Goal: Information Seeking & Learning: Find specific fact

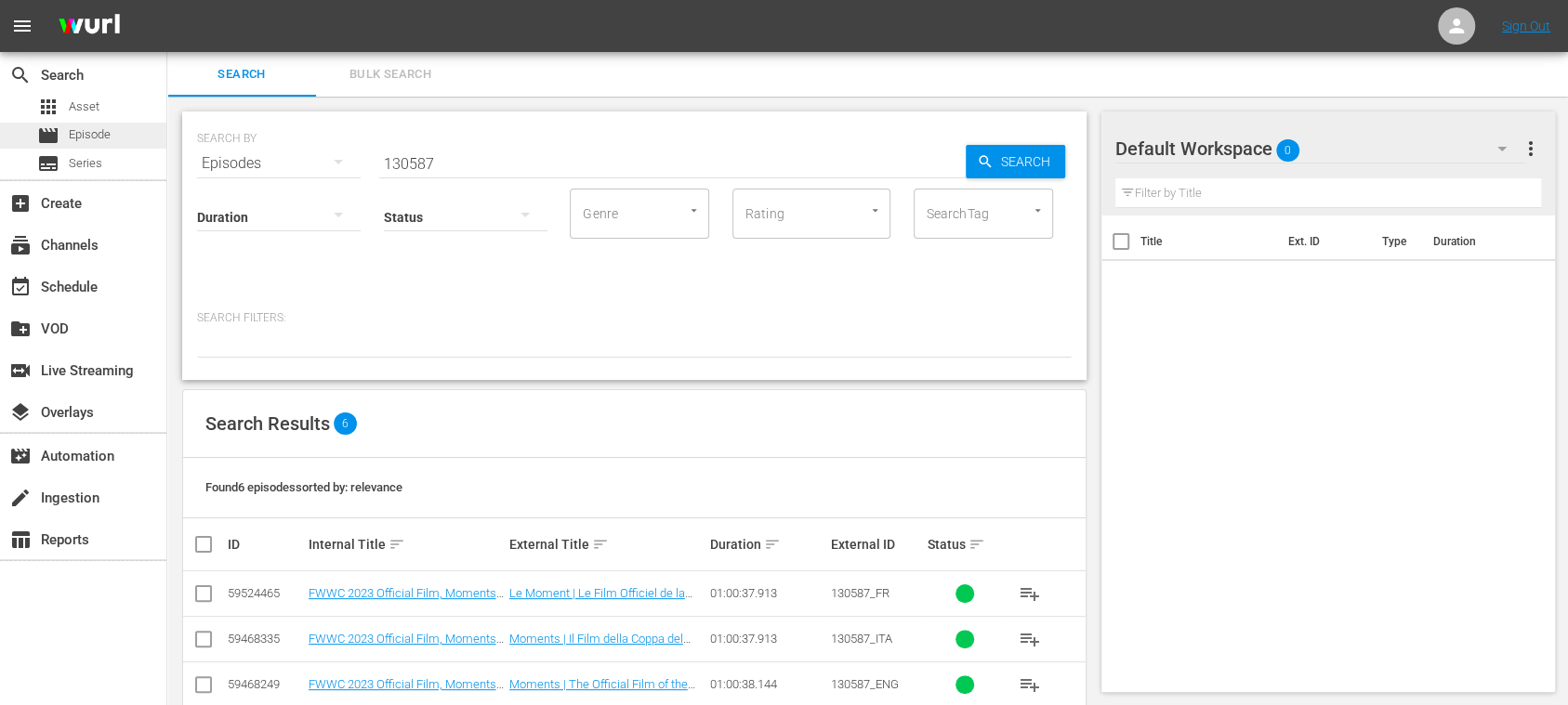
click at [106, 137] on span "Episode" at bounding box center [90, 134] width 42 height 18
drag, startPoint x: 471, startPoint y: 156, endPoint x: 238, endPoint y: 152, distance: 233.0
click at [240, 152] on div "SEARCH BY Search By Episodes Search ID, Title, Description, Keywords, or Catego…" at bounding box center [634, 152] width 874 height 67
paste input "6efX1alNuW5Bv6U5Ddd9R6"
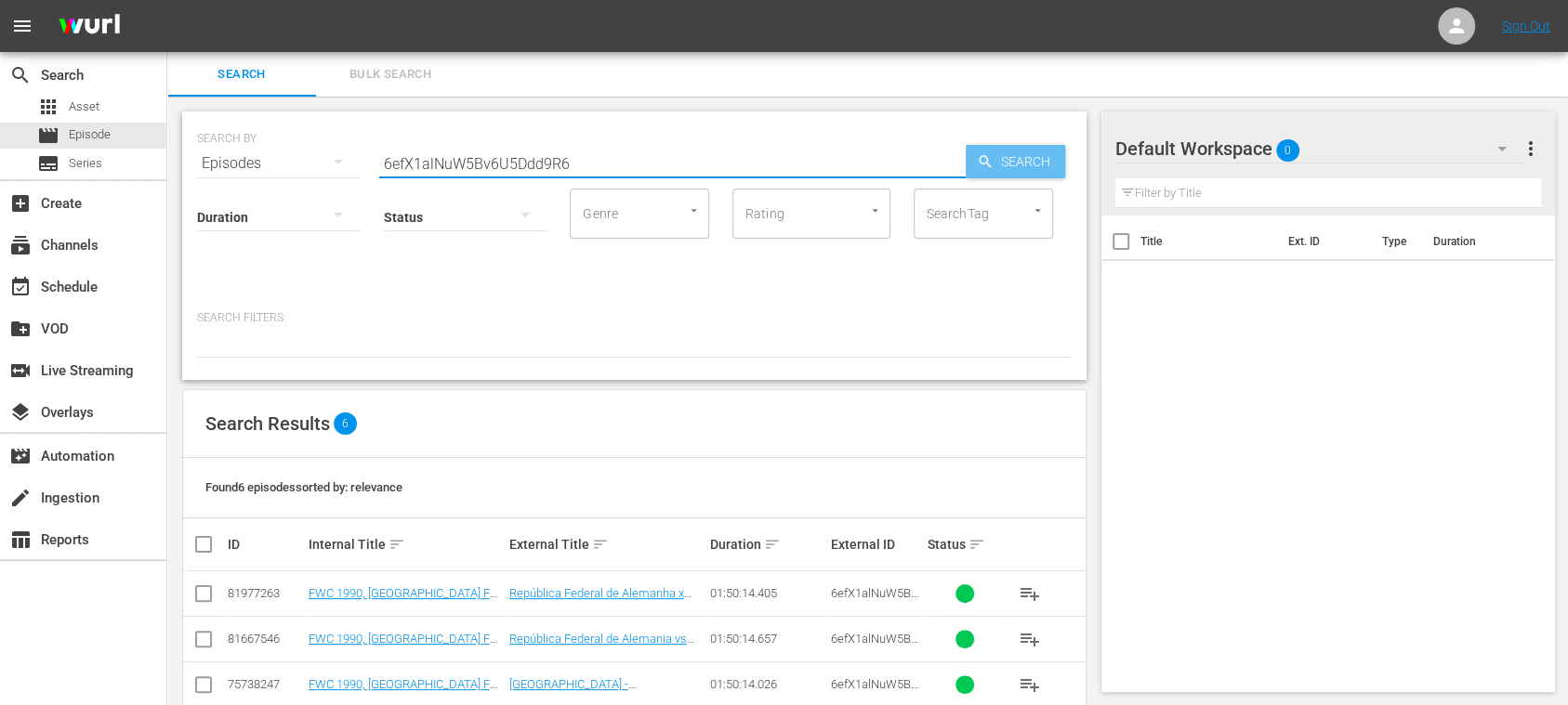
click at [996, 163] on span "Search" at bounding box center [1028, 161] width 72 height 34
click at [593, 154] on input "6efX1alNuW5Bv6U5Ddd9R6" at bounding box center [673, 163] width 587 height 45
type input "6efX1alNuW5Bv6U5Ddd9R6_POR"
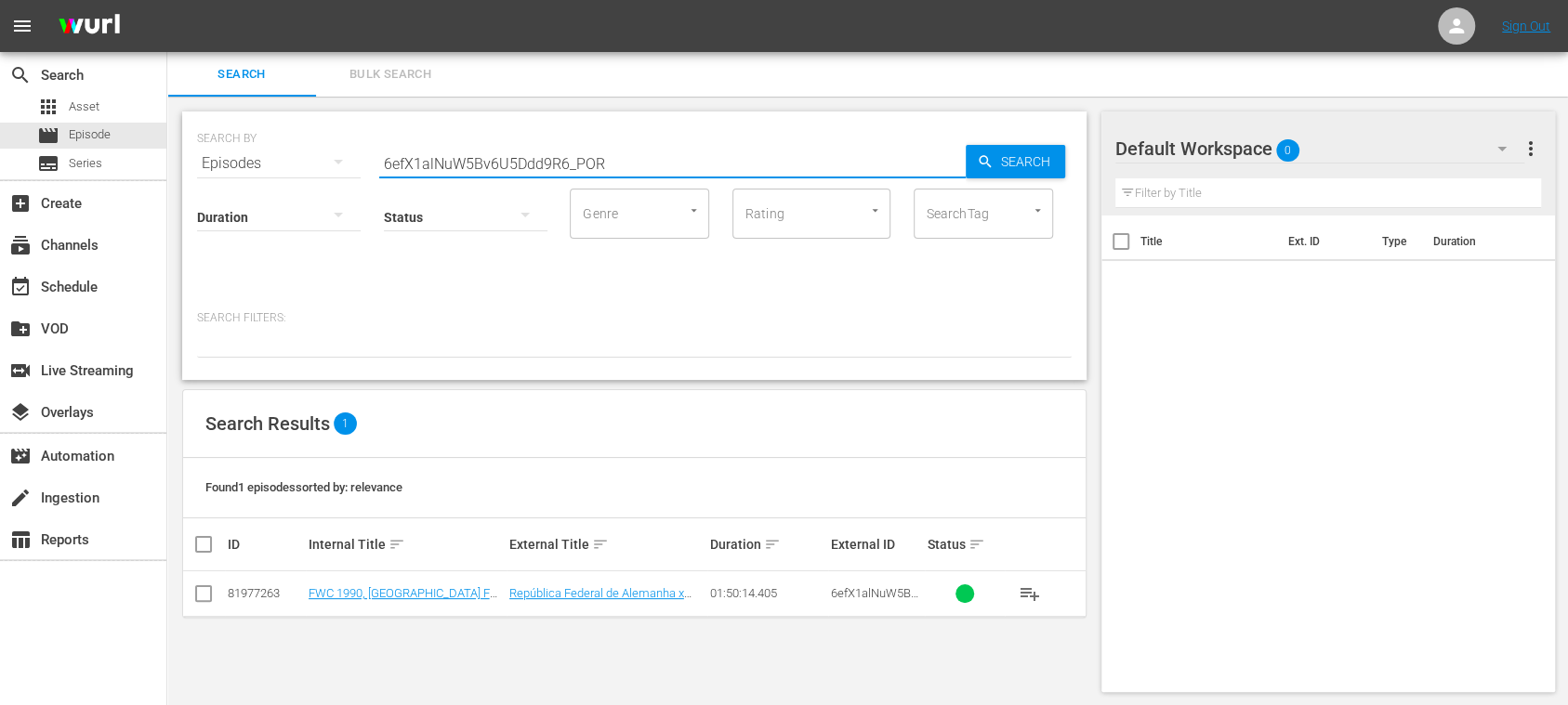
click at [397, 69] on span "Bulk Search" at bounding box center [390, 75] width 127 height 21
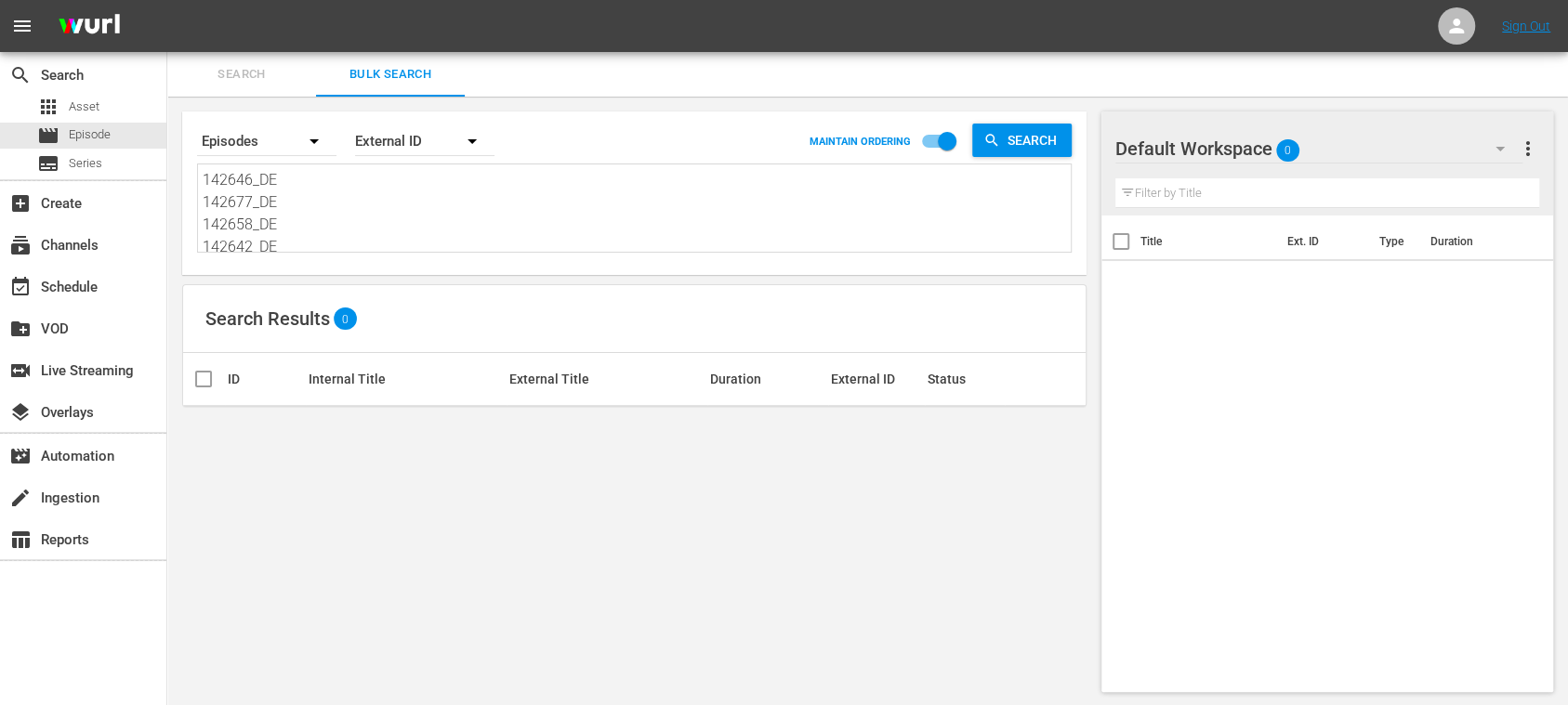
scroll to position [93, 0]
drag, startPoint x: 208, startPoint y: 183, endPoint x: 465, endPoint y: 317, distance: 289.8
click at [465, 317] on div "Search By Episodes Order By External ID MAINTAIN ORDERING Search 142646_DE 1426…" at bounding box center [634, 401] width 934 height 610
type textarea "1"
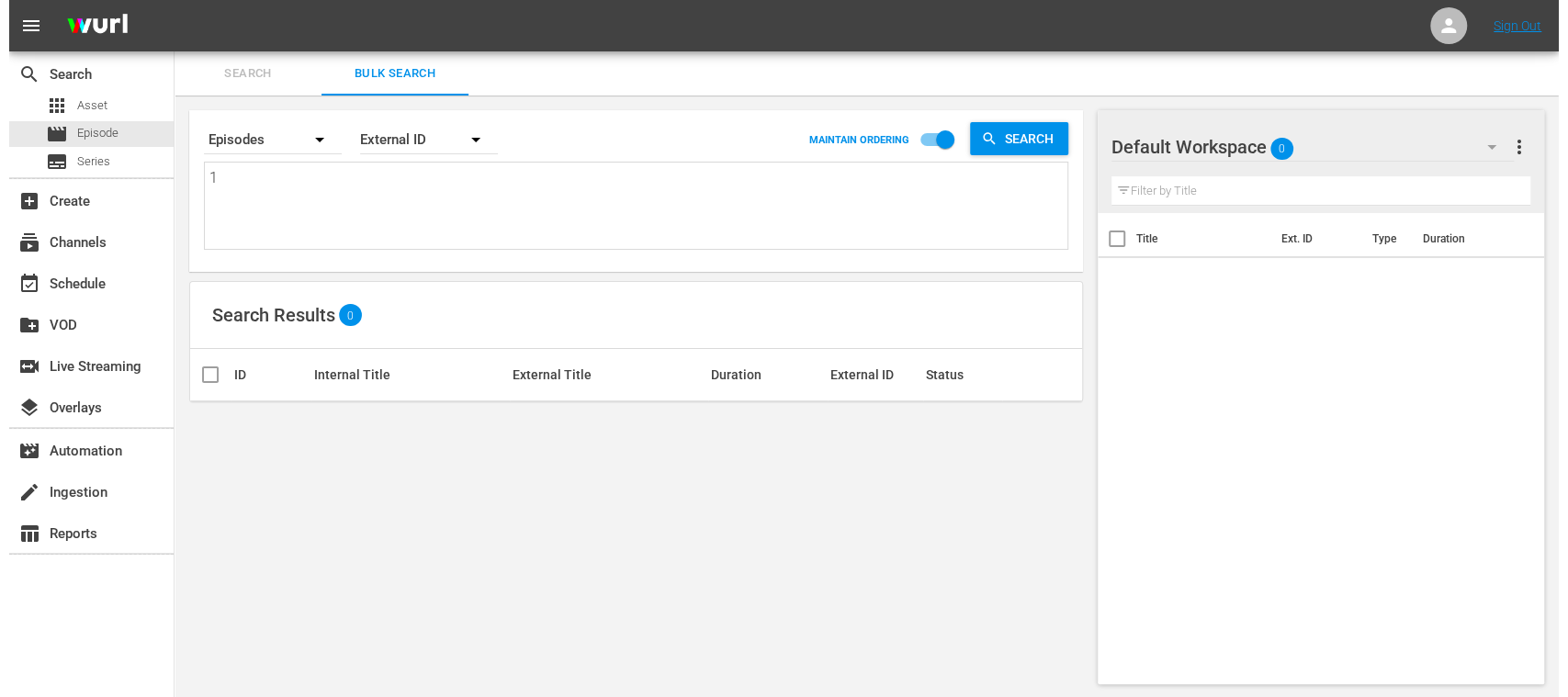
scroll to position [0, 0]
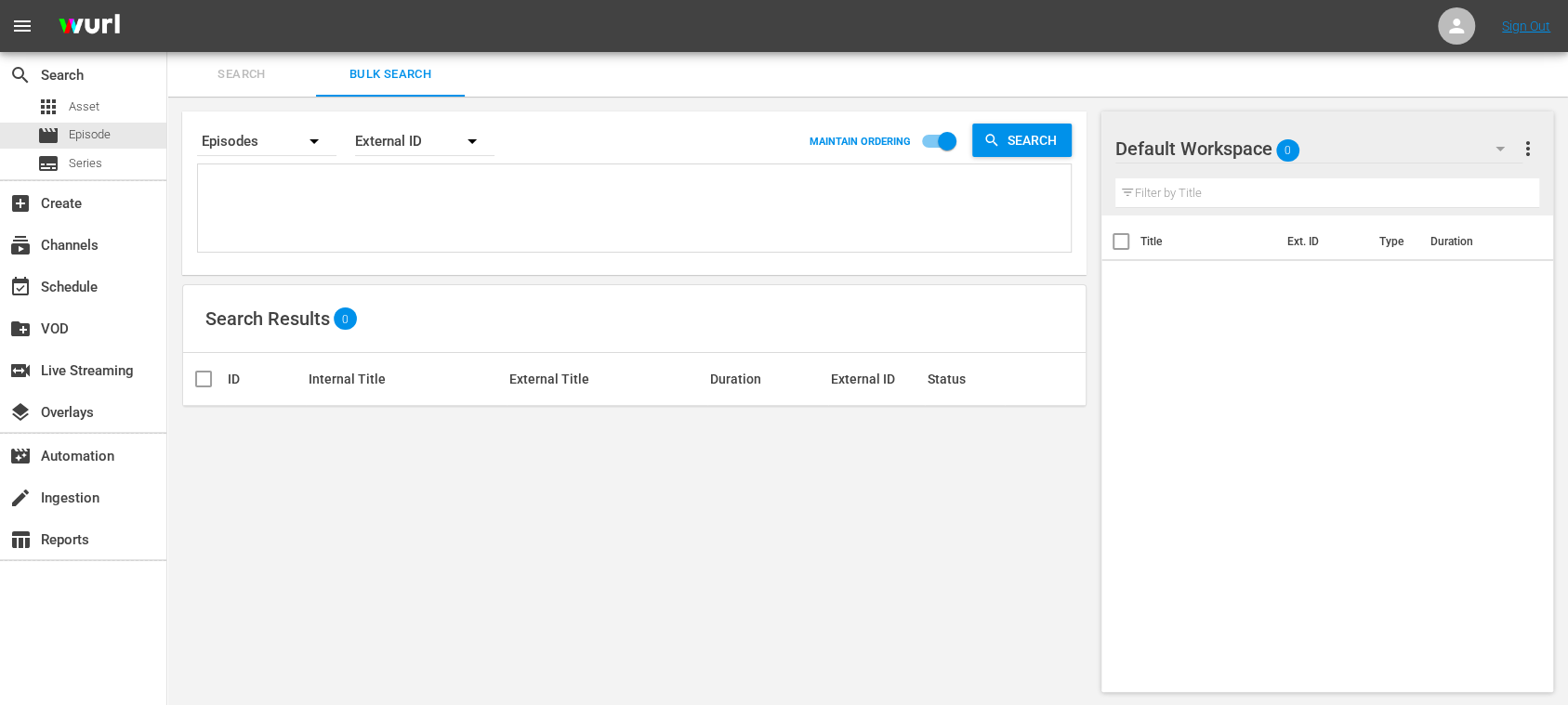
paste textarea "81977263"
type textarea "81977263"
click at [461, 144] on icon "button" at bounding box center [472, 141] width 22 height 22
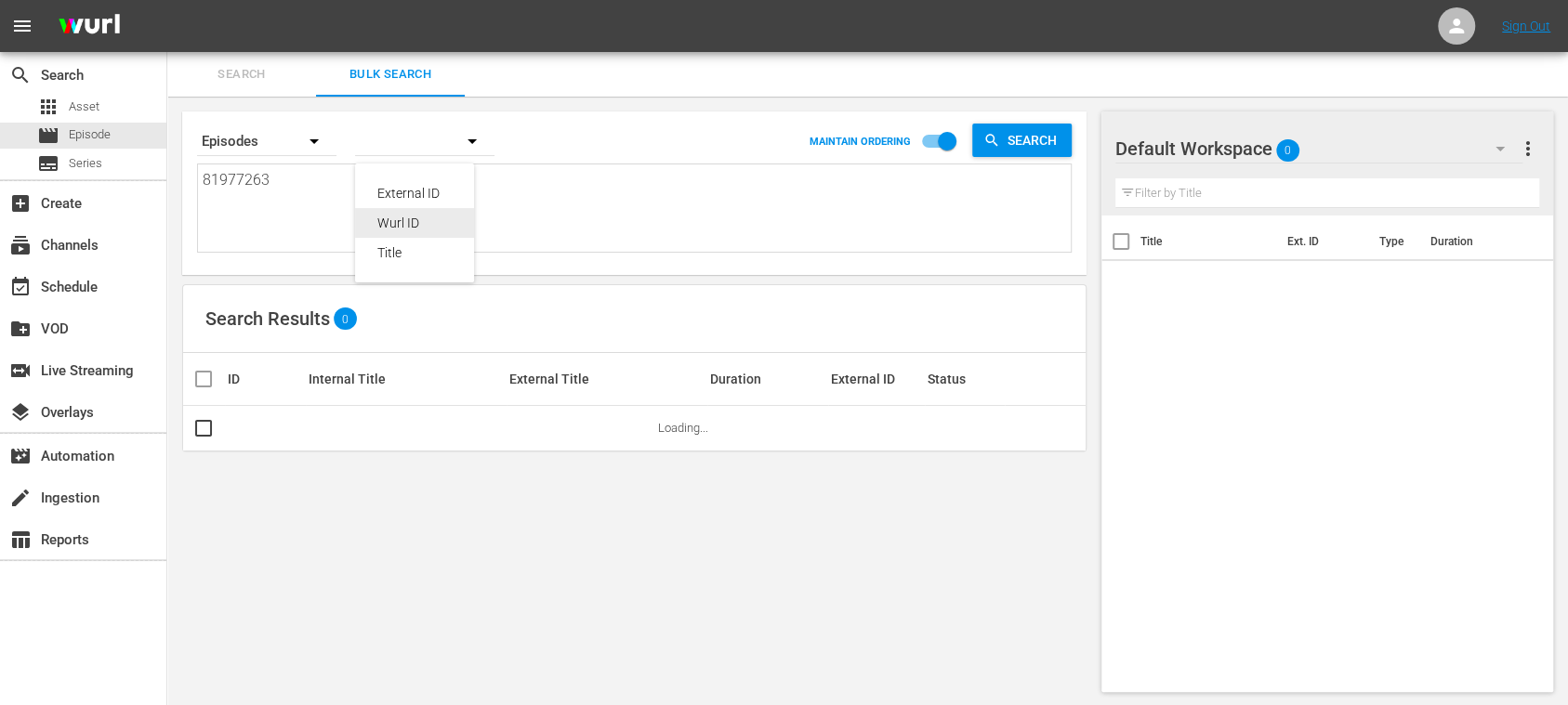
click at [429, 225] on div "Wurl ID" at bounding box center [415, 222] width 75 height 30
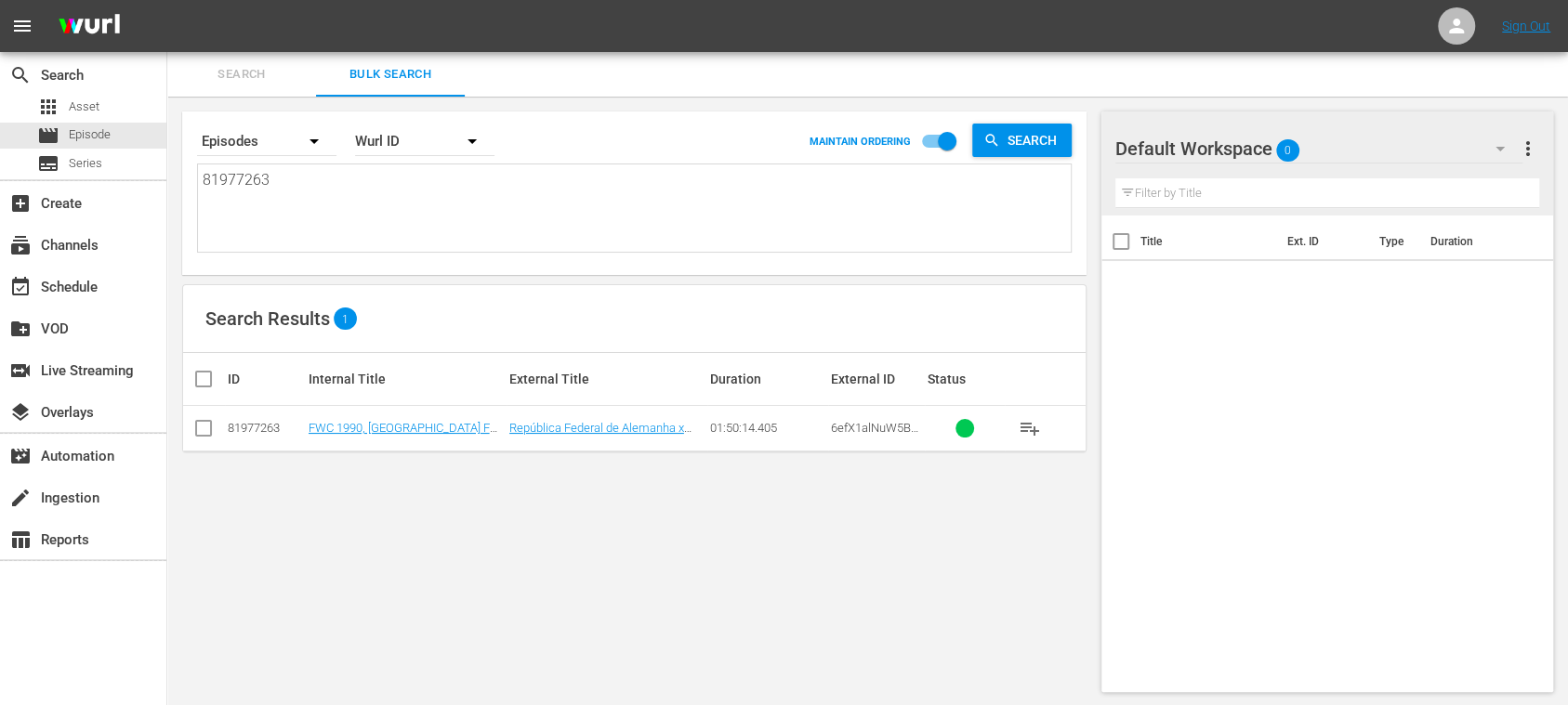
click at [338, 183] on textarea "81977263" at bounding box center [636, 211] width 868 height 84
paste textarea "59148304"
type textarea "8197726359148304"
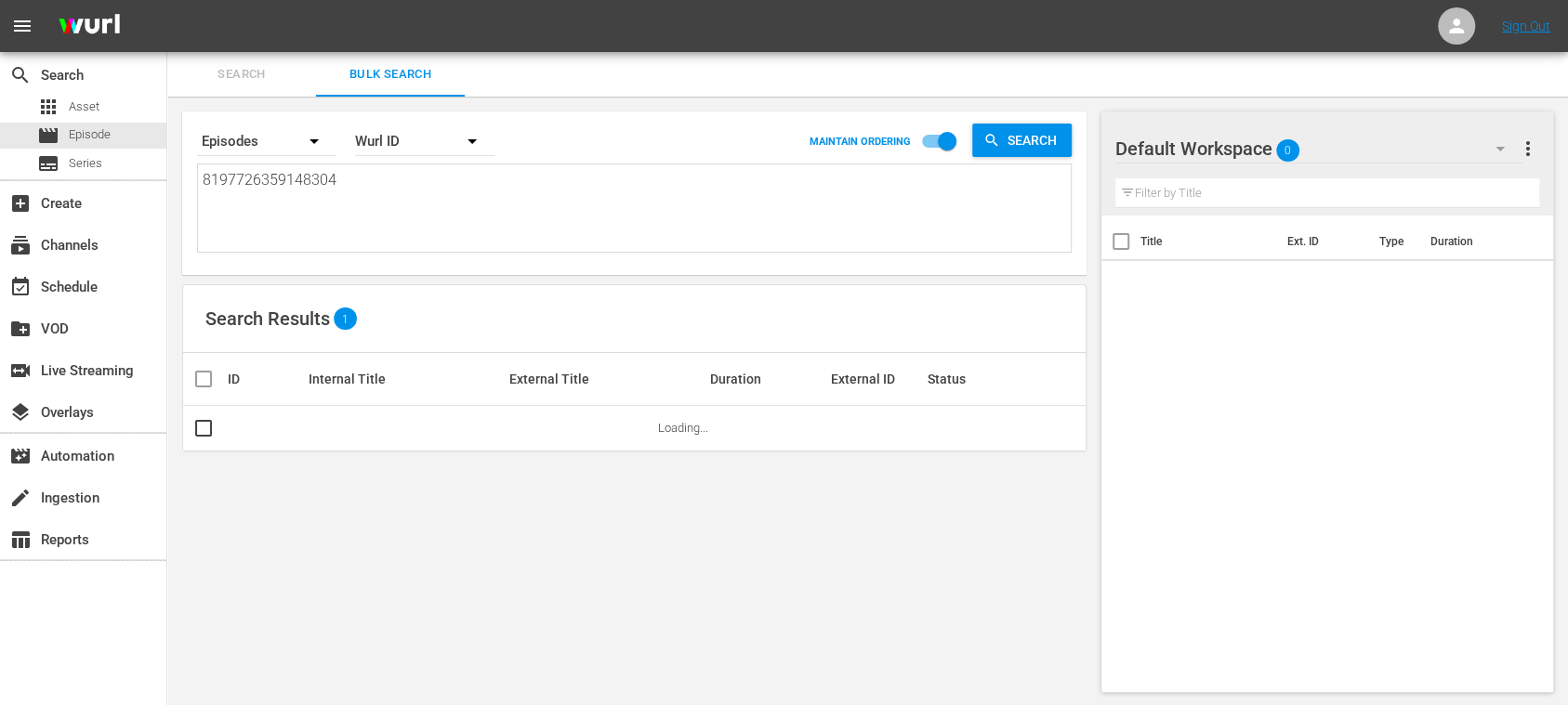
click at [270, 179] on textarea "8197726359148304" at bounding box center [636, 211] width 868 height 84
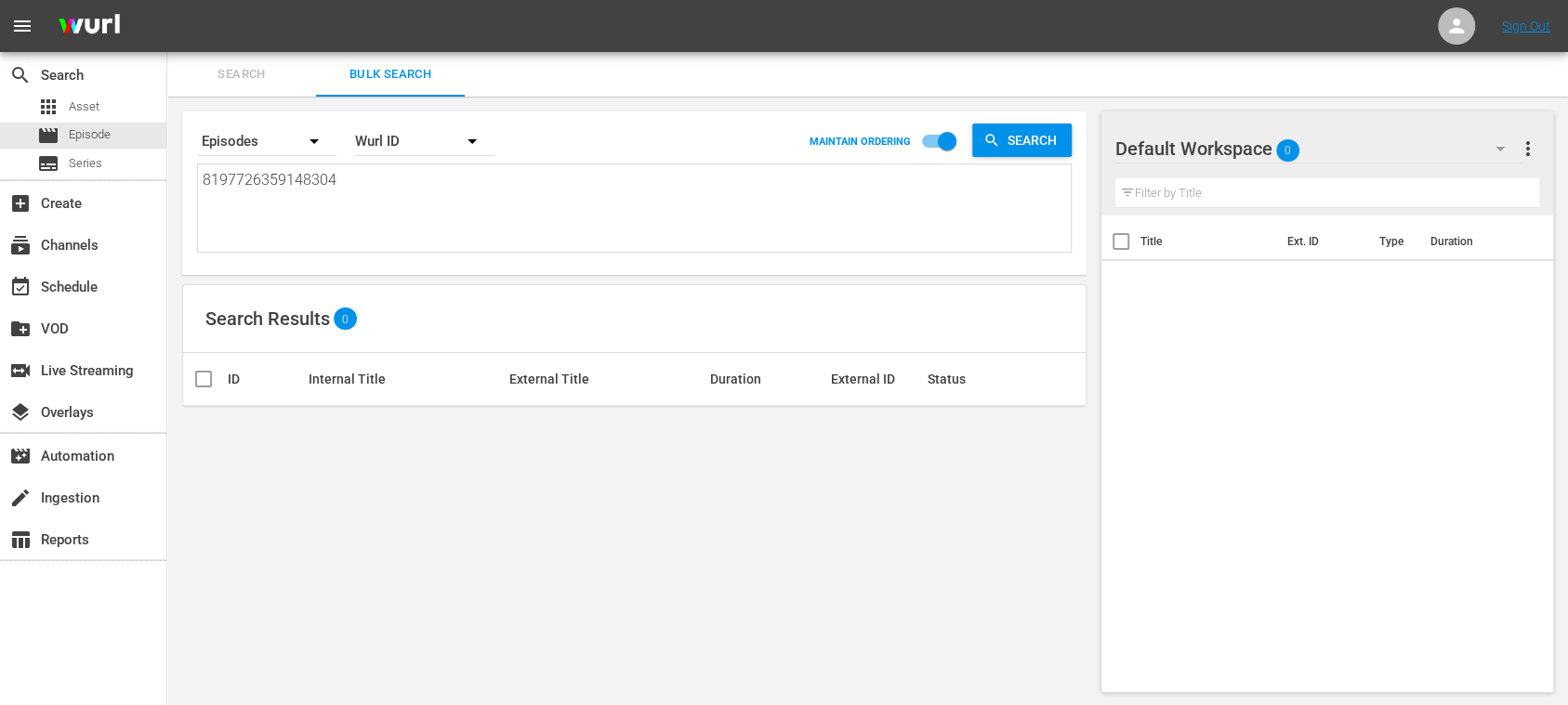
drag, startPoint x: 269, startPoint y: 179, endPoint x: 353, endPoint y: 183, distance: 84.1
click at [353, 183] on textarea "8197726359148304" at bounding box center [636, 211] width 868 height 84
type textarea "81977263"
click at [234, 198] on textarea "81977263" at bounding box center [636, 211] width 868 height 84
click at [216, 200] on textarea "81977263" at bounding box center [636, 211] width 868 height 84
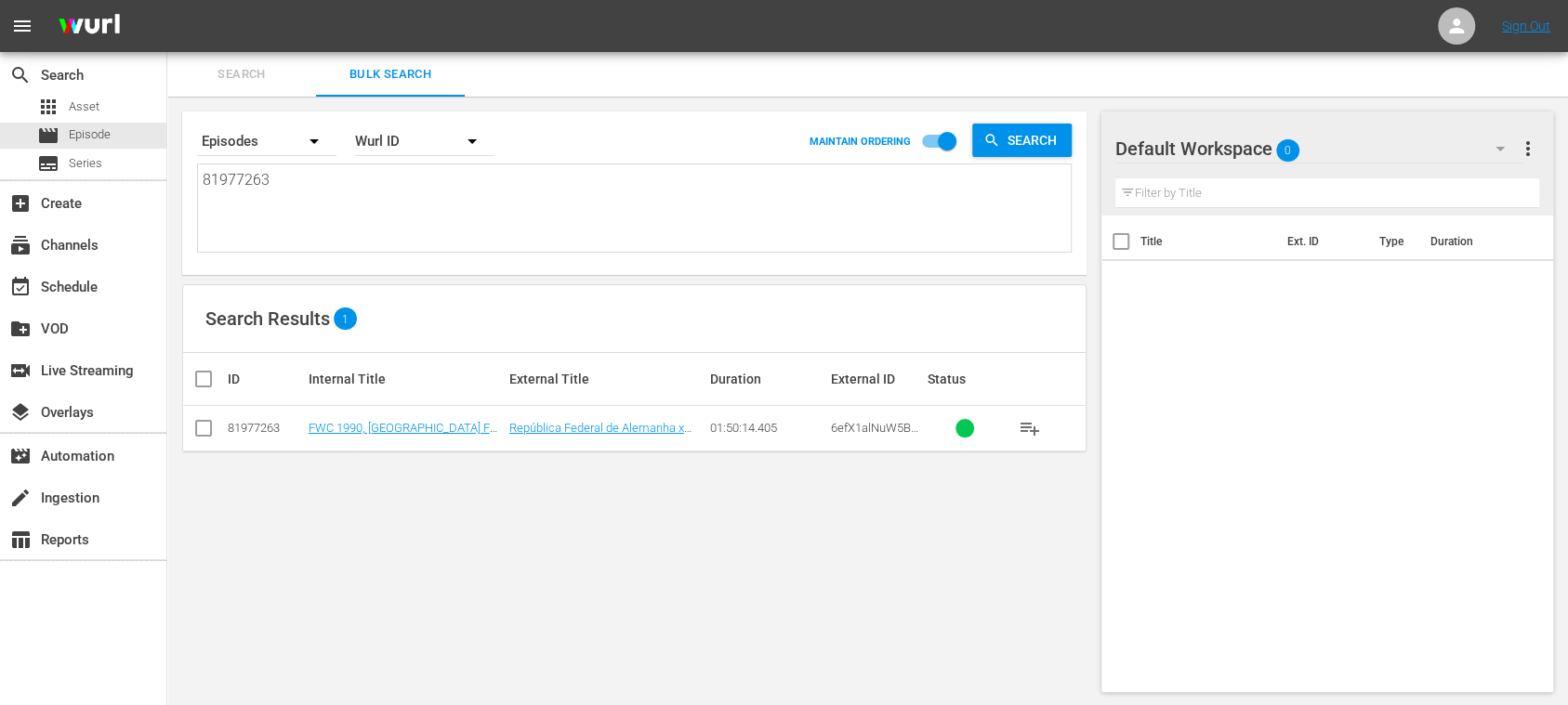
drag, startPoint x: 283, startPoint y: 182, endPoint x: 124, endPoint y: 181, distance: 159.0
click at [168, 0] on div "search Search apps Asset movie Episode subtitles Series add_box Create subscrip…" at bounding box center [867, 0] width 1400 height 0
paste textarea "59148304"
type textarea "81977263 59148304"
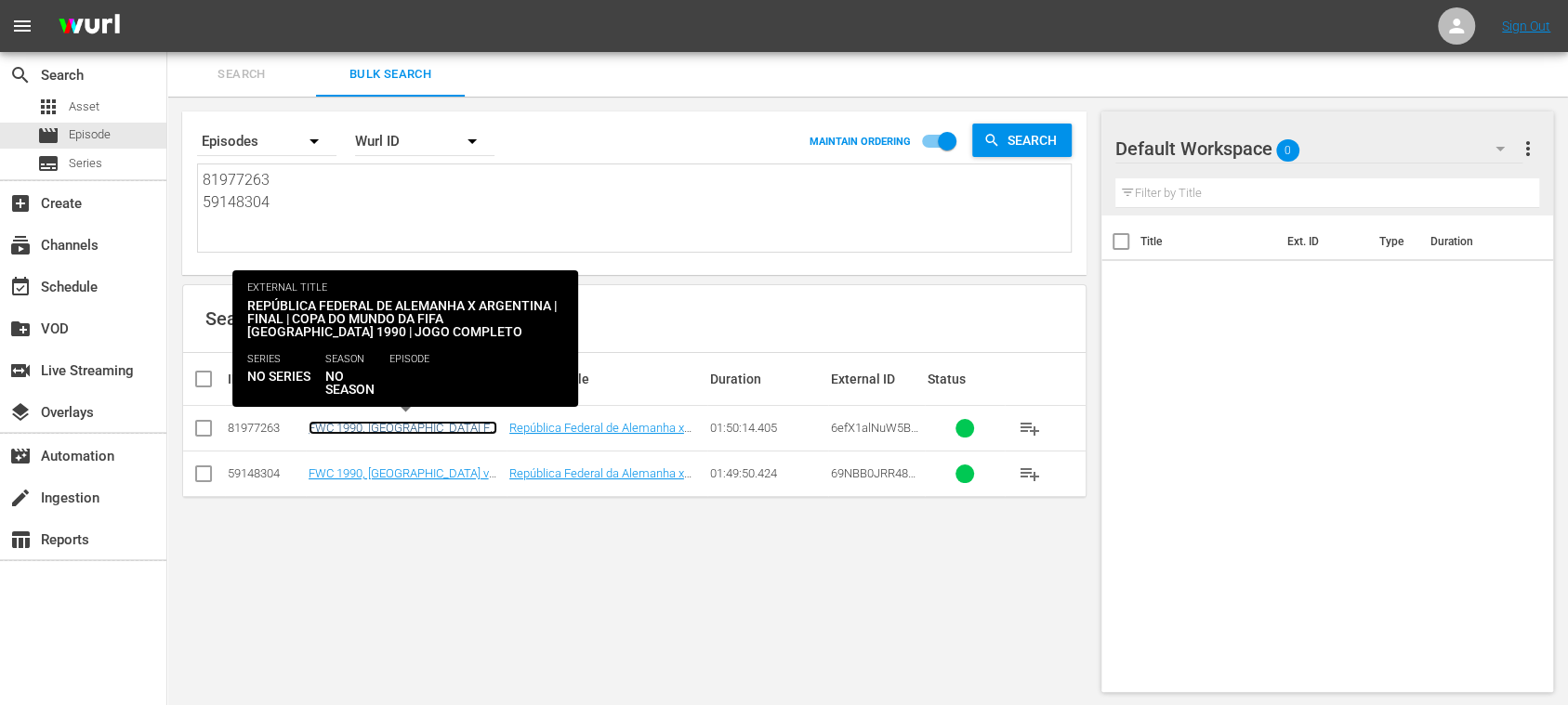
click at [442, 429] on link "FWC 1990, Germany FR vs Argentina, Final - FMR (PT)" at bounding box center [403, 434] width 189 height 28
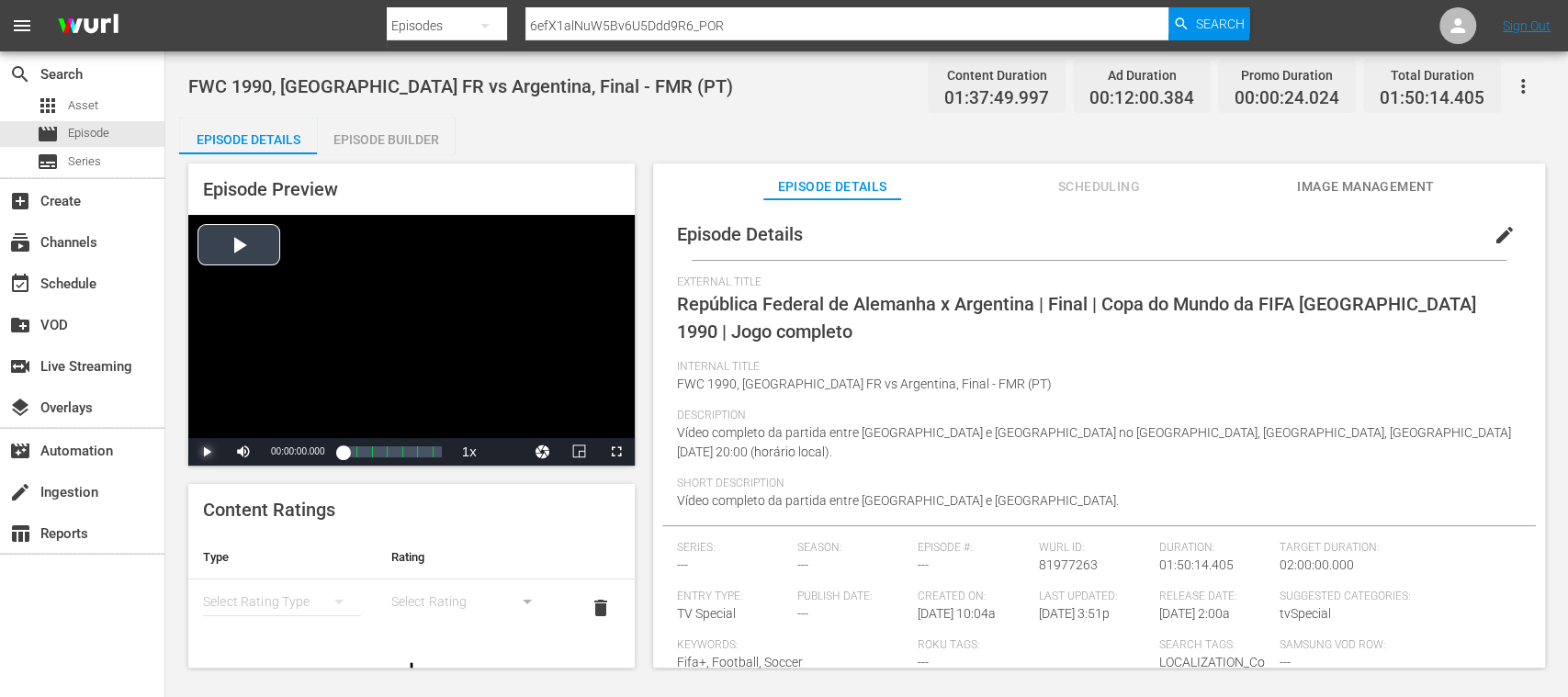
click at [207, 452] on span "Video Player" at bounding box center [207, 452] width 0 height 0
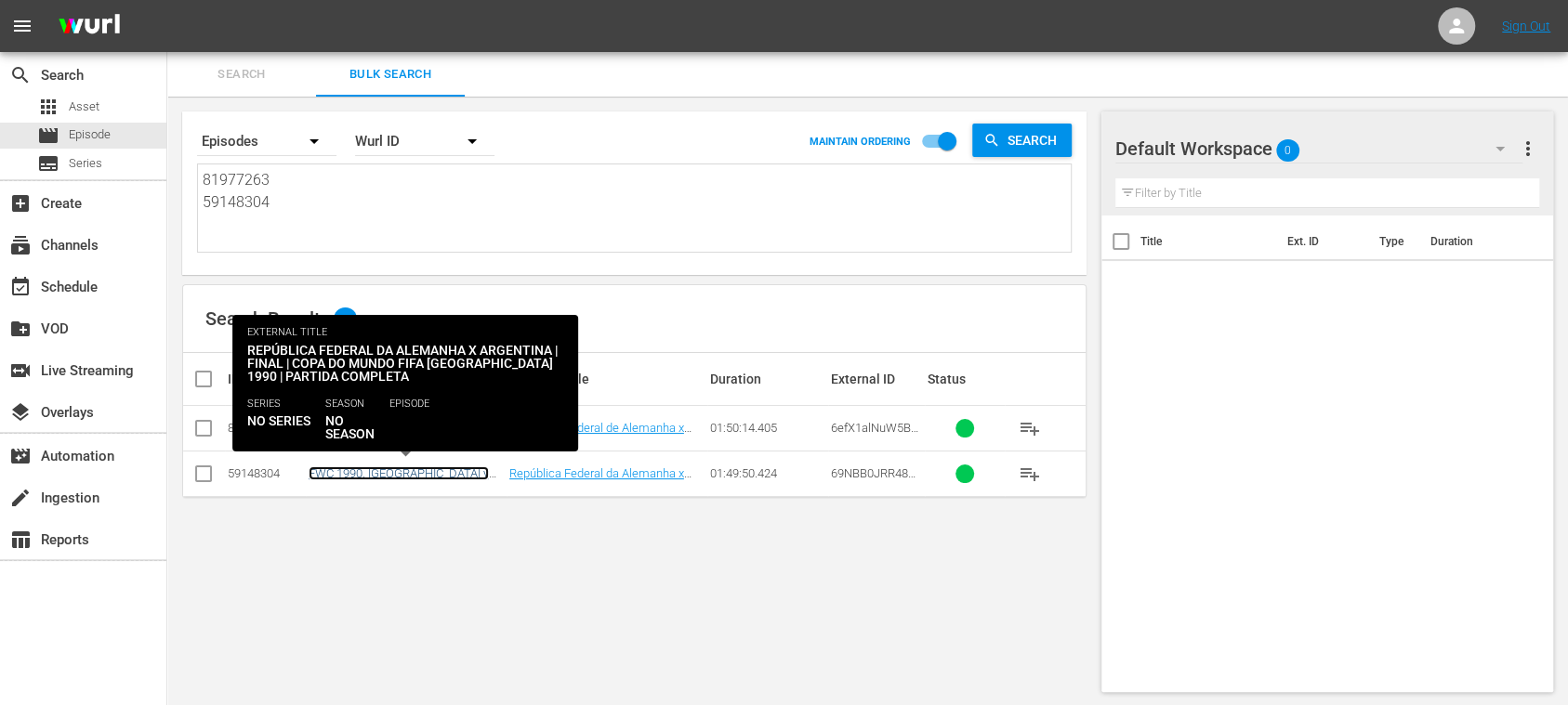
click at [388, 475] on link "FWC 1990, Germany v Argentina (PT)" at bounding box center [399, 480] width 180 height 28
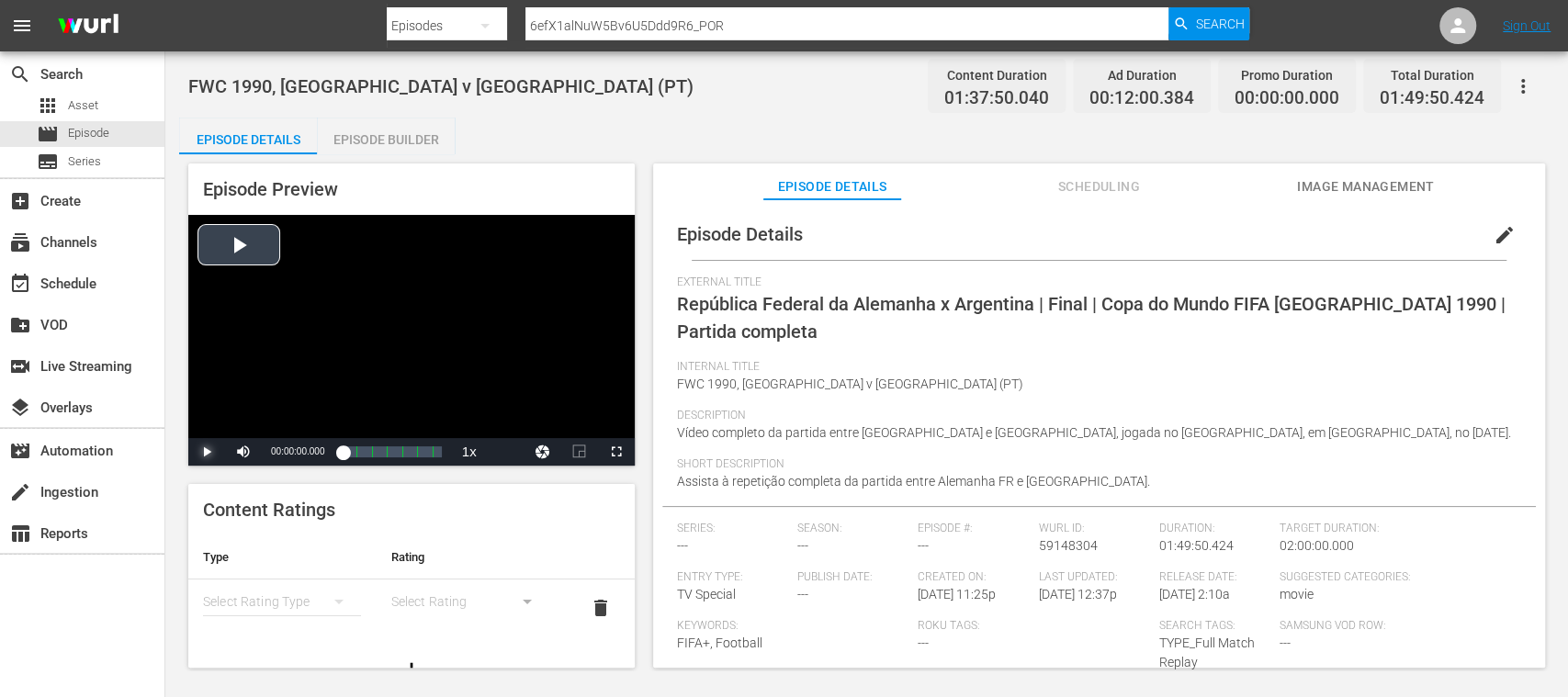
click at [207, 452] on span "Video Player" at bounding box center [207, 452] width 0 height 0
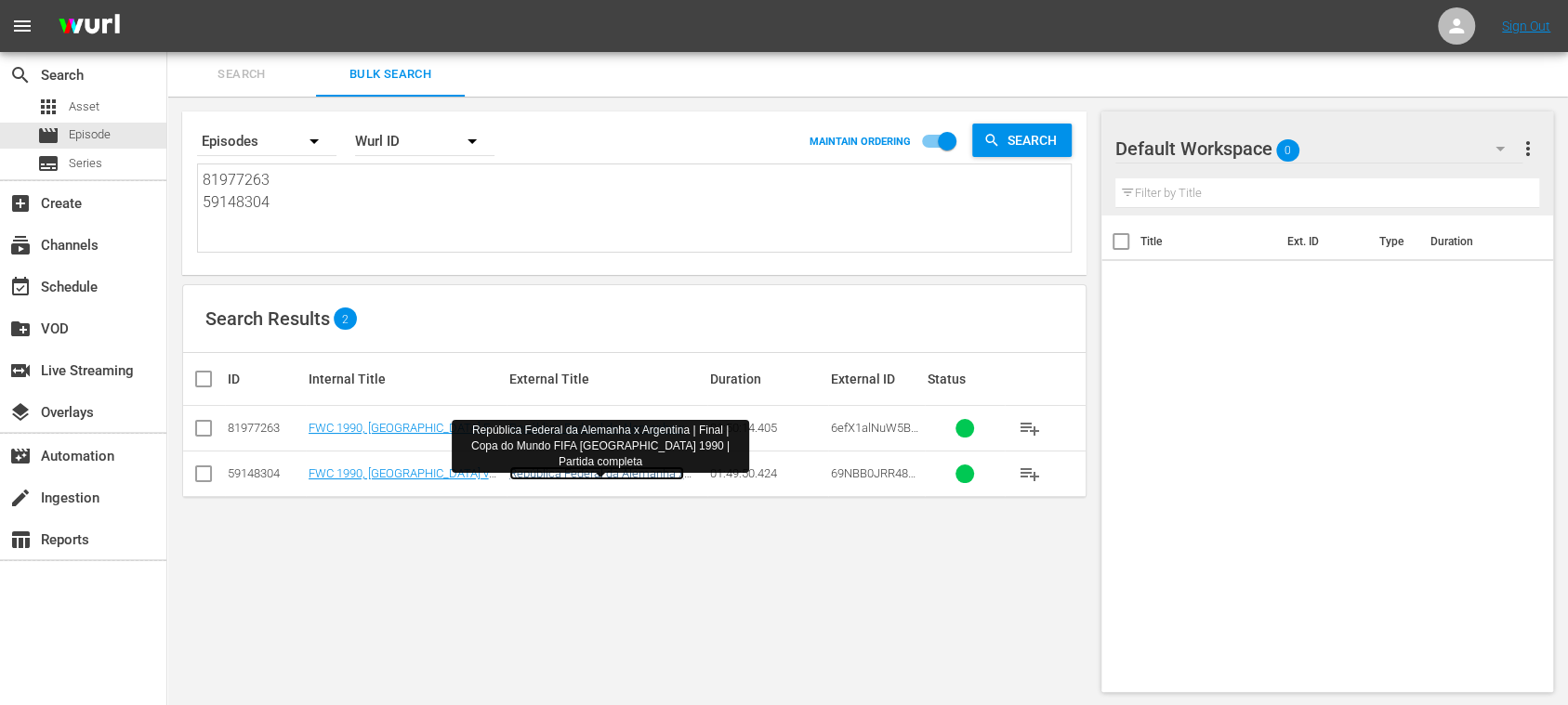
click at [562, 471] on link "República Federal da Alemanha x Argentina | Final | Copa do Mundo FIFA Itália 1…" at bounding box center [596, 494] width 174 height 56
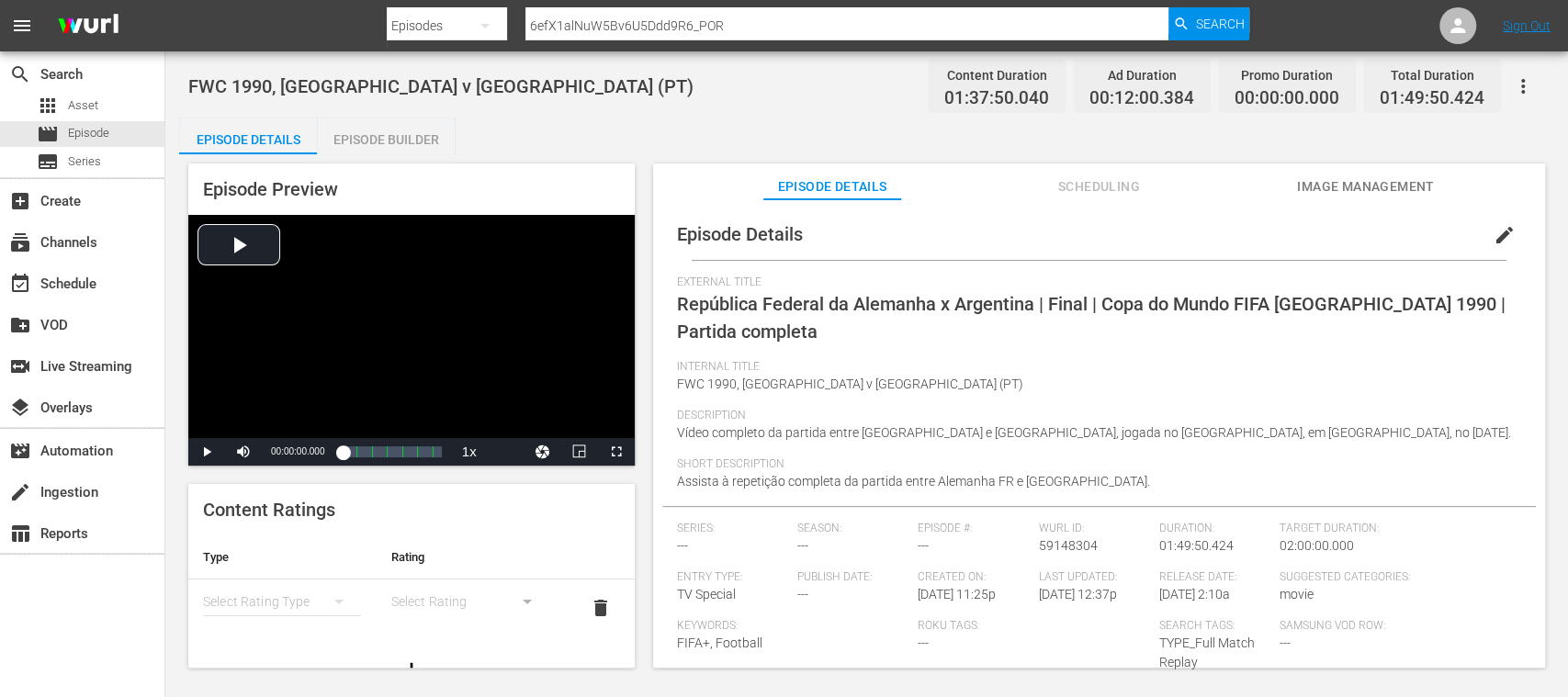
scroll to position [170, 0]
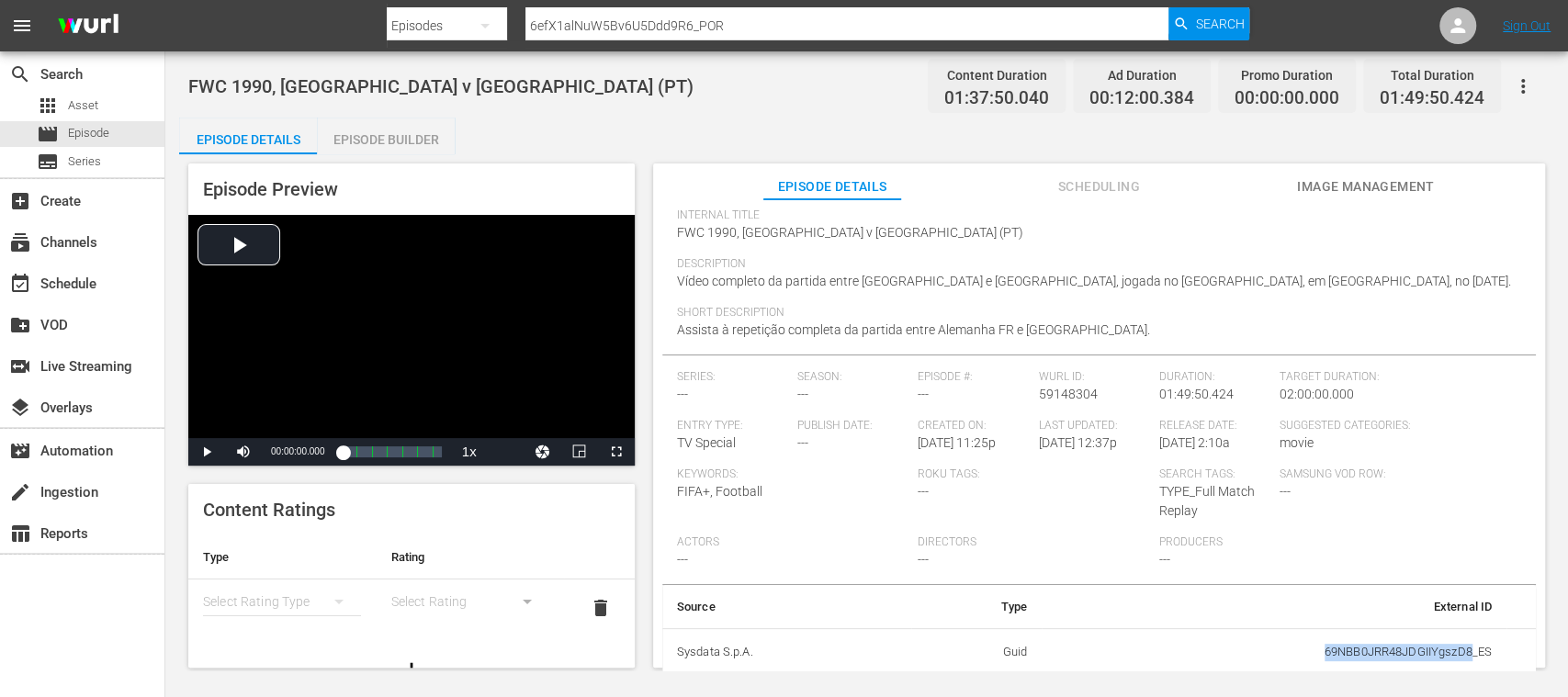
drag, startPoint x: 1426, startPoint y: 653, endPoint x: 1462, endPoint y: 653, distance: 36.0
click at [1462, 653] on td "69NBB0JRR48JDGIIYgszD8_ES" at bounding box center [1273, 652] width 465 height 47
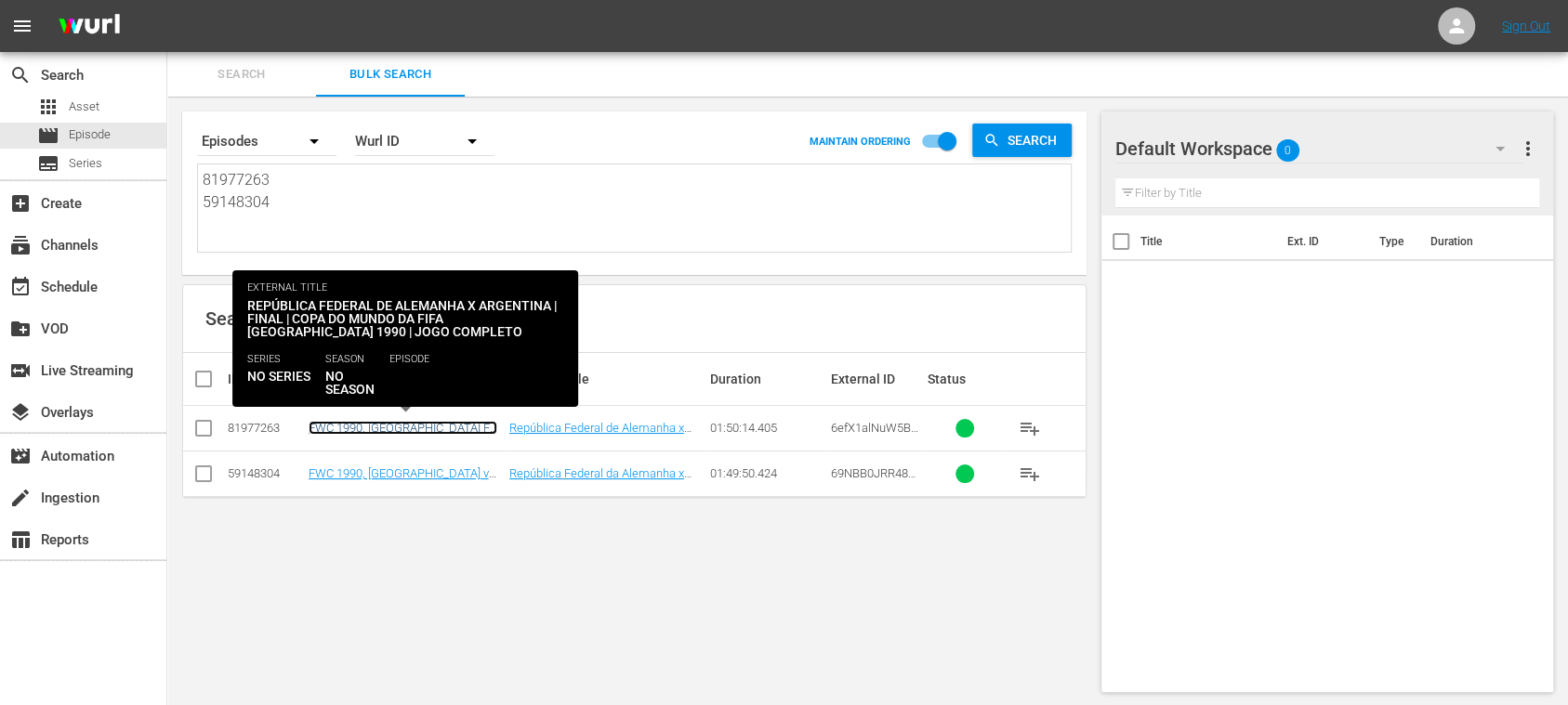
click at [398, 423] on link "FWC 1990, Germany FR vs Argentina, Final - FMR (PT)" at bounding box center [403, 434] width 189 height 28
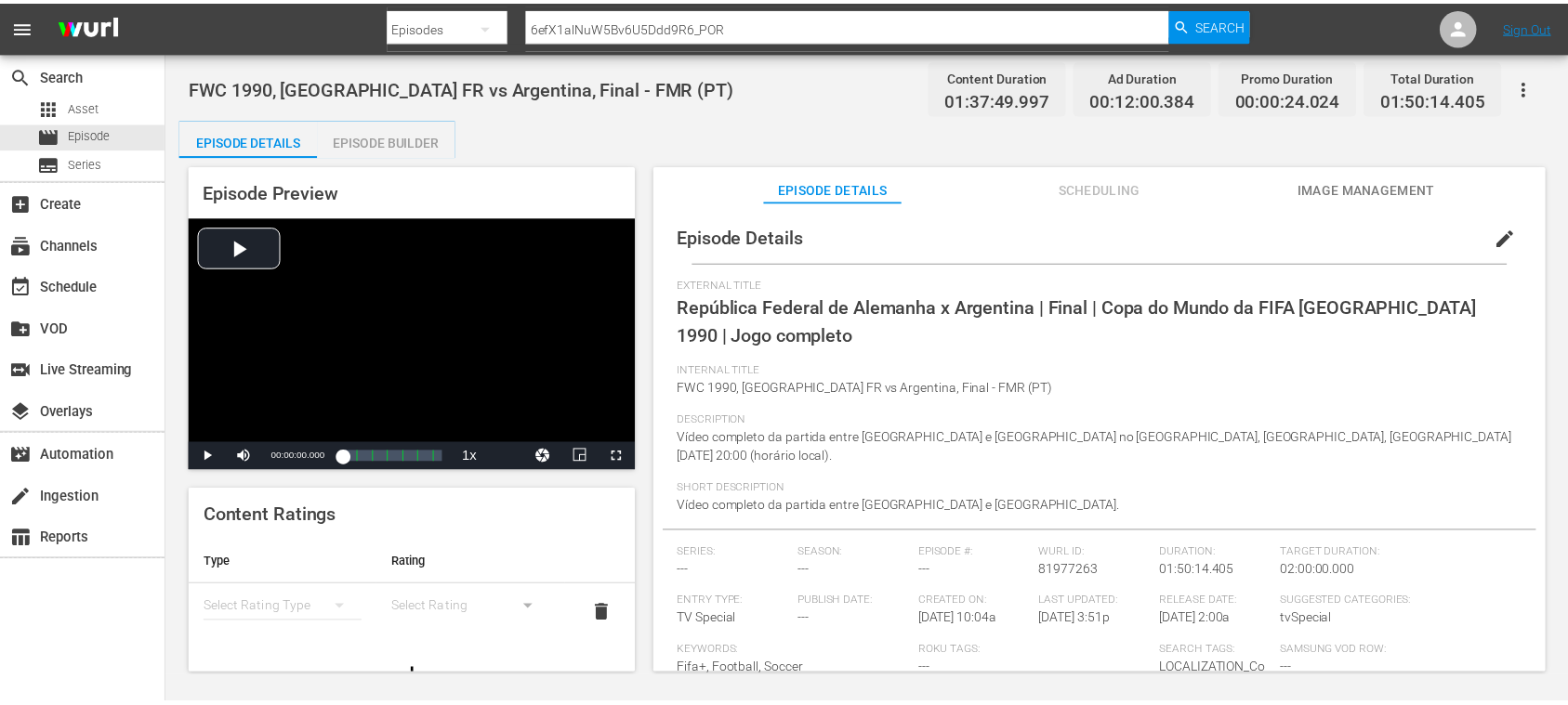
scroll to position [192, 0]
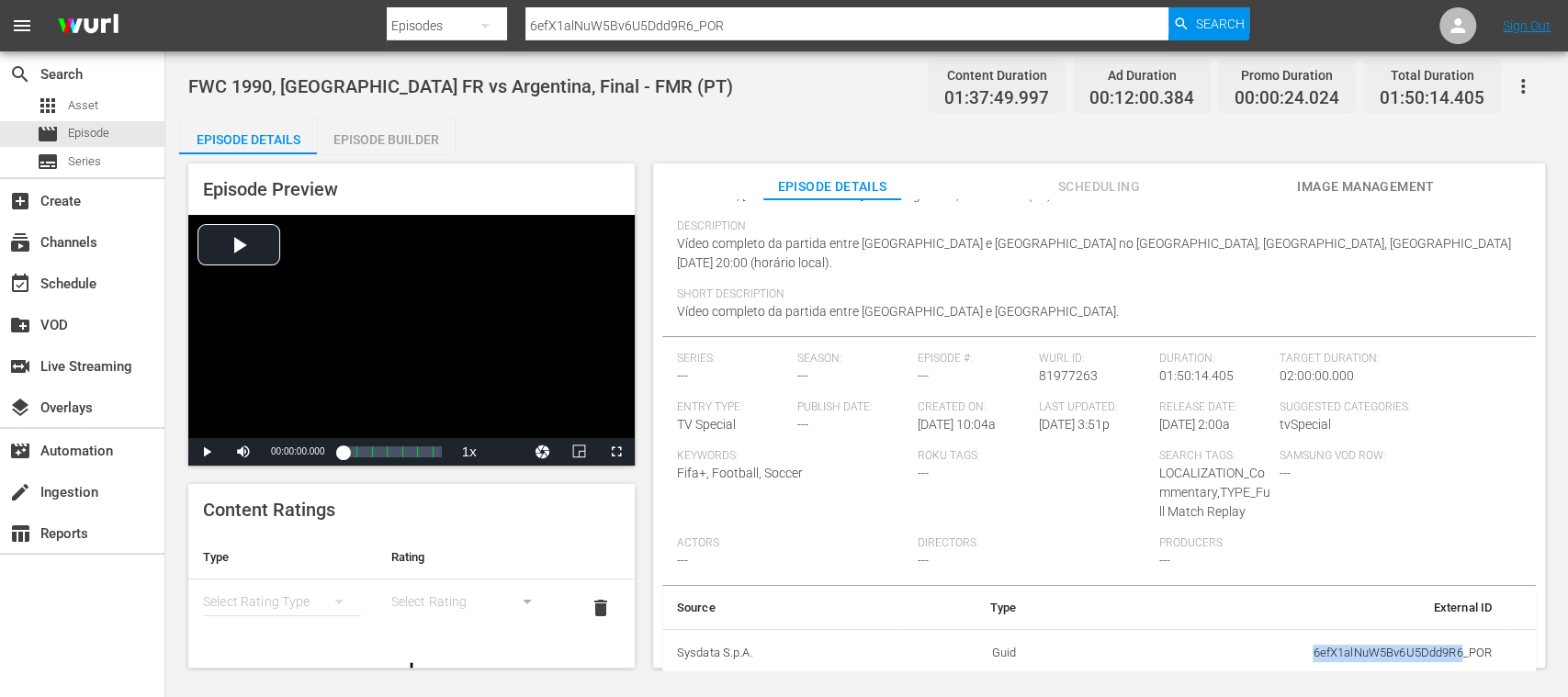
drag, startPoint x: 1354, startPoint y: 655, endPoint x: 1452, endPoint y: 665, distance: 98.5
click at [1452, 665] on td "6efX1alNuW5Bv6U5Ddd9R6_POR" at bounding box center [1269, 652] width 476 height 47
copy td "6efX1alNuW5Bv6U5Ddd9R6"
click at [81, 134] on span "Episode" at bounding box center [89, 133] width 42 height 18
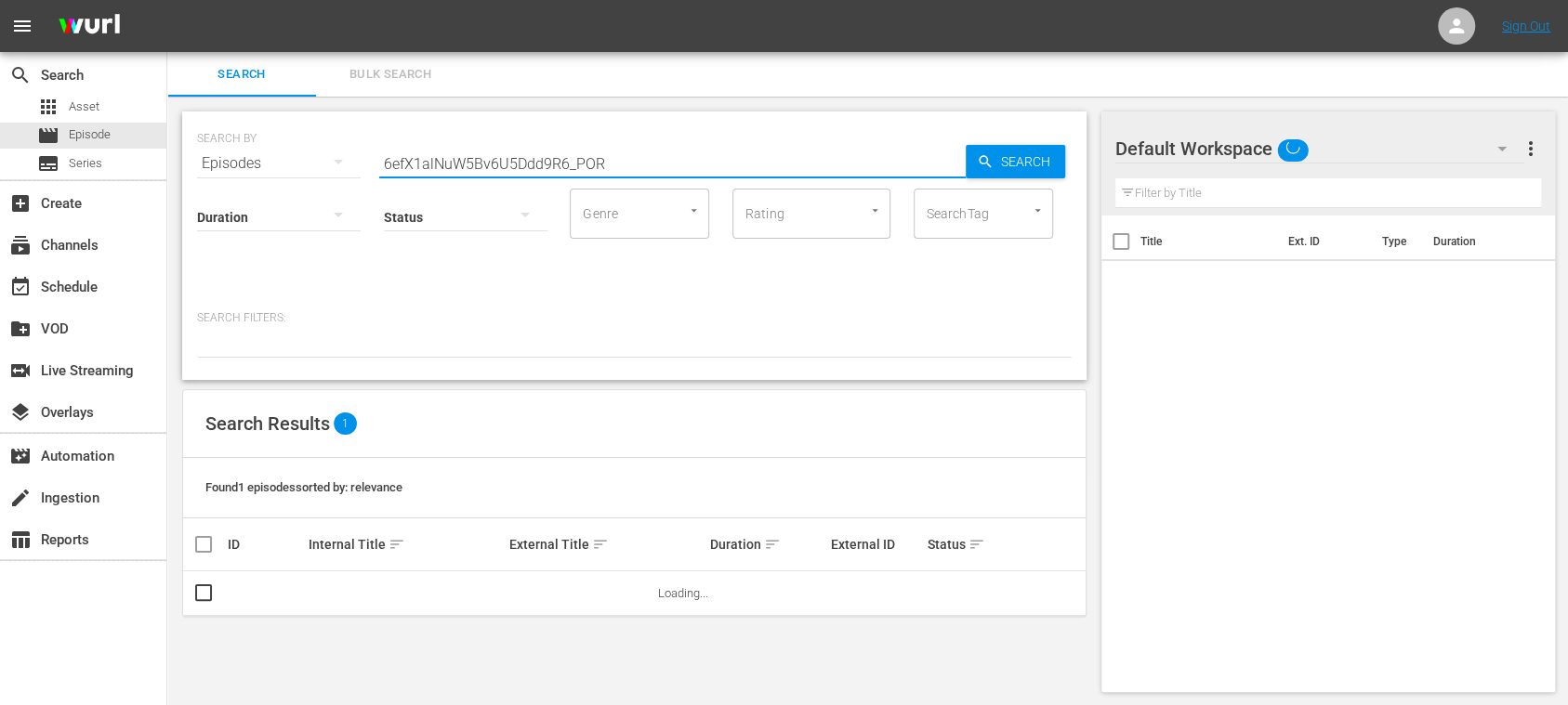
drag, startPoint x: 604, startPoint y: 161, endPoint x: 392, endPoint y: 147, distance: 212.5
click at [238, 146] on div "SEARCH BY Search By Episodes Search ID, Title, Description, Keywords, or Catego…" at bounding box center [634, 152] width 874 height 67
paste input "132554_ENG"
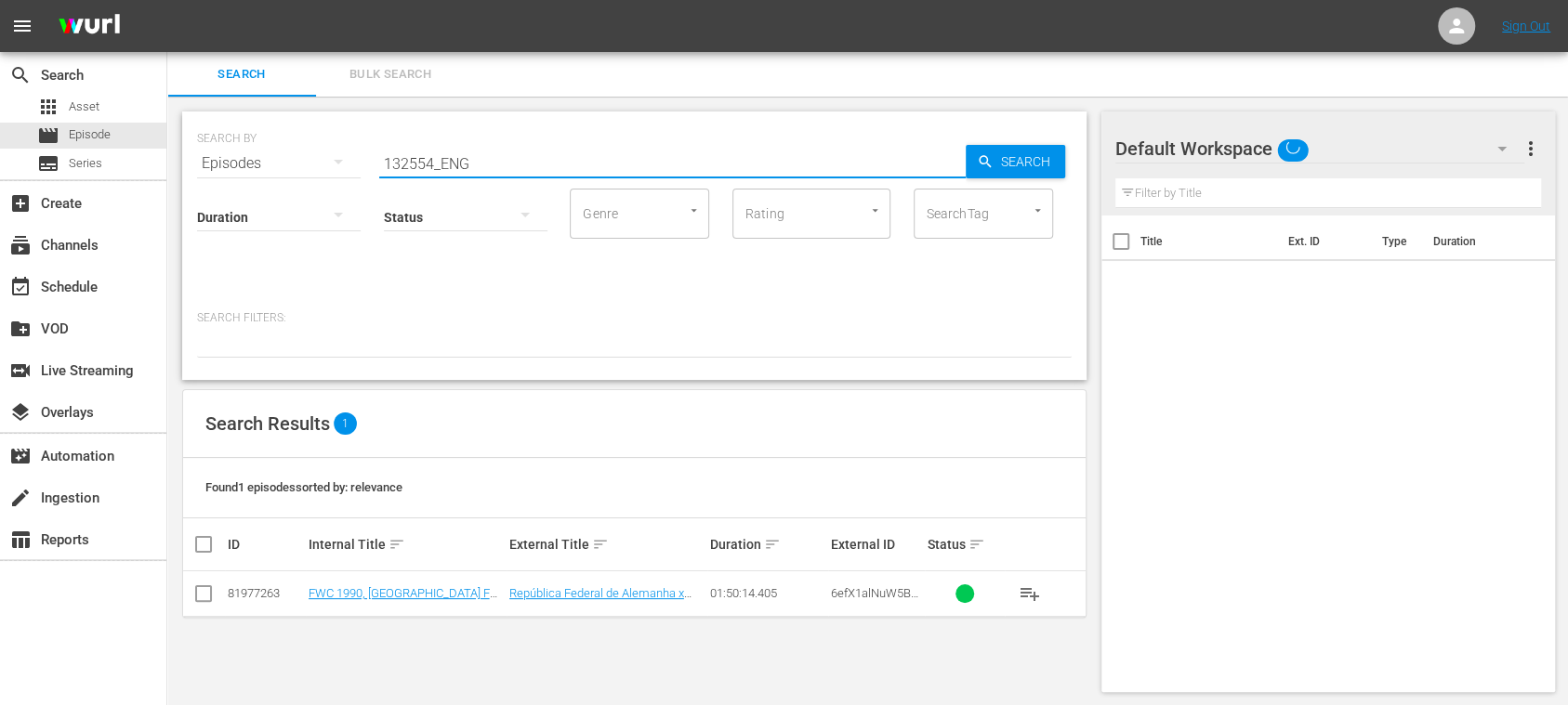
type input "132554_ENG"
click at [1050, 165] on span "Search" at bounding box center [1028, 161] width 72 height 34
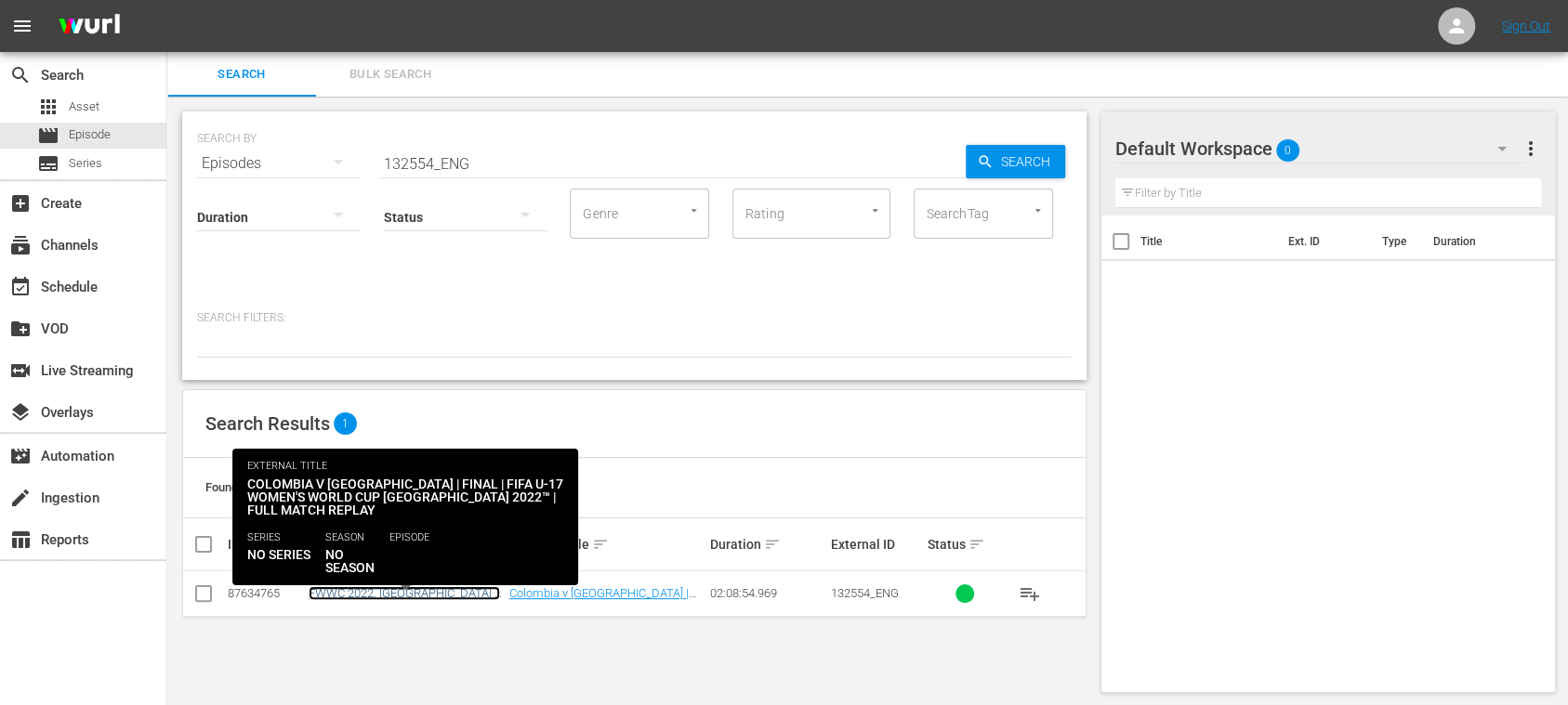
click at [426, 593] on link "FWWC 2022, Colombia v Spain, Final - FMR (EN)" at bounding box center [404, 607] width 192 height 42
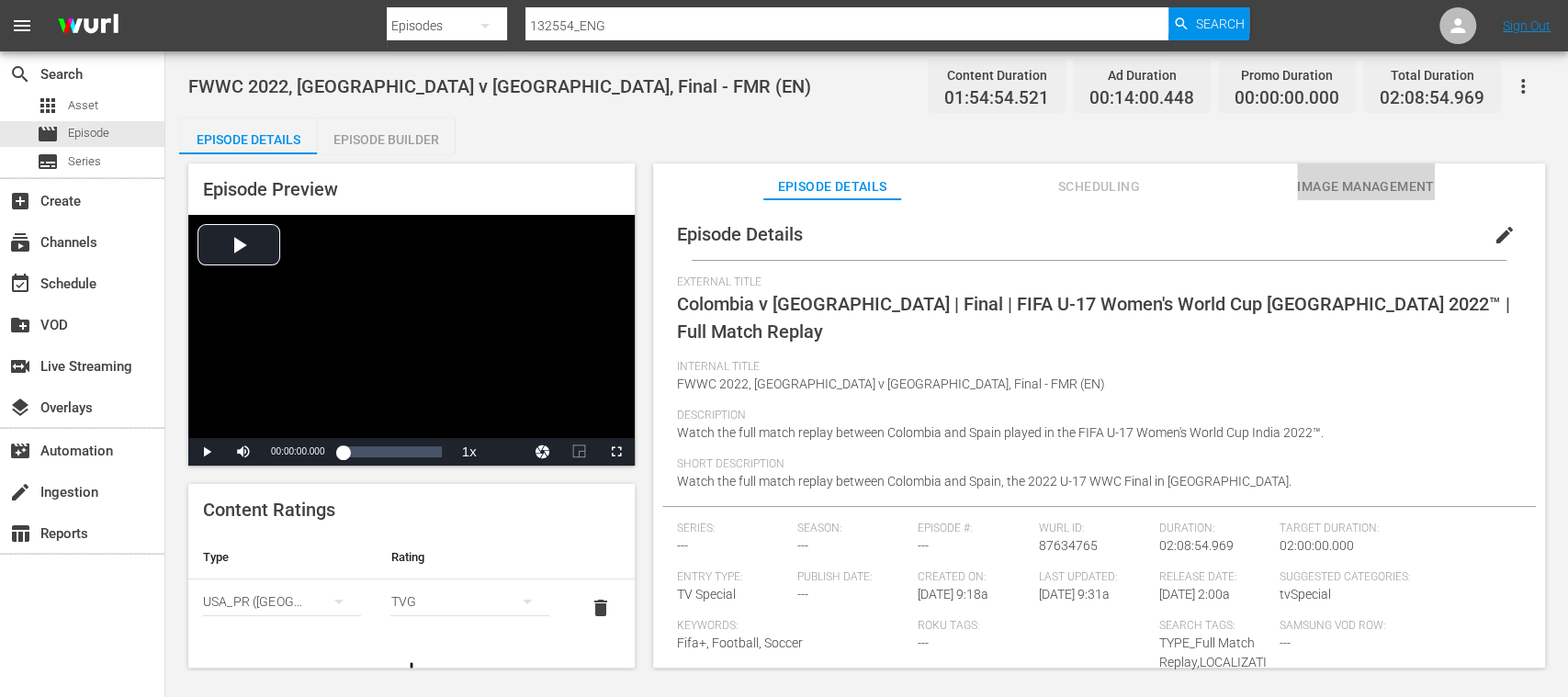
click at [1367, 176] on span "Image Management" at bounding box center [1365, 187] width 137 height 23
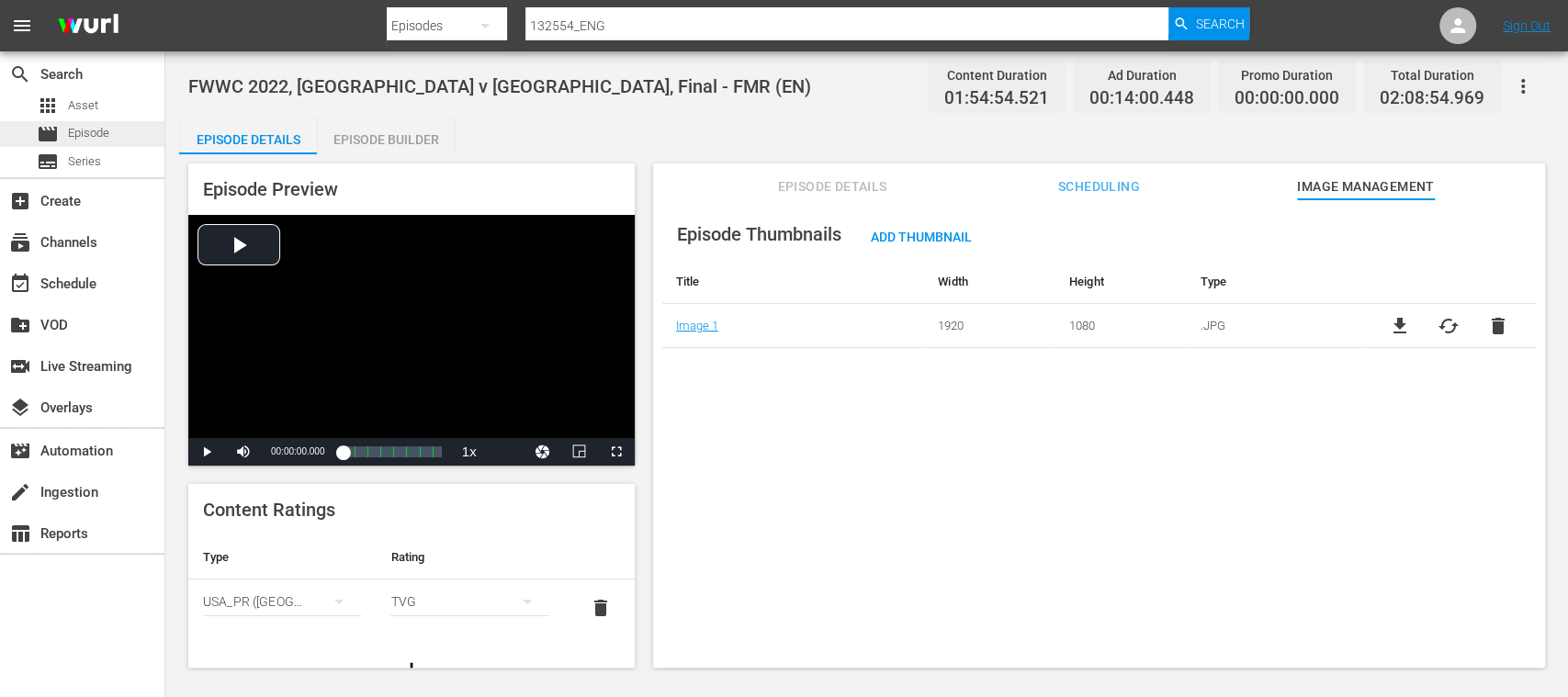
click at [100, 128] on span "Episode" at bounding box center [89, 133] width 42 height 18
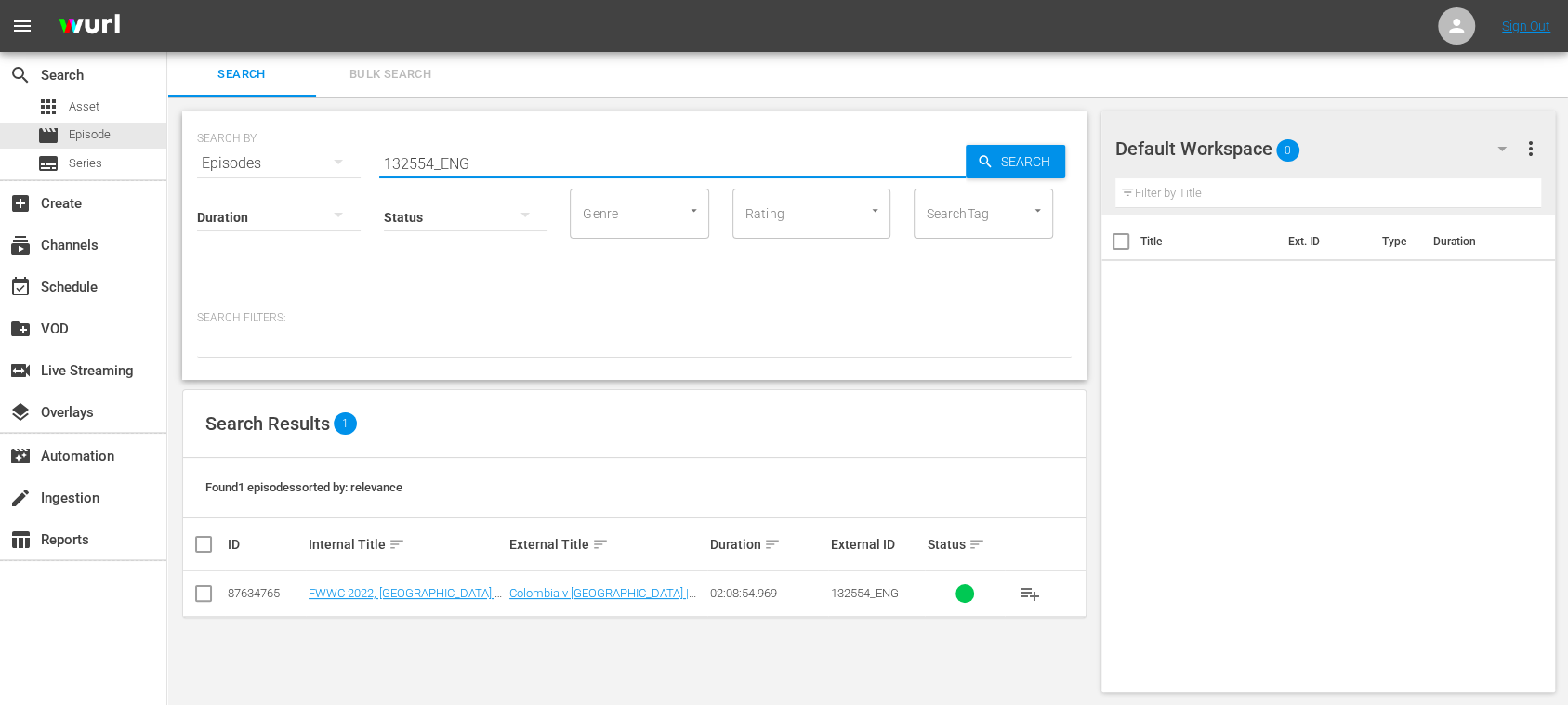
drag, startPoint x: 444, startPoint y: 164, endPoint x: 197, endPoint y: 160, distance: 247.0
click at [197, 160] on div "SEARCH BY Search By Episodes Search ID, Title, Description, Keywords, or Catego…" at bounding box center [634, 152] width 874 height 67
click at [999, 169] on span "Search" at bounding box center [1028, 161] width 72 height 34
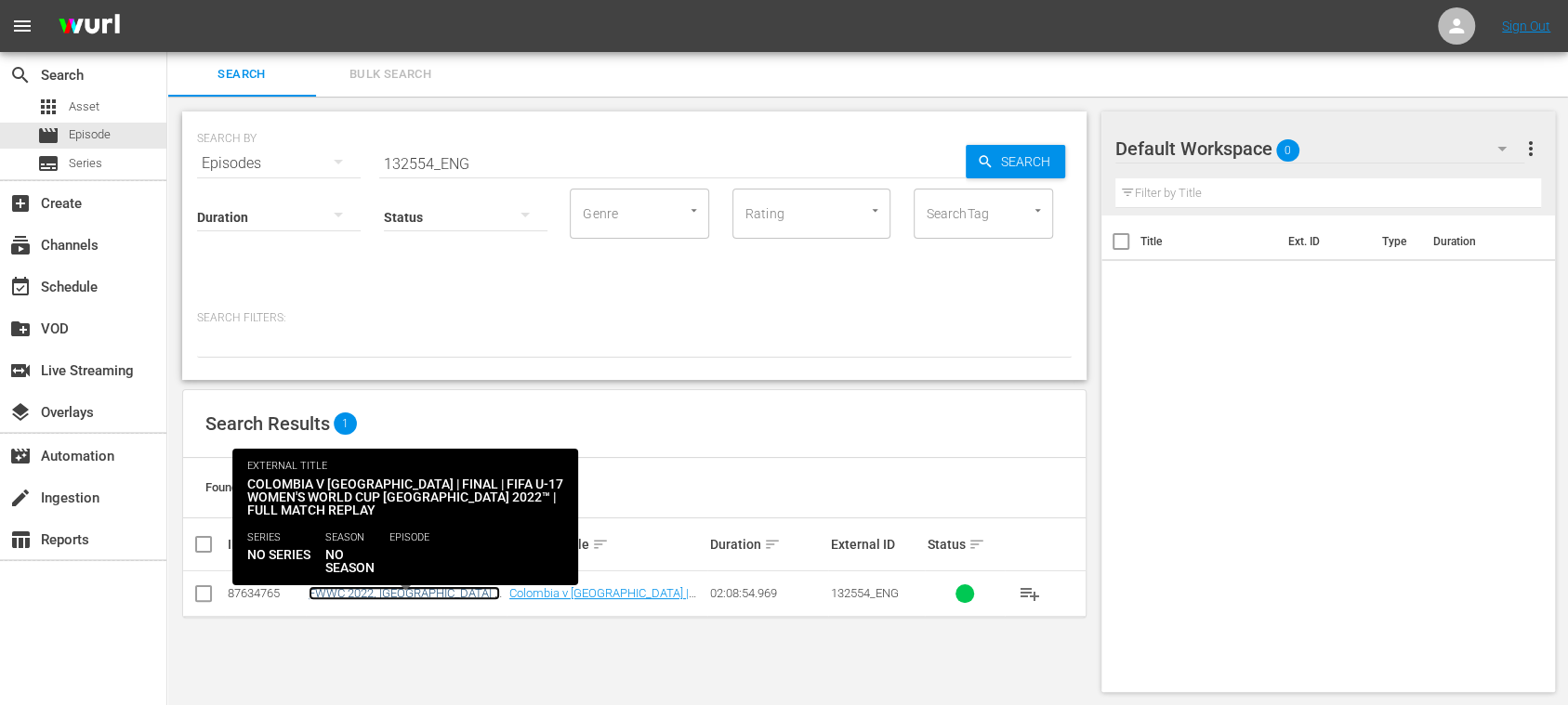
click at [474, 586] on link "FWWC 2022, Colombia v Spain, Final - FMR (EN)" at bounding box center [404, 607] width 192 height 42
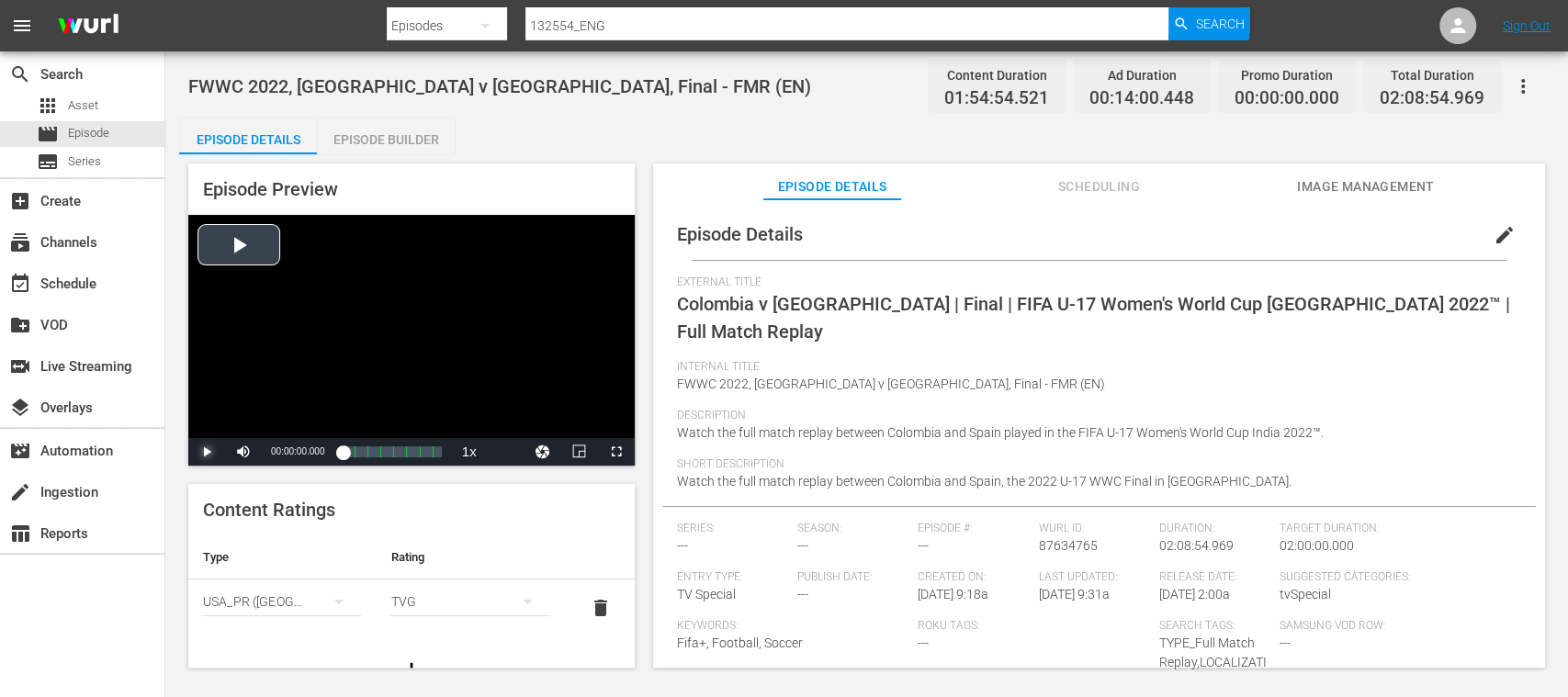
click at [207, 452] on span "Video Player" at bounding box center [207, 452] width 0 height 0
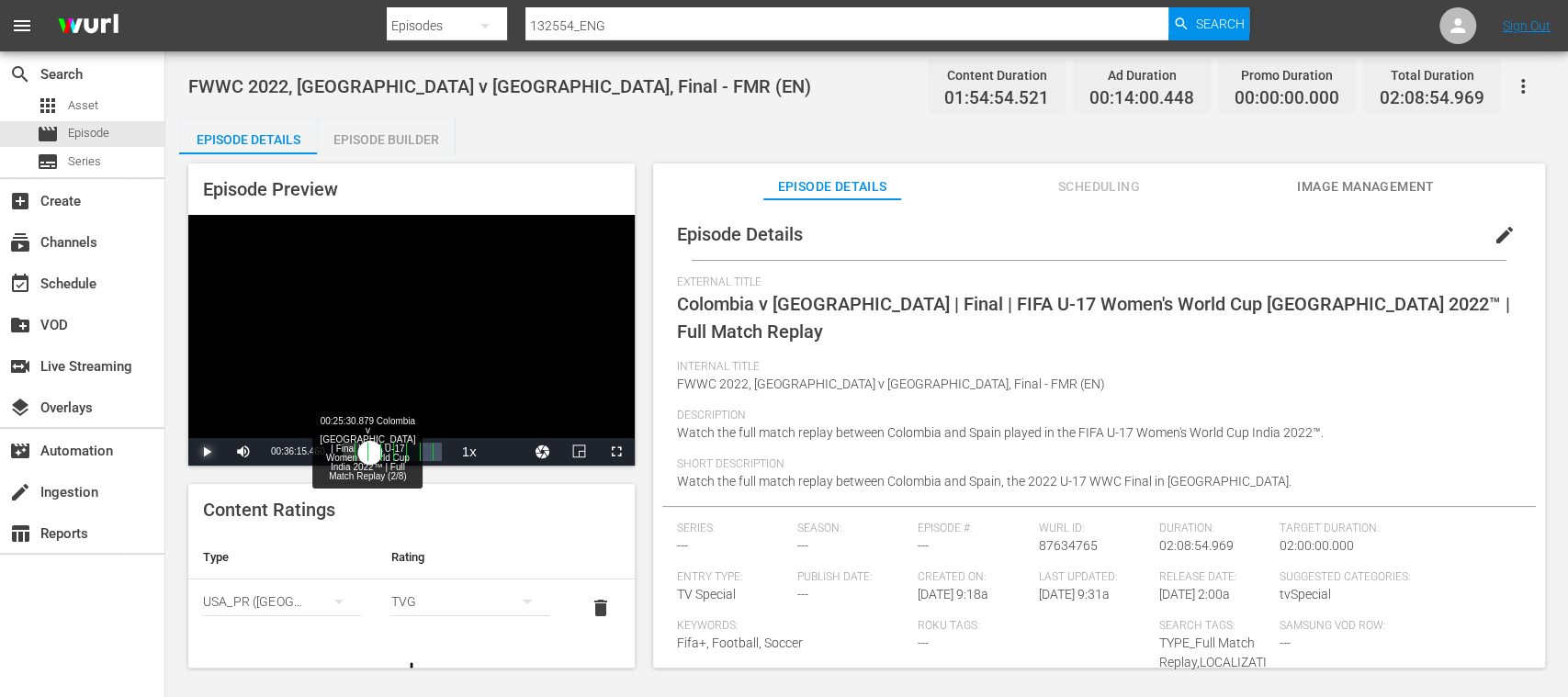
click at [379, 452] on div "Loaded : 0.17% 00:25:30.879 Colombia v Spain | Final | FIFA U-17 Women's World …" at bounding box center [392, 451] width 99 height 18
click at [207, 452] on span "Video Player" at bounding box center [207, 452] width 0 height 0
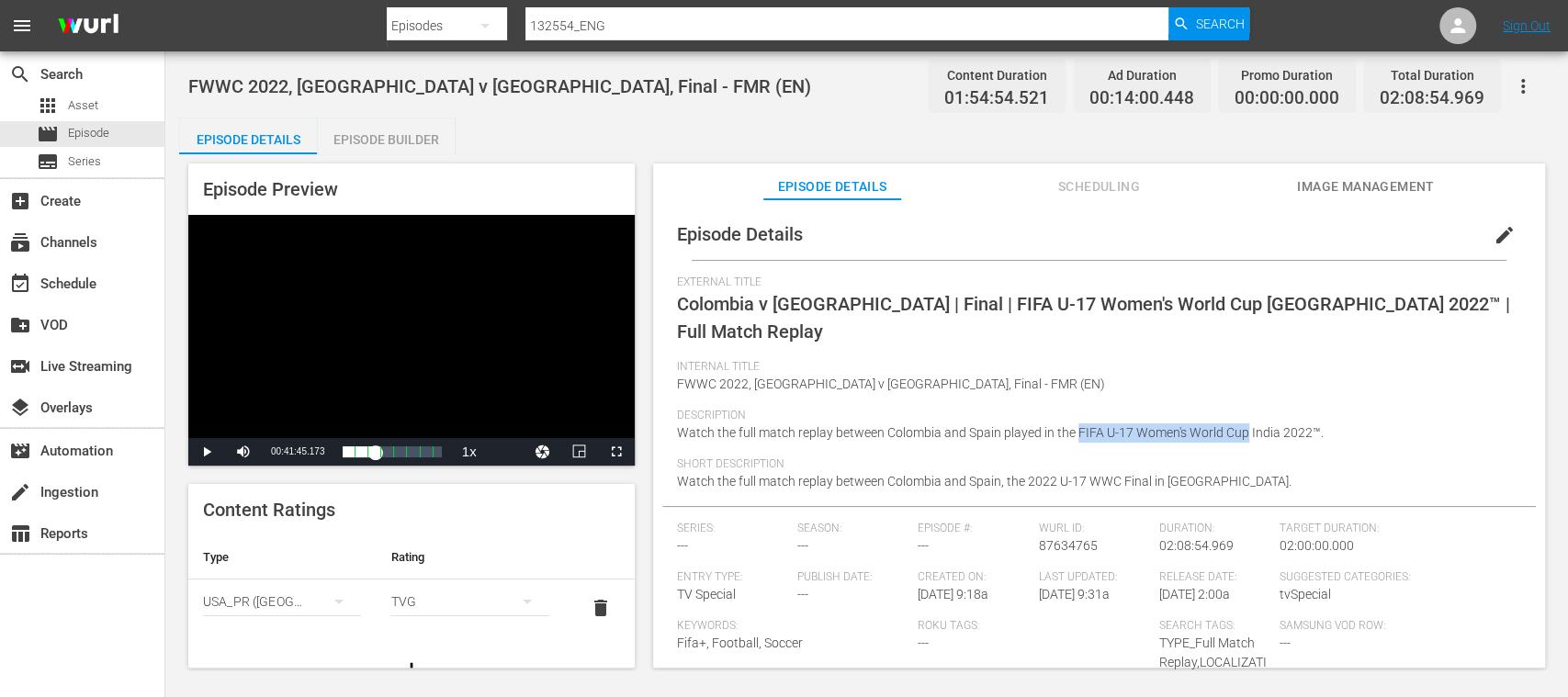
drag, startPoint x: 1074, startPoint y: 401, endPoint x: 1244, endPoint y: 408, distance: 170.1
click at [1244, 425] on span "Watch the full match replay between Colombia and Spain played in the FIFA U-17 …" at bounding box center [1000, 433] width 647 height 15
copy span "FIFA U-17 Women's World Cup"
click at [98, 133] on span "Episode" at bounding box center [89, 133] width 42 height 18
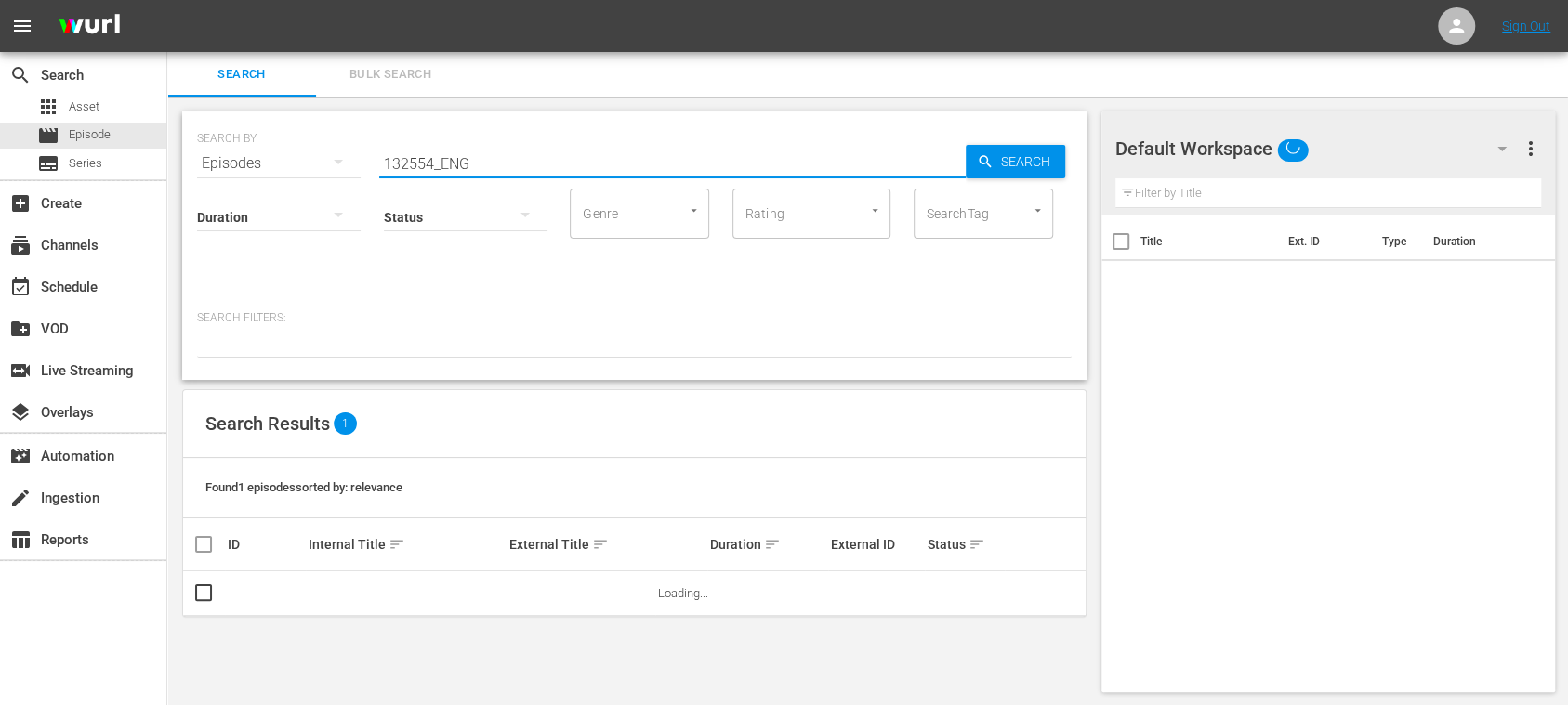
drag, startPoint x: 312, startPoint y: 166, endPoint x: 259, endPoint y: 158, distance: 53.6
click at [259, 158] on div "SEARCH BY Search By Episodes Search ID, Title, Description, Keywords, or Catego…" at bounding box center [634, 152] width 874 height 67
paste input "The Ground under Our Feet"
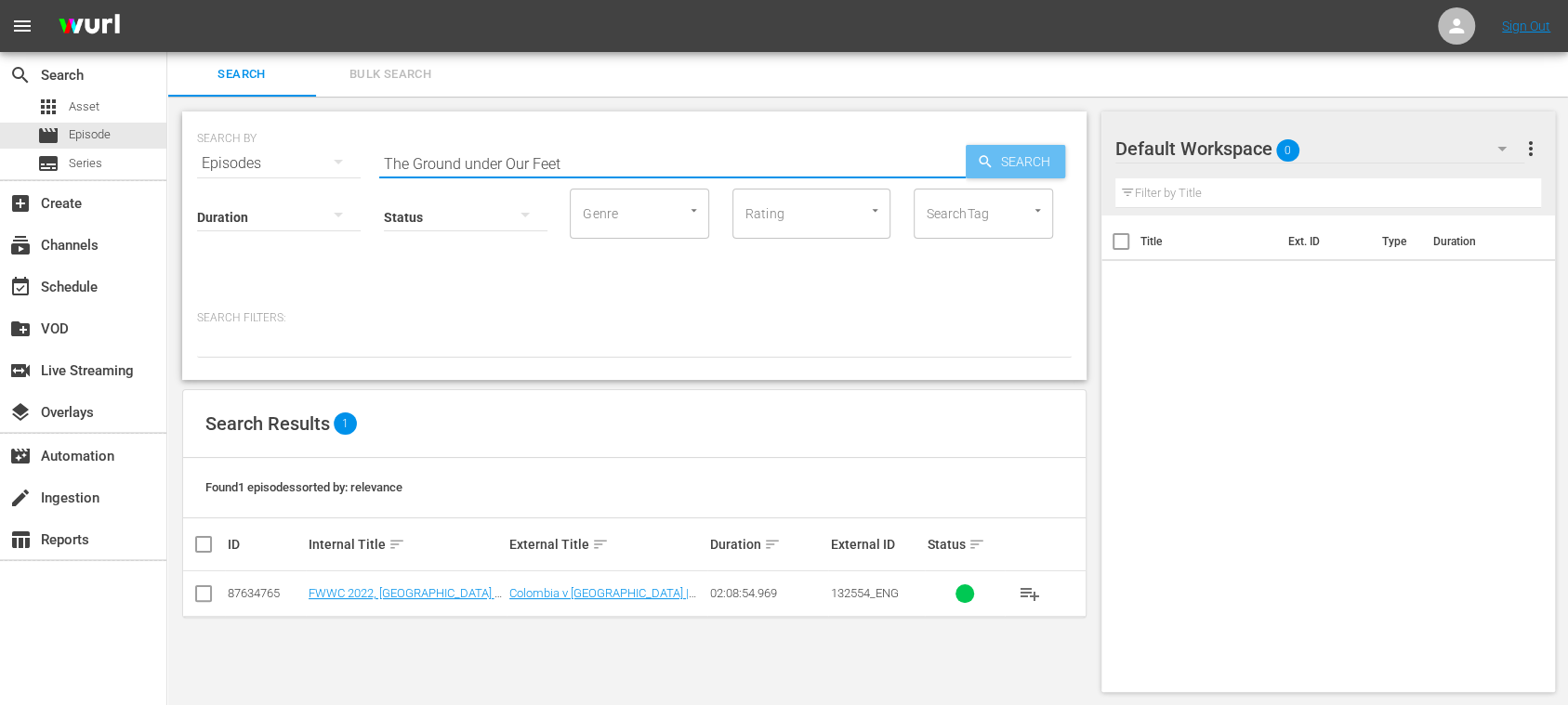
type input "The Ground under Our Feet"
click at [1015, 154] on span "Search" at bounding box center [1028, 161] width 72 height 34
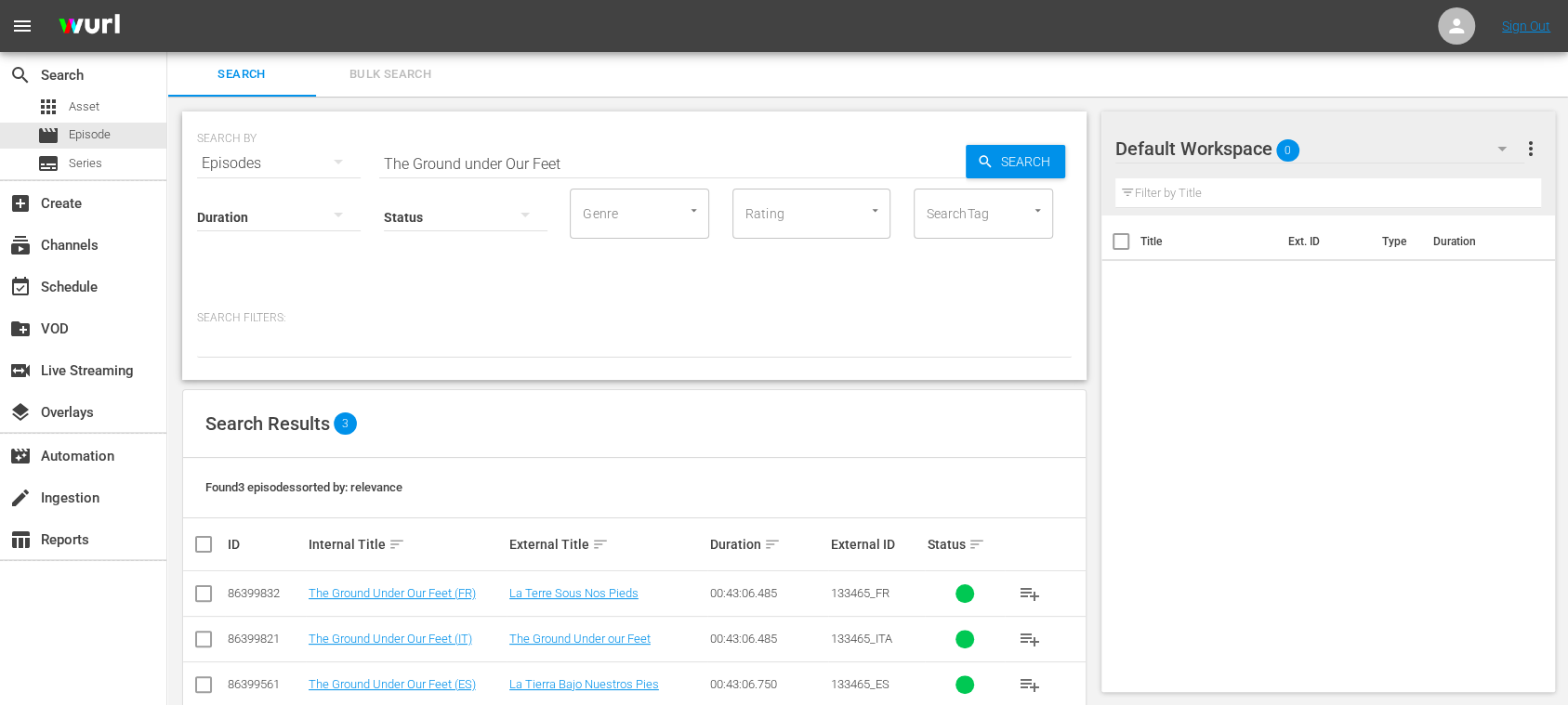
scroll to position [35, 0]
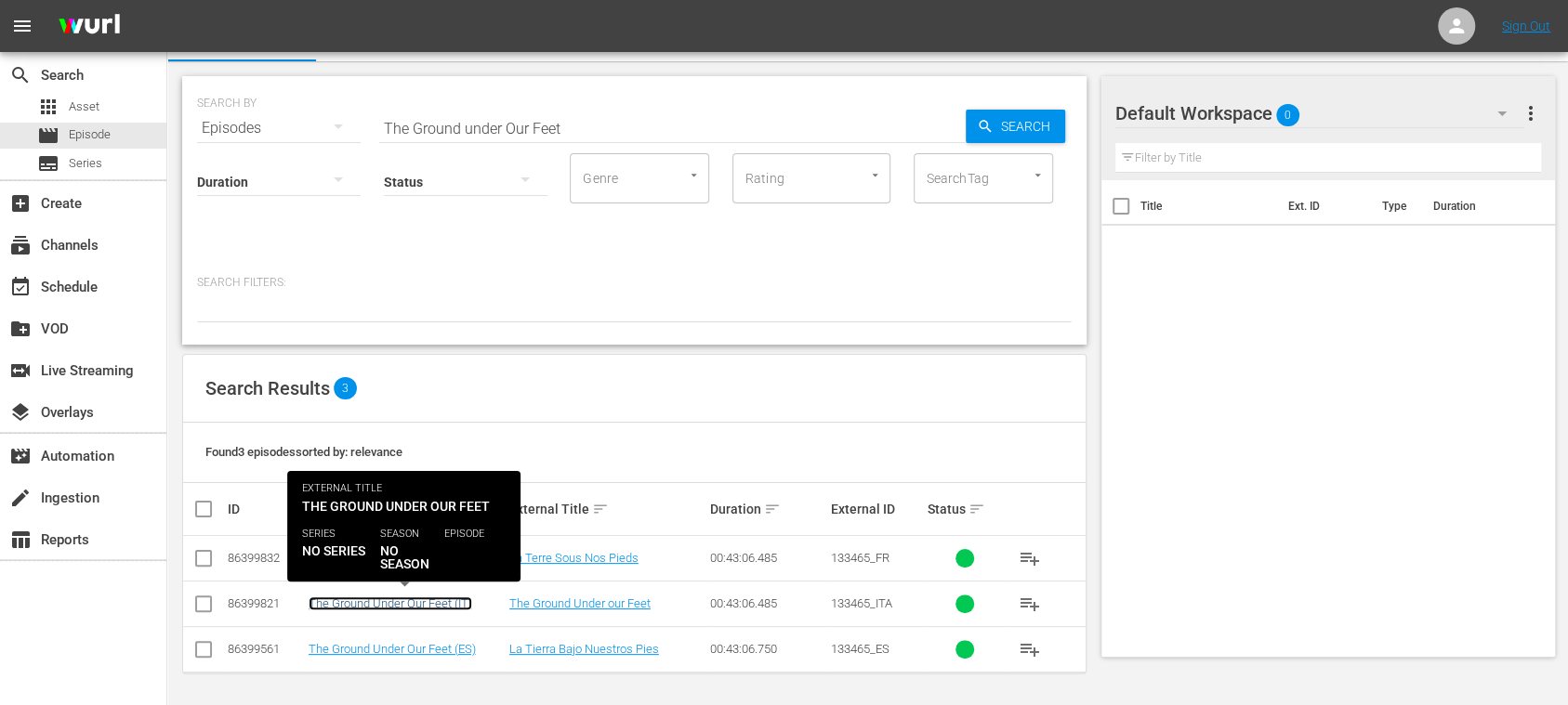
click at [463, 602] on link "The Ground Under Our Feet (IT)" at bounding box center [390, 603] width 164 height 14
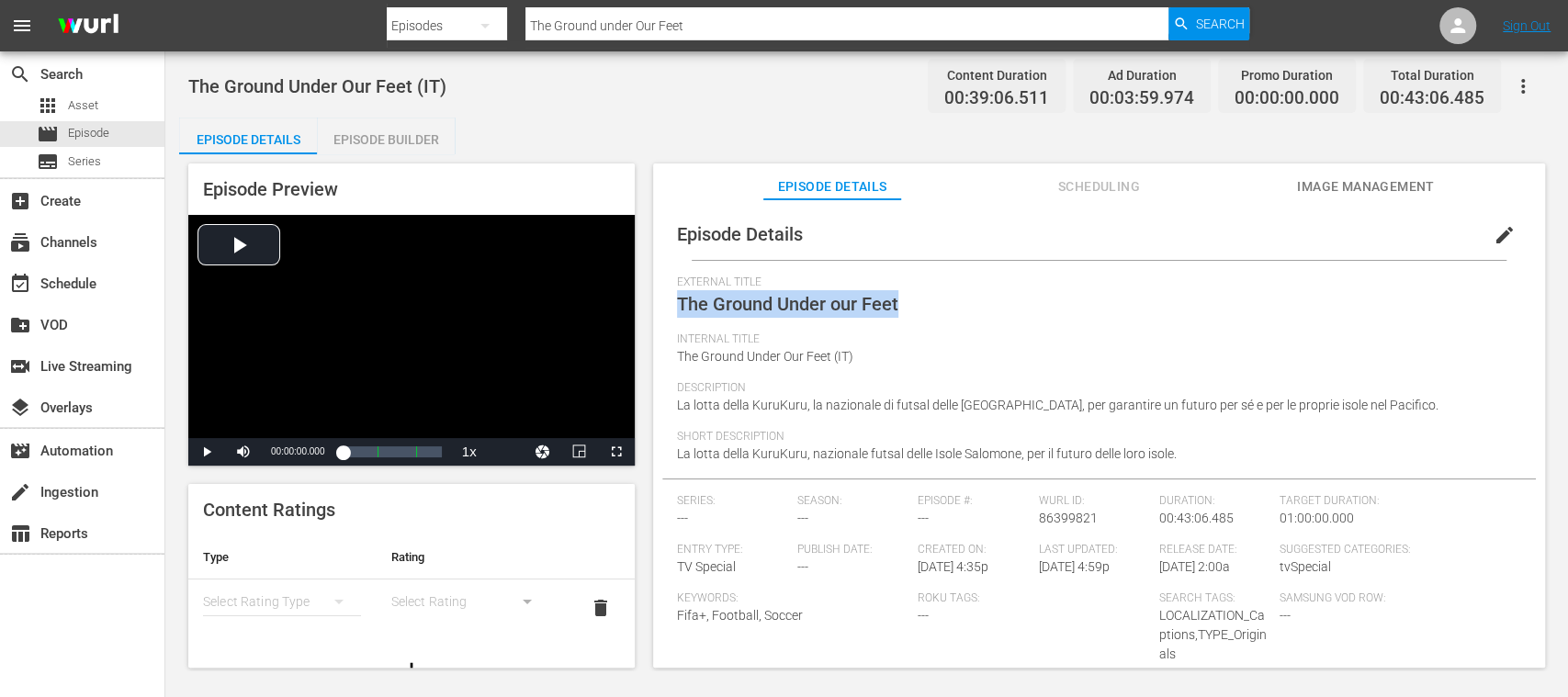
drag, startPoint x: 678, startPoint y: 301, endPoint x: 900, endPoint y: 299, distance: 222.0
click at [900, 299] on div "External Title The Ground Under our Feet" at bounding box center [1099, 304] width 844 height 57
copy span "The Ground Under our Feet"
click at [1400, 186] on span "Image Management" at bounding box center [1365, 187] width 137 height 23
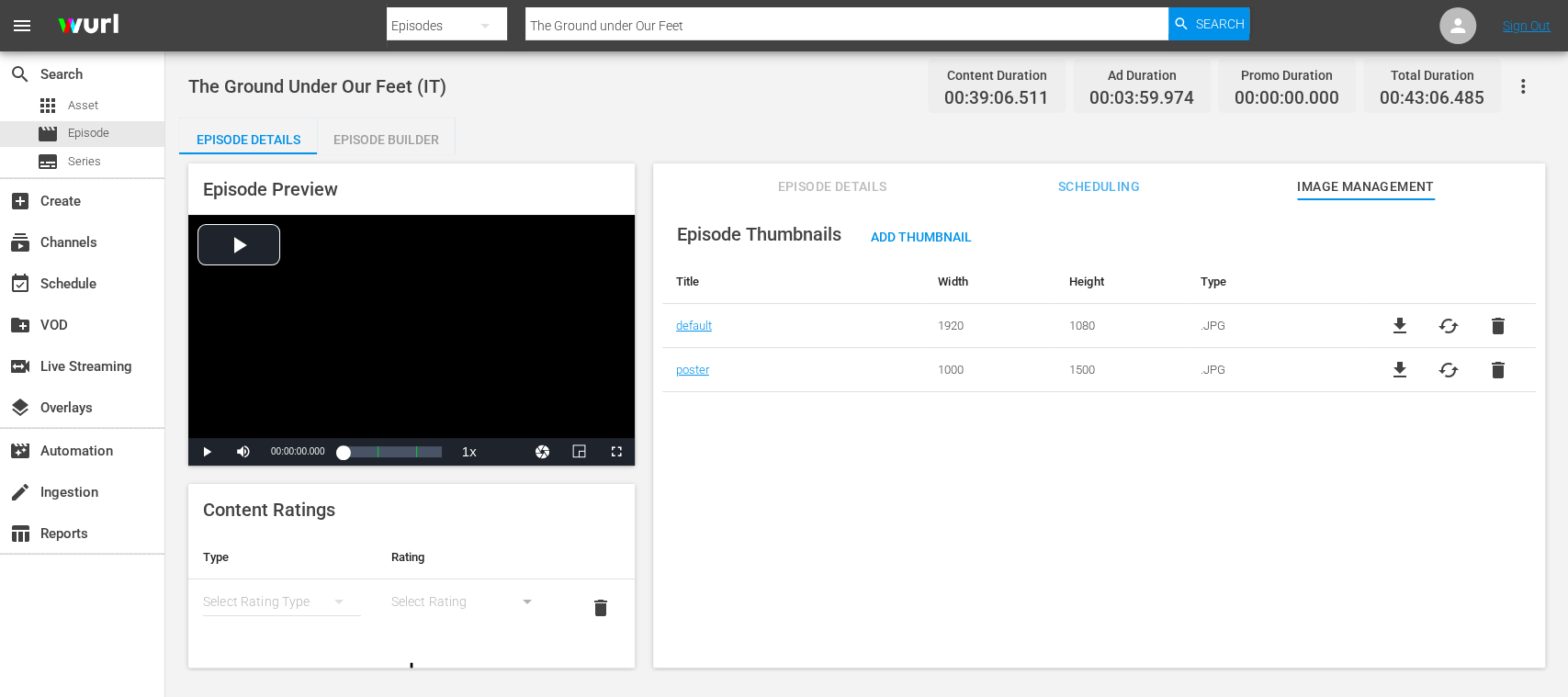
click at [906, 469] on div "Episode Thumbnails Add Thumbnail Title Width Height Type default 1920 1080 .JPG…" at bounding box center [1098, 441] width 892 height 486
click at [1395, 328] on span "file_download" at bounding box center [1398, 326] width 22 height 22
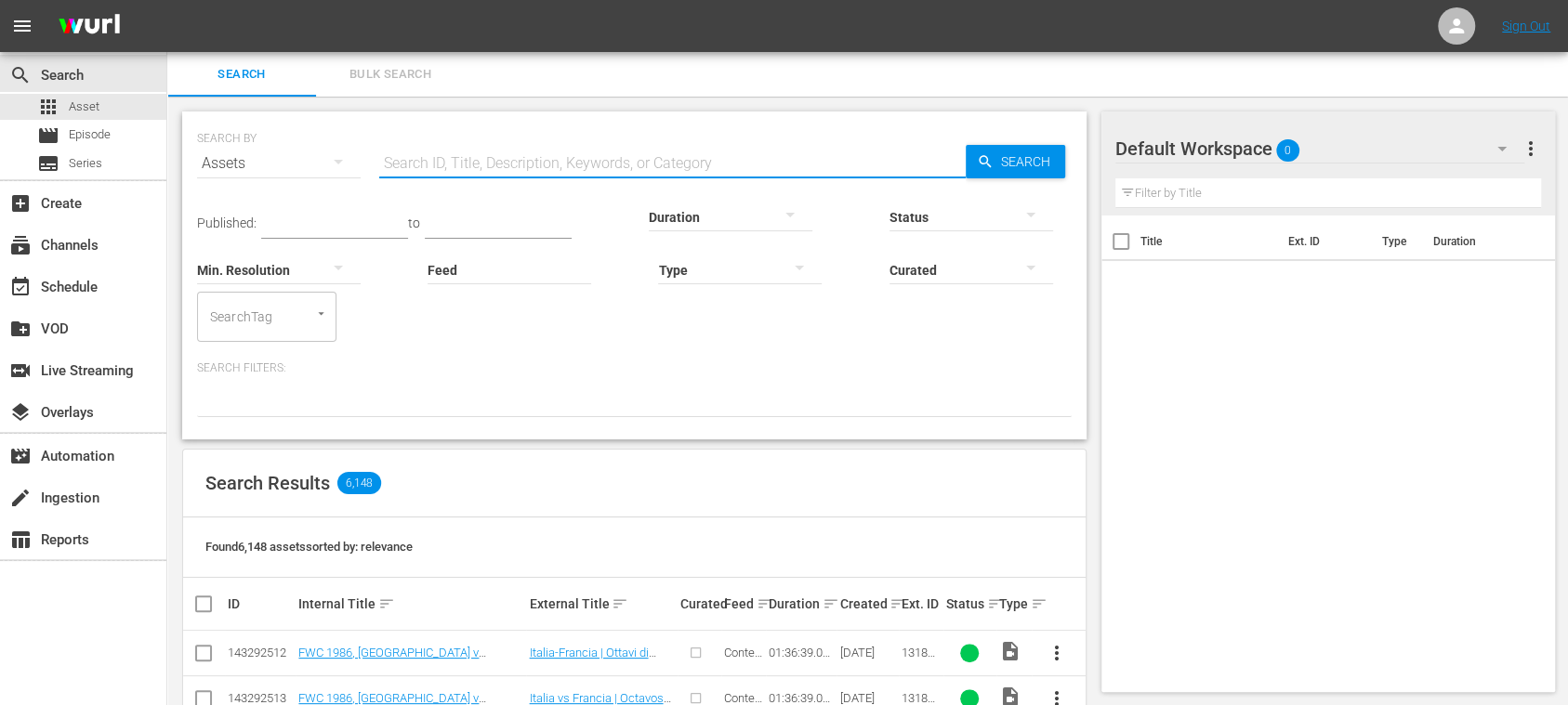
click at [502, 161] on input "text" at bounding box center [673, 163] width 587 height 45
paste input "69NBB0JRR48JDGIIYgszD8"
type input "69NBB0JRR48JDGIIYgszD8"
click at [985, 154] on icon "button" at bounding box center [984, 161] width 16 height 16
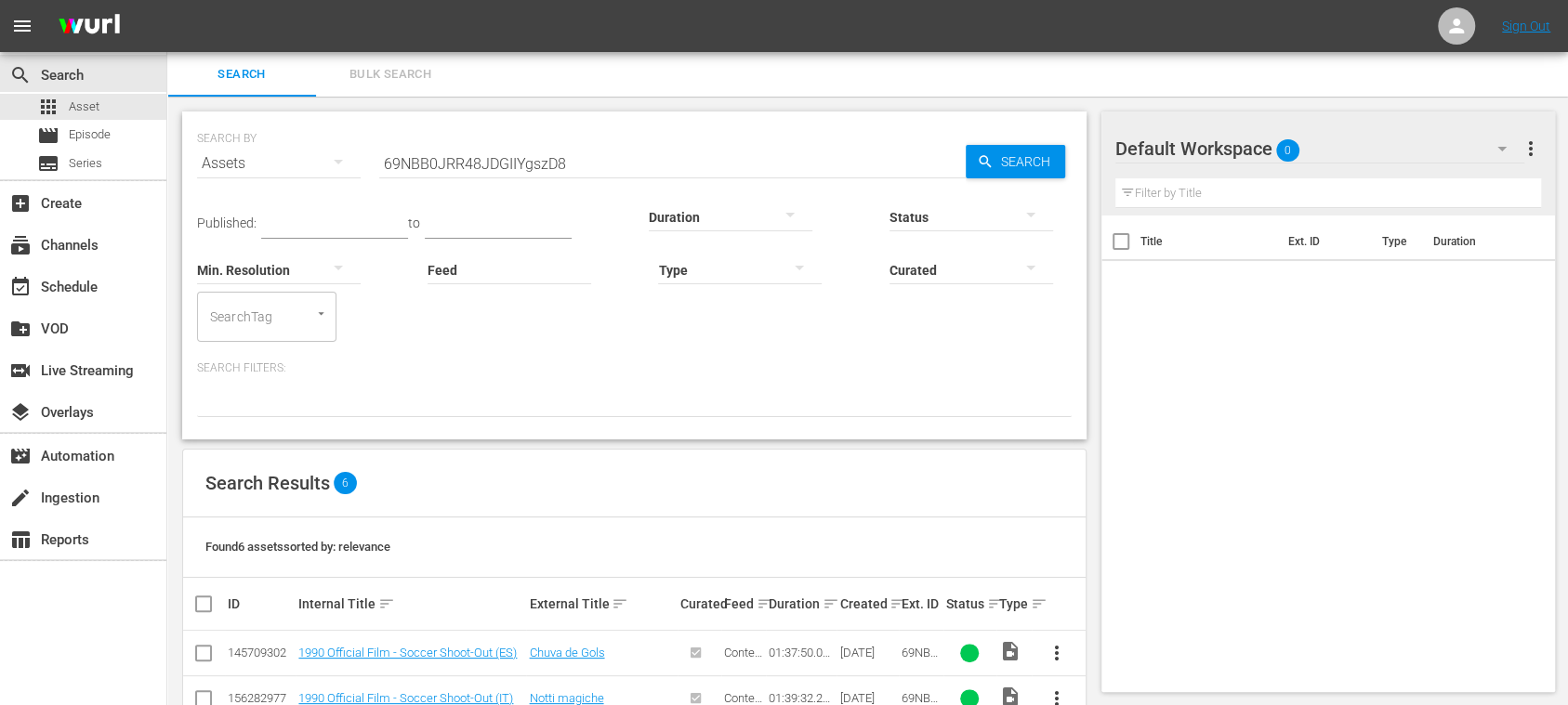
scroll to position [230, 0]
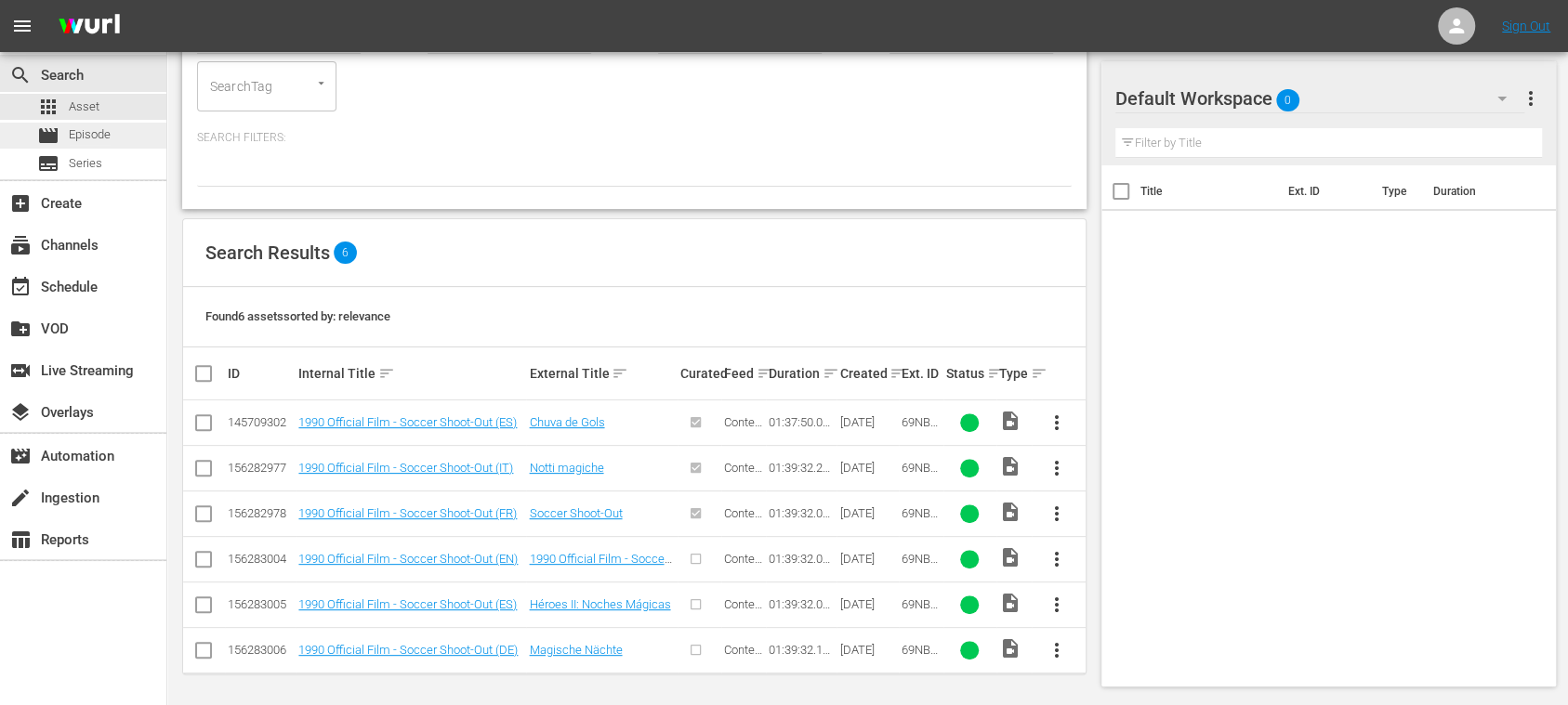
click at [106, 134] on span "Episode" at bounding box center [90, 134] width 42 height 18
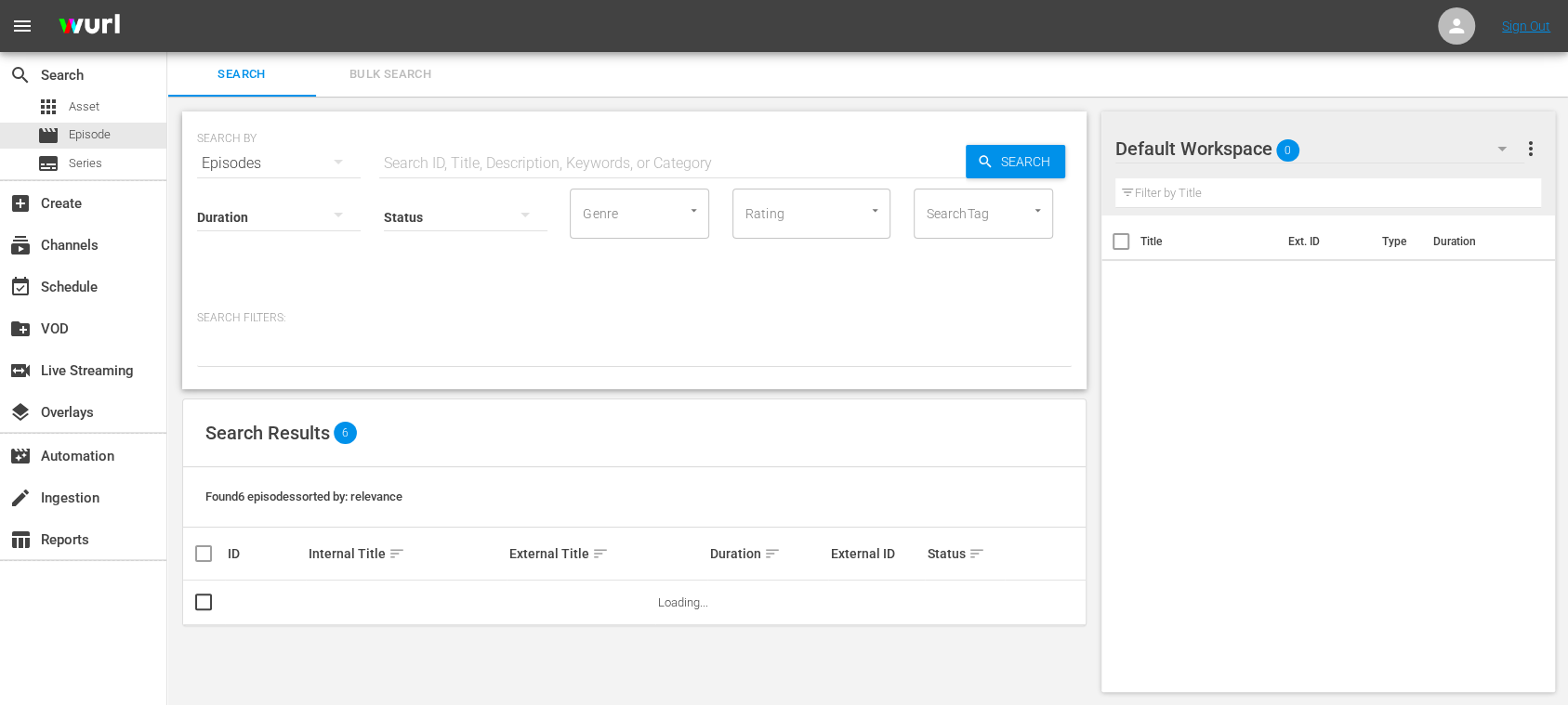
click at [488, 154] on input "text" at bounding box center [673, 163] width 587 height 45
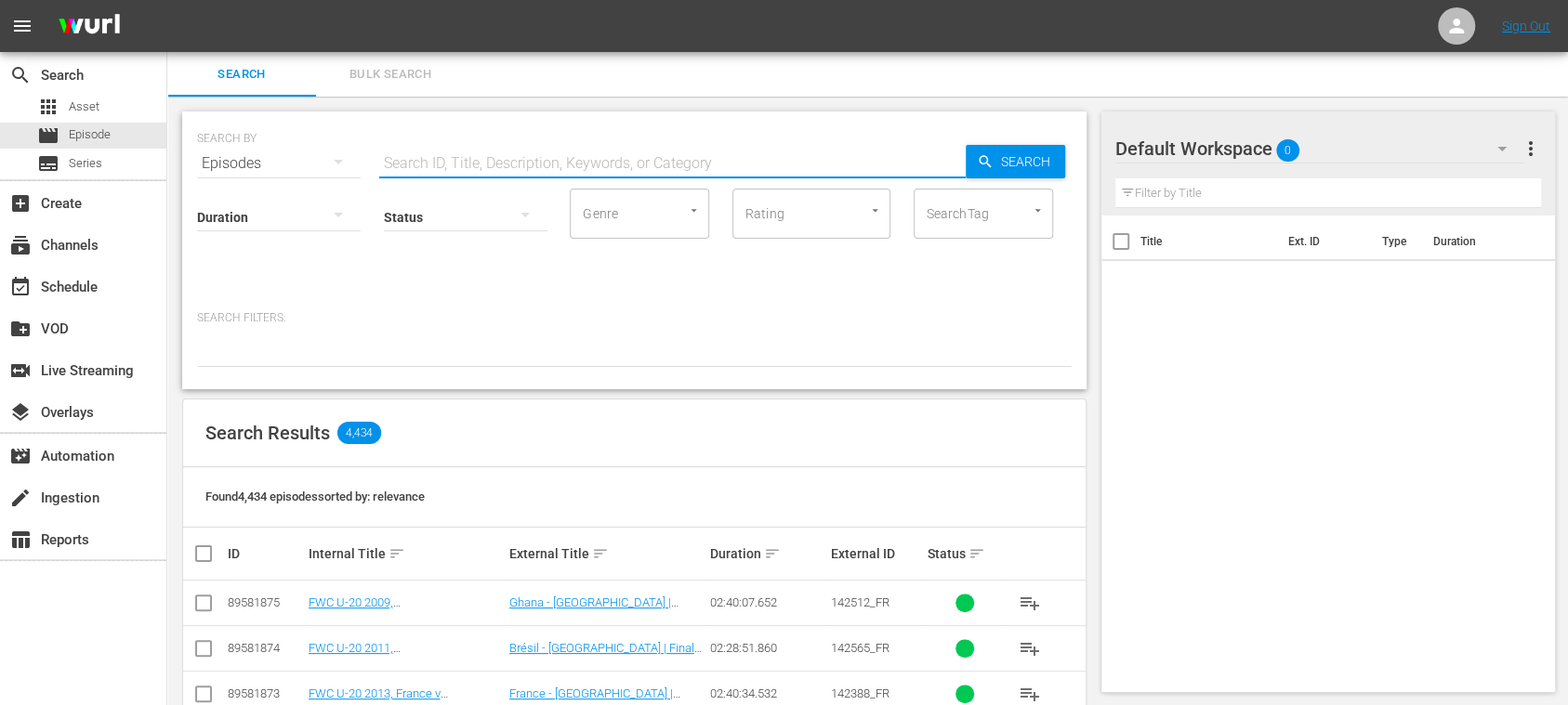
paste input "69NBB0JRR48JDGIIYgszD8"
type input "69NBB0JRR48JDGIIYgszD8"
click at [987, 164] on icon "button" at bounding box center [984, 161] width 12 height 12
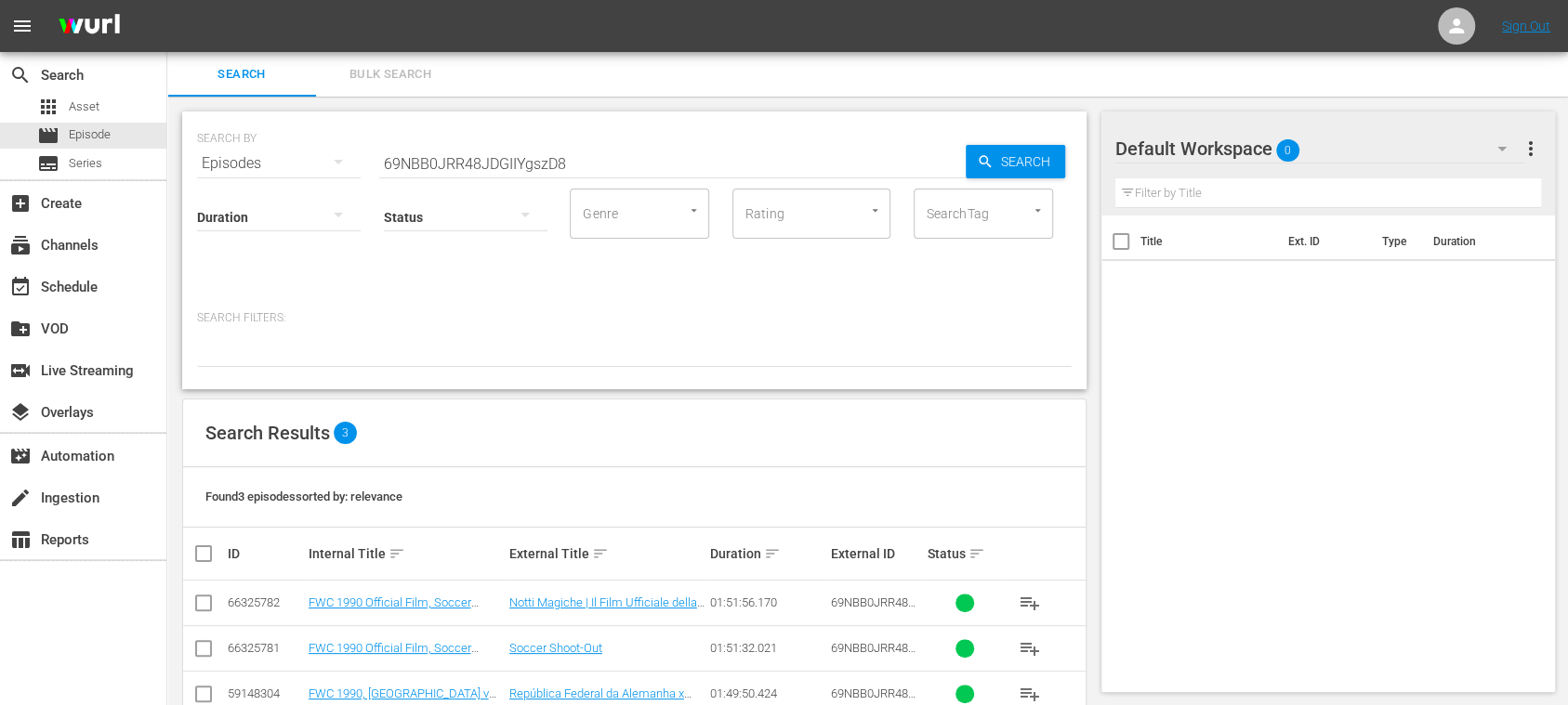
scroll to position [45, 0]
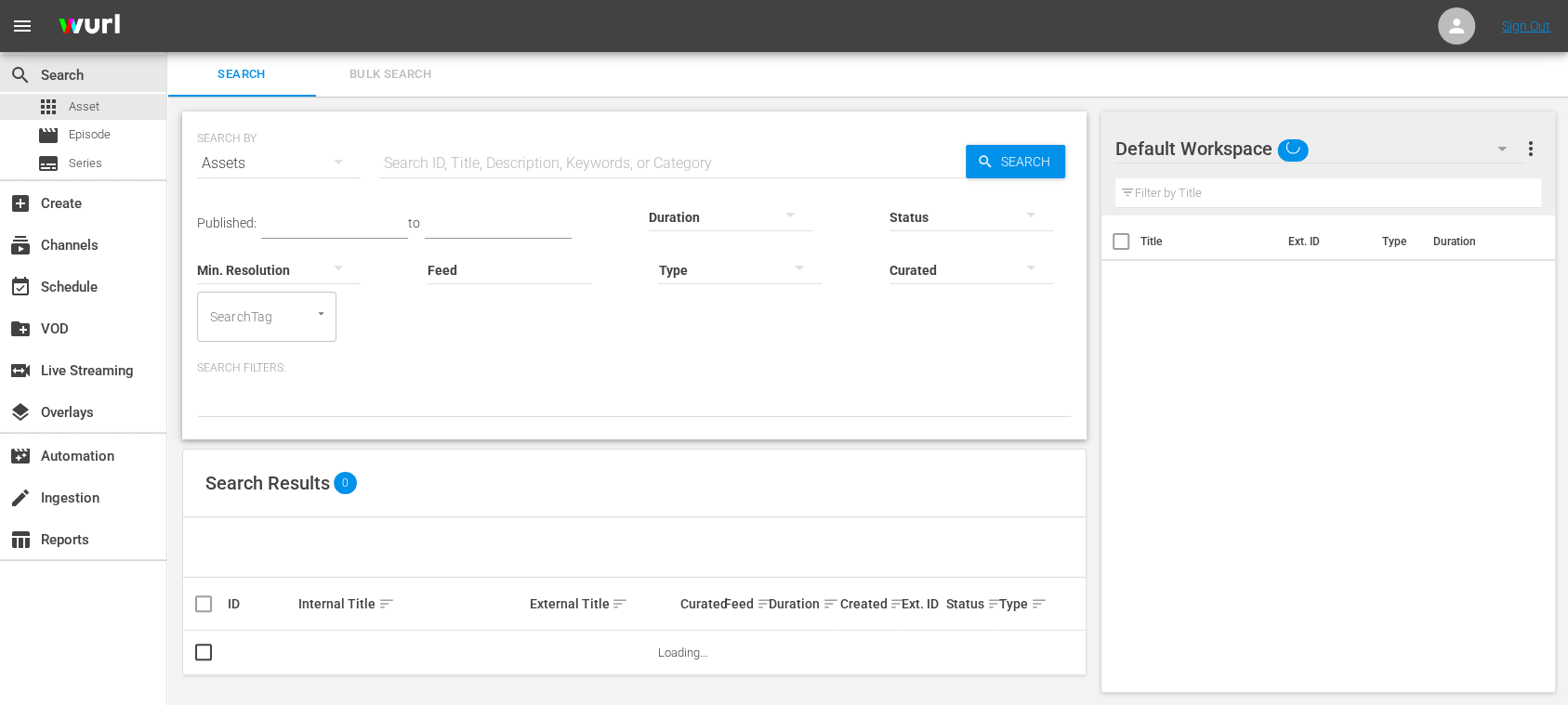
click at [572, 168] on input "text" at bounding box center [673, 163] width 587 height 45
paste input "6efX1alNuW5Bv6U5Ddd9R6"
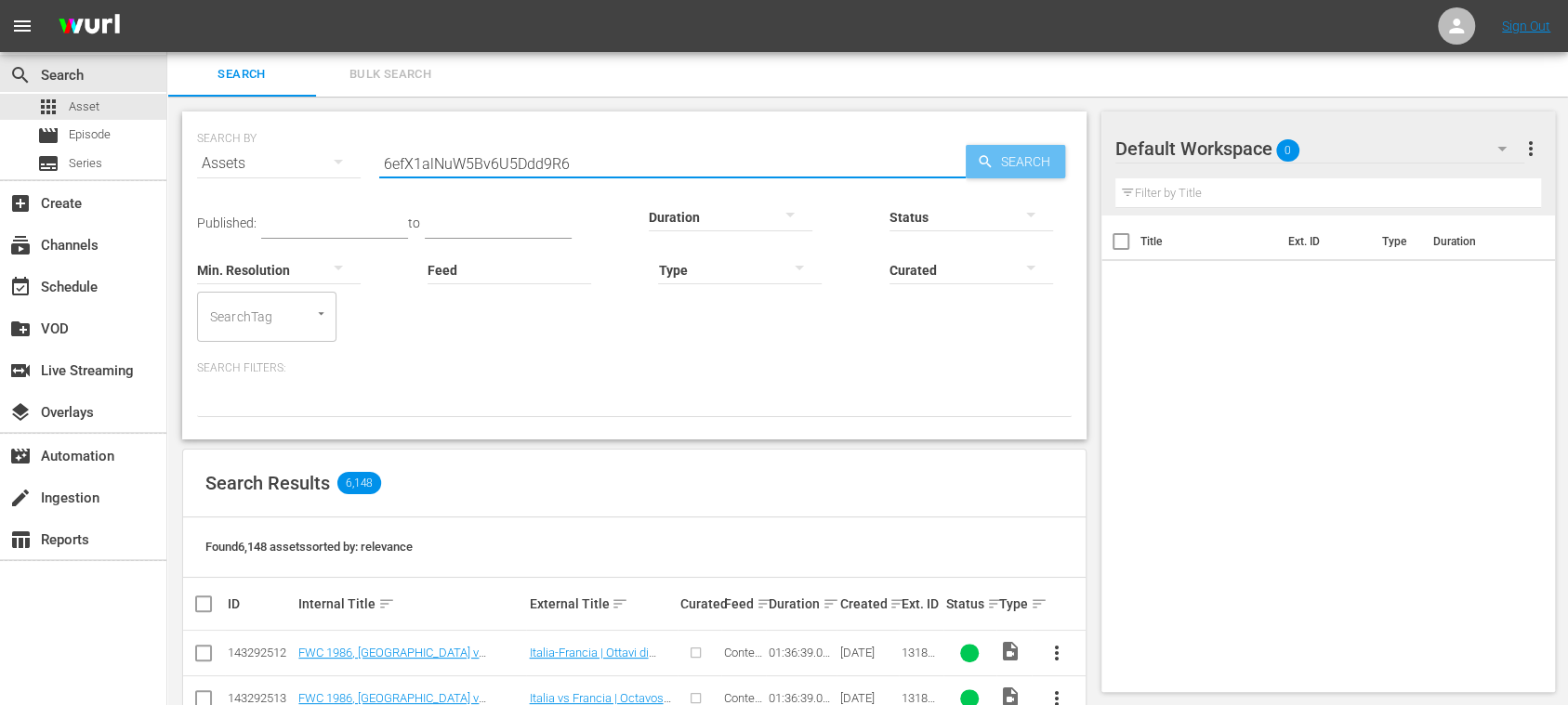
type input "6efX1alNuW5Bv6U5Ddd9R6"
click at [1019, 164] on span "Search" at bounding box center [1028, 161] width 72 height 34
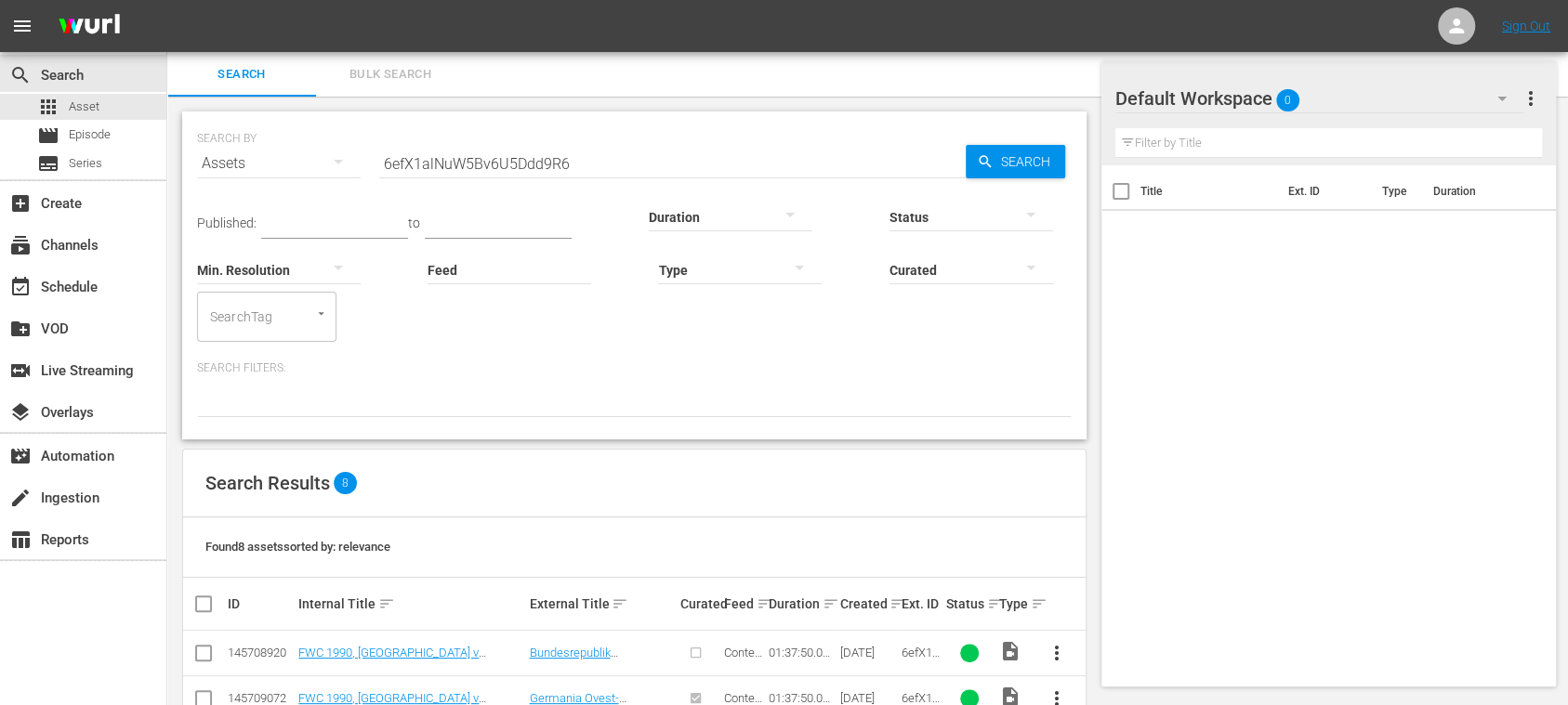
scroll to position [320, 0]
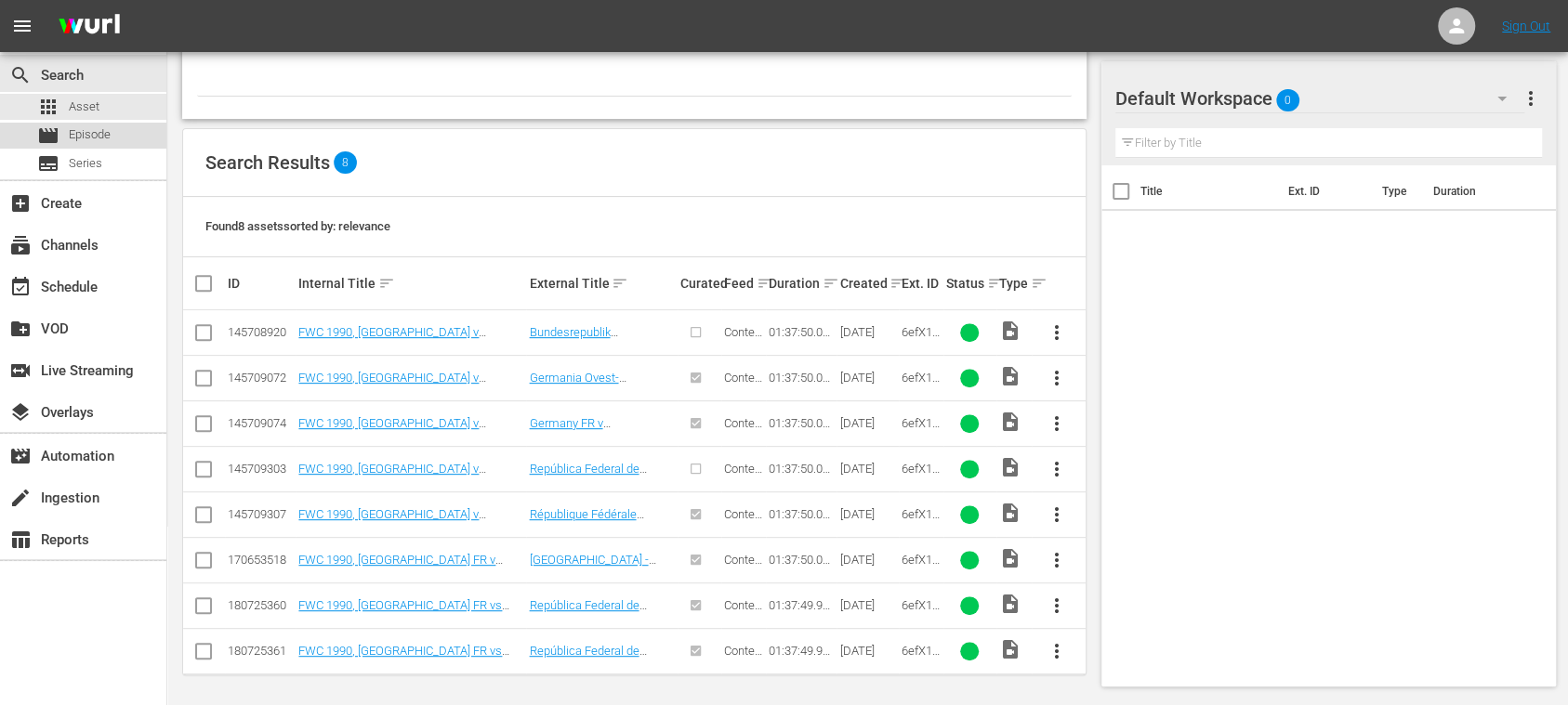
click at [108, 132] on span "Episode" at bounding box center [90, 134] width 42 height 18
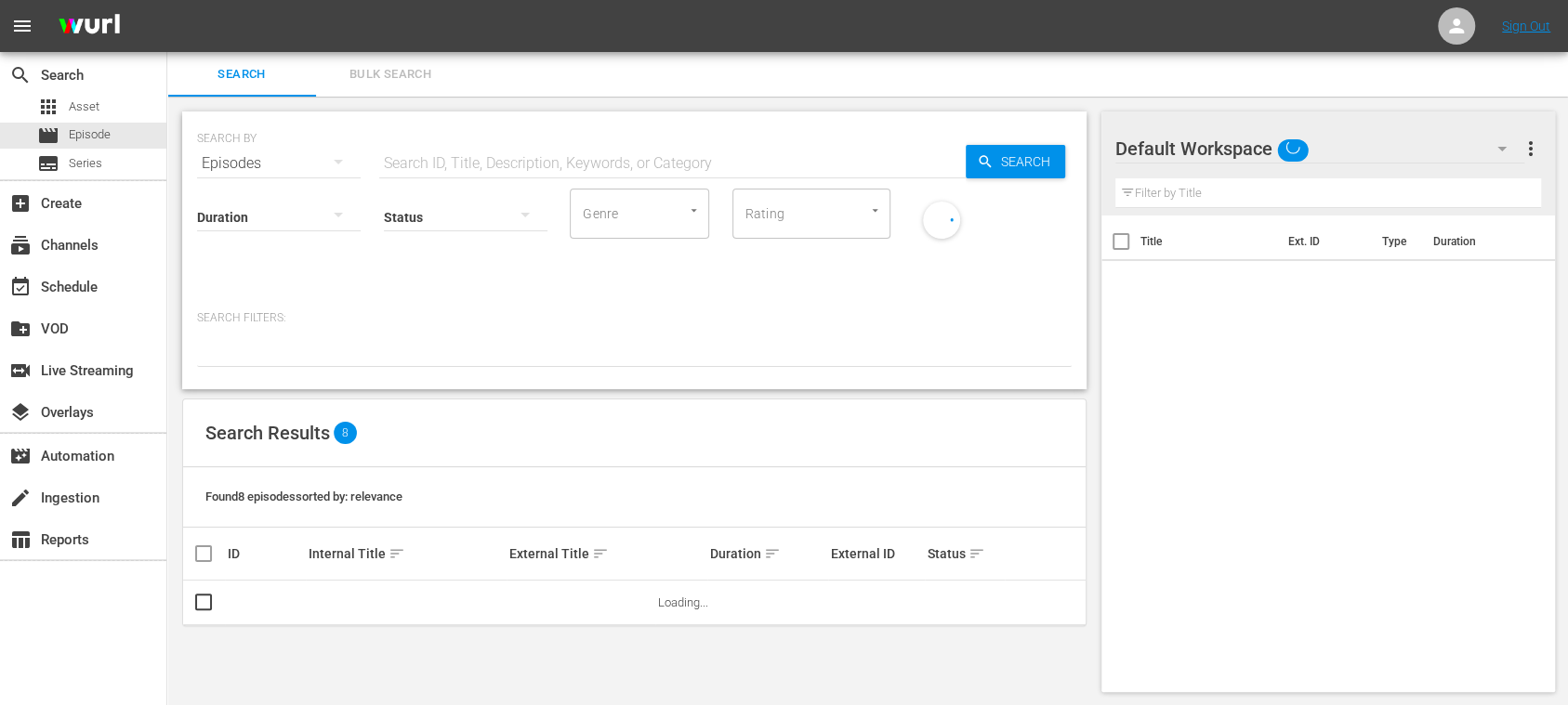
click at [440, 158] on input "text" at bounding box center [673, 163] width 587 height 45
paste input "6efX1alNuW5Bv6U5Ddd9R6"
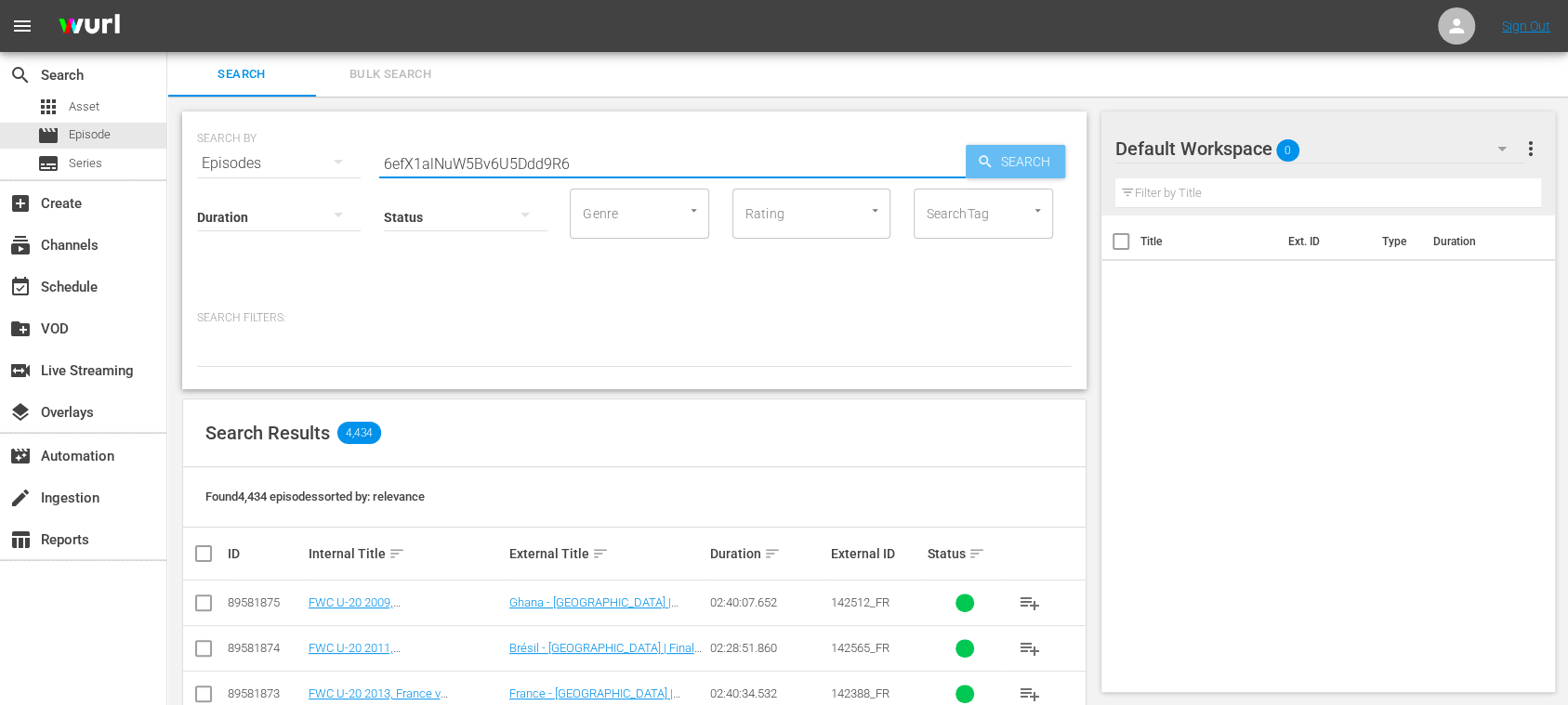
type input "6efX1alNuW5Bv6U5Ddd9R6"
click at [1038, 154] on span "Search" at bounding box center [1028, 161] width 72 height 34
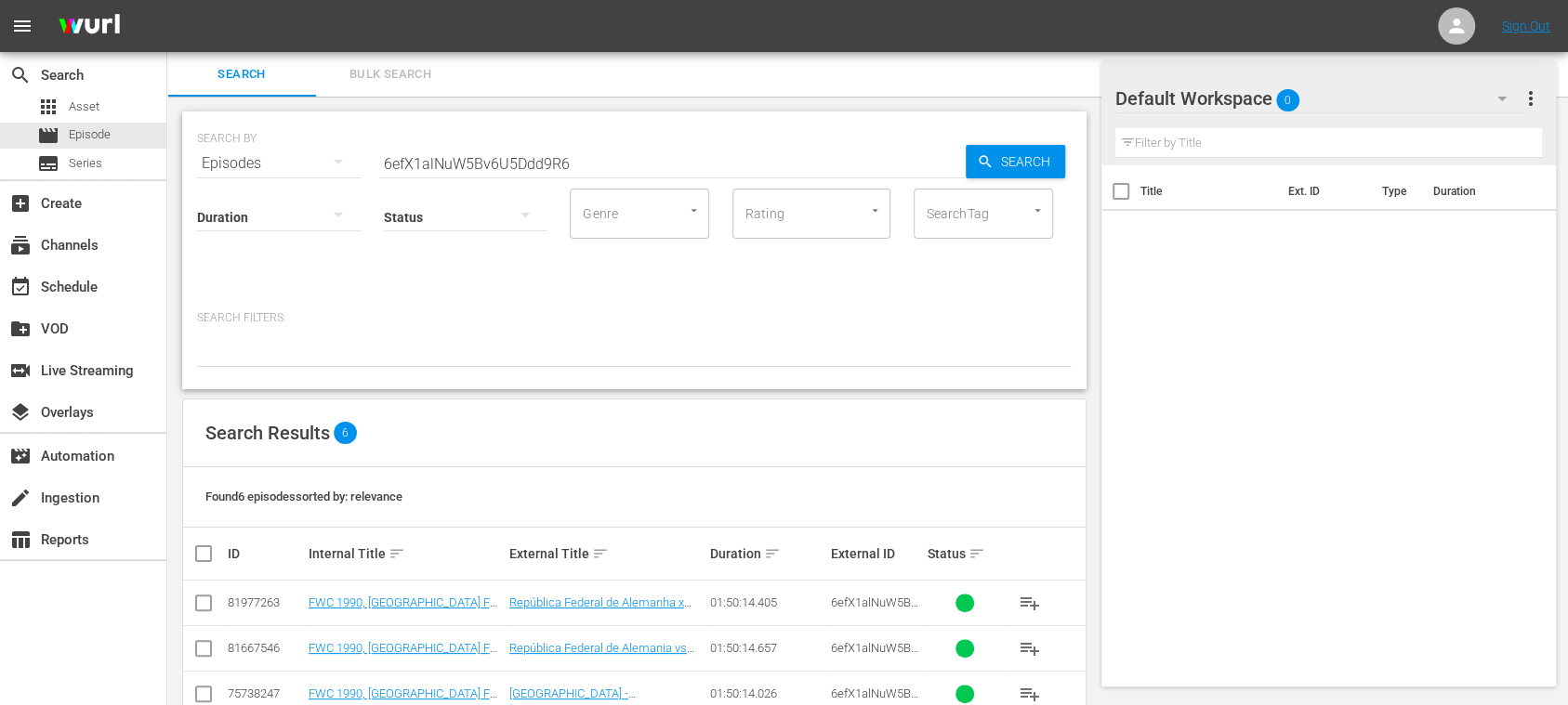
scroll to position [180, 0]
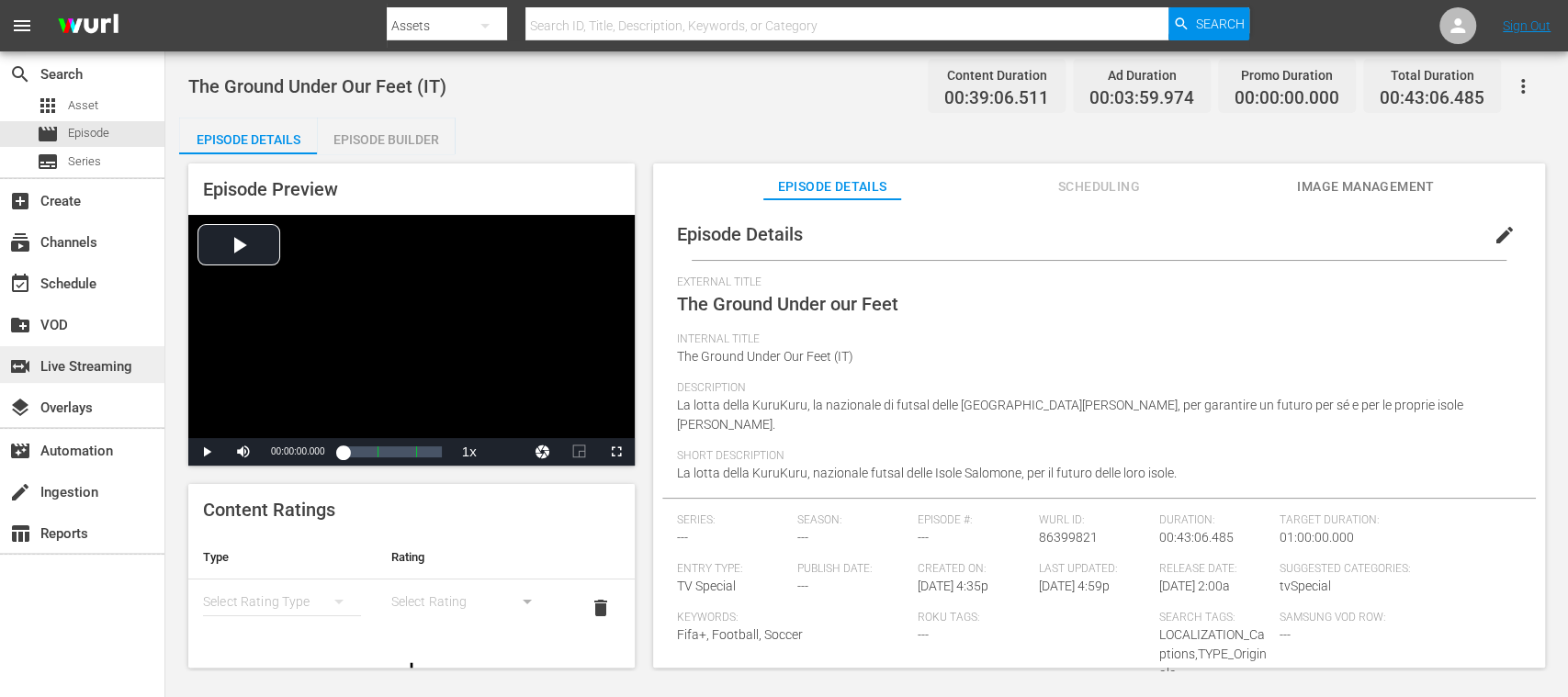
click at [88, 364] on div "switch_video Live Streaming" at bounding box center [51, 363] width 103 height 16
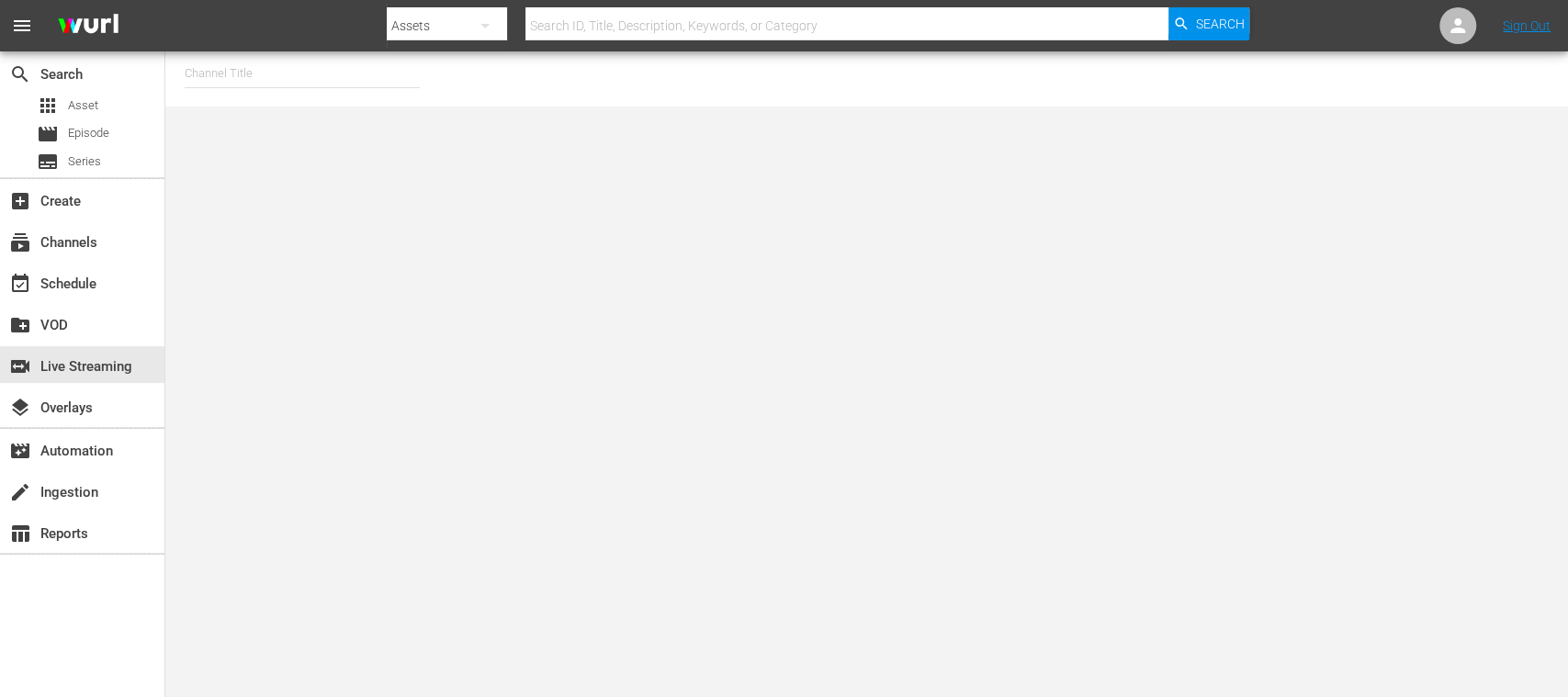
click at [278, 68] on input "text" at bounding box center [302, 73] width 235 height 45
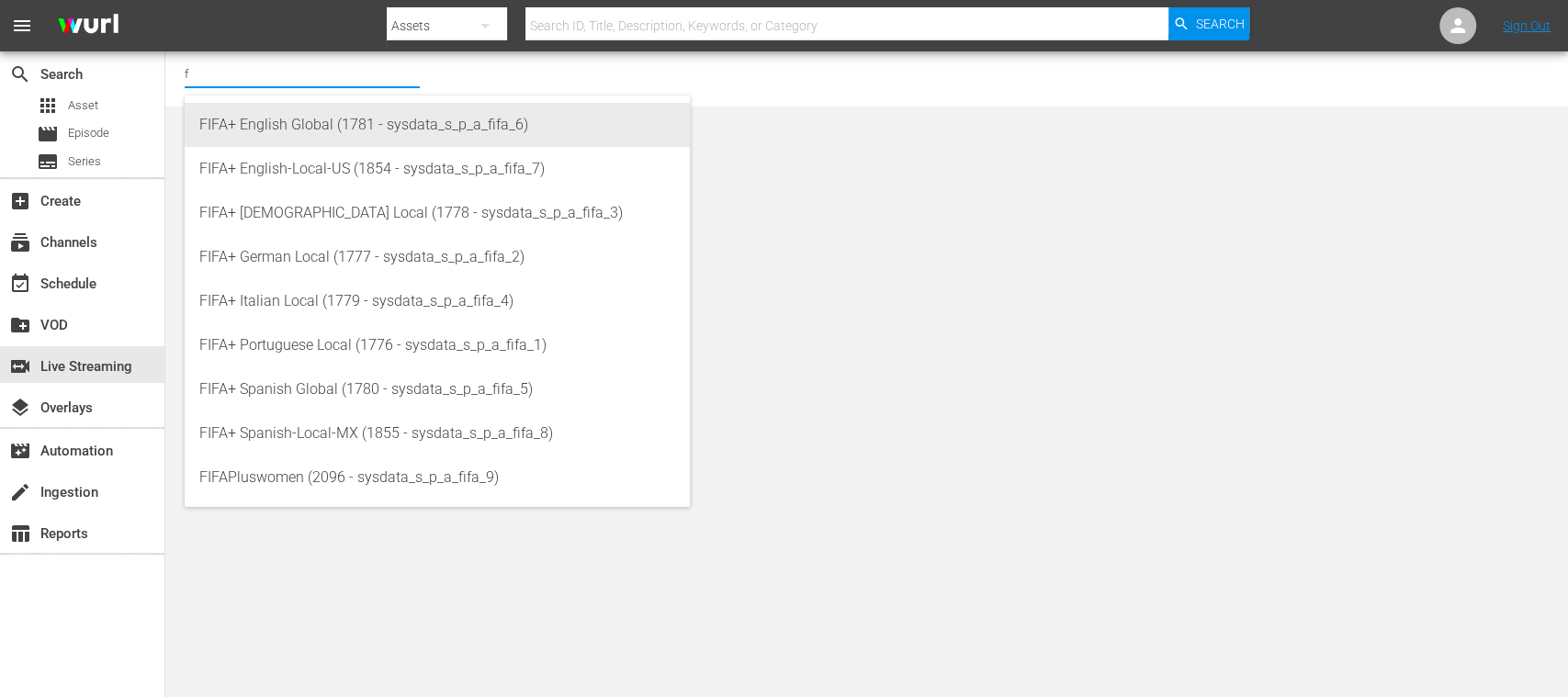
click at [298, 134] on div "FIFA+ English Global (1781 - sysdata_s_p_a_fifa_6)" at bounding box center [437, 125] width 476 height 45
type input "FIFA+ English Global (1781 - sysdata_s_p_a_fifa_6)"
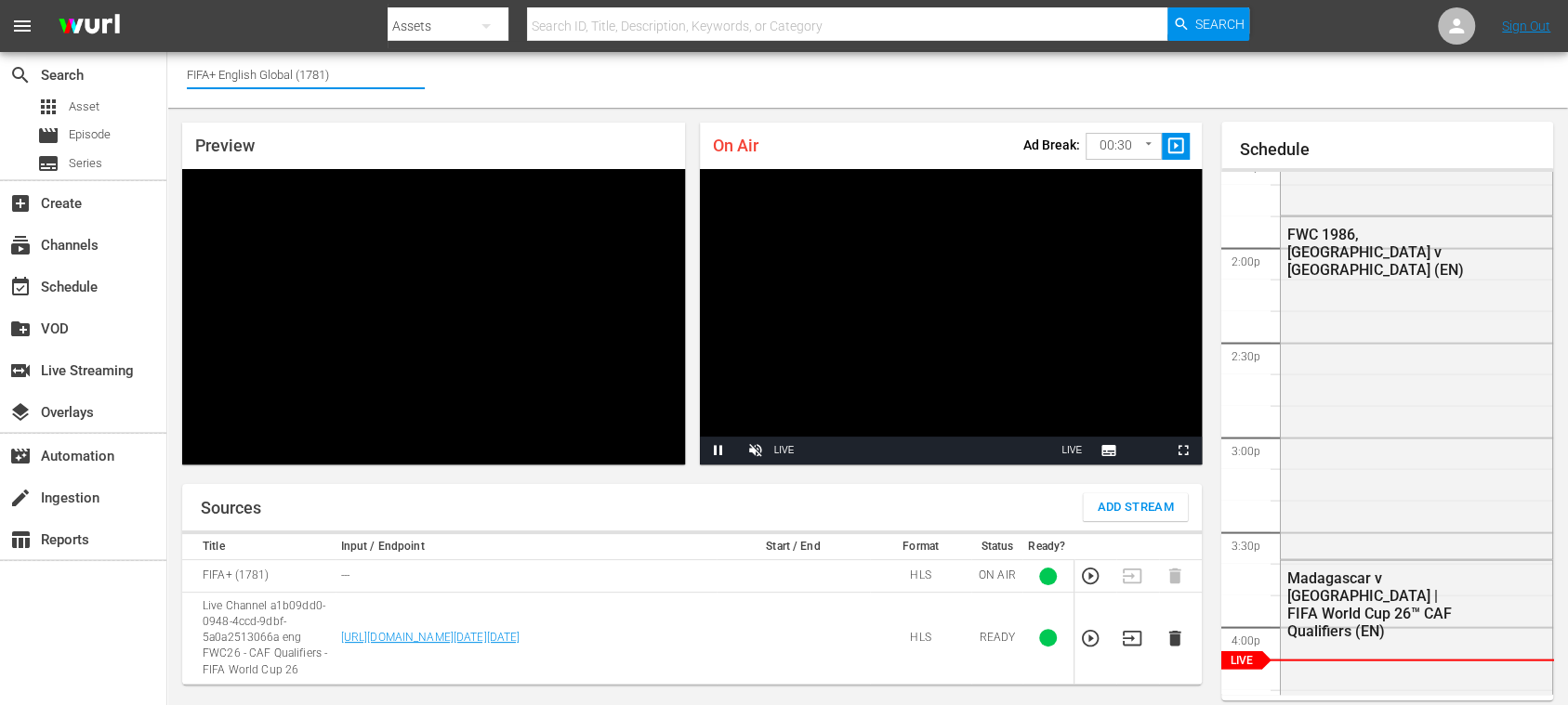
drag, startPoint x: 222, startPoint y: 75, endPoint x: 411, endPoint y: 75, distance: 189.0
click at [411, 75] on input "FIFA+ English Global (1781)" at bounding box center [306, 74] width 238 height 45
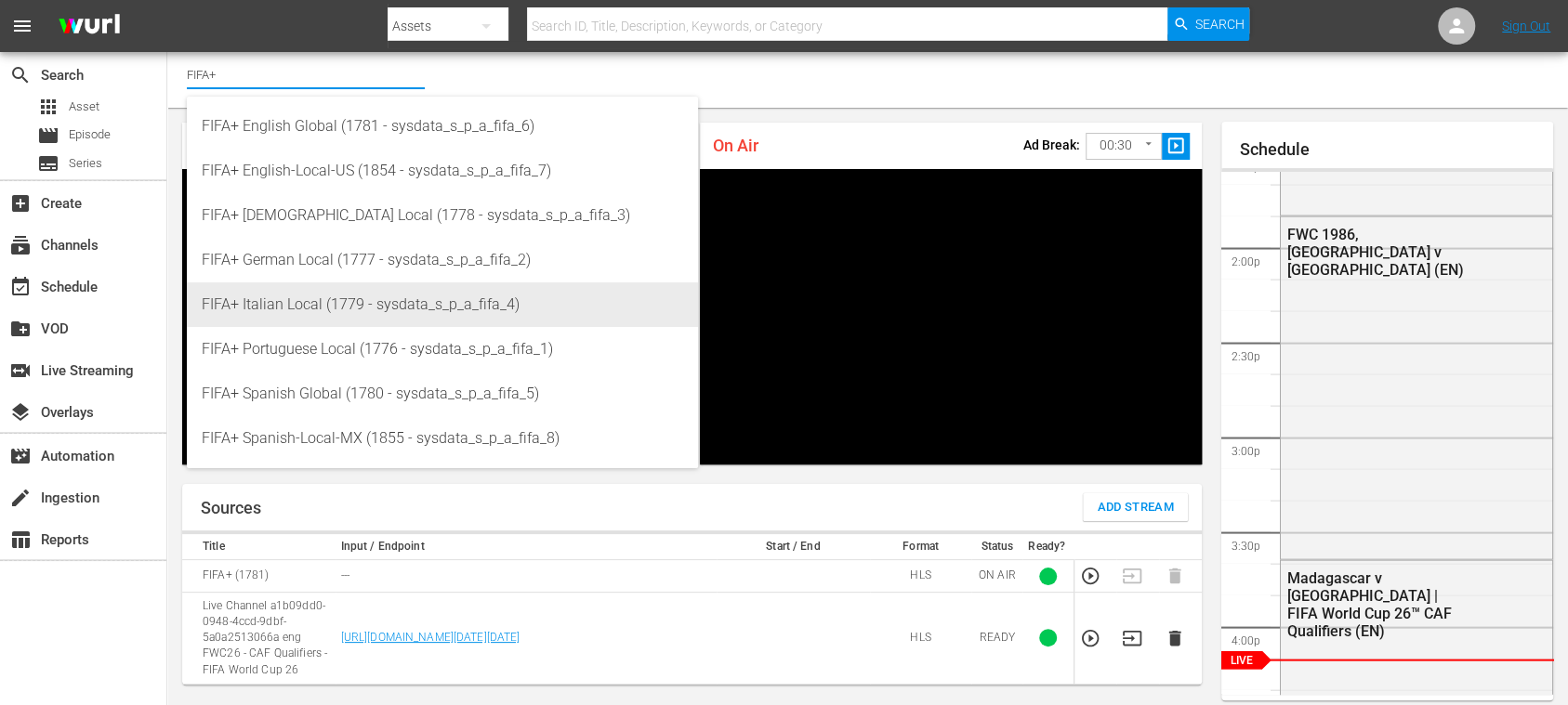
click at [394, 295] on div "FIFA+ Italian Local (1779 - sysdata_s_p_a_fifa_4)" at bounding box center [442, 305] width 481 height 45
type input "FIFA+ Italian Local (1779 - sysdata_s_p_a_fifa_4)"
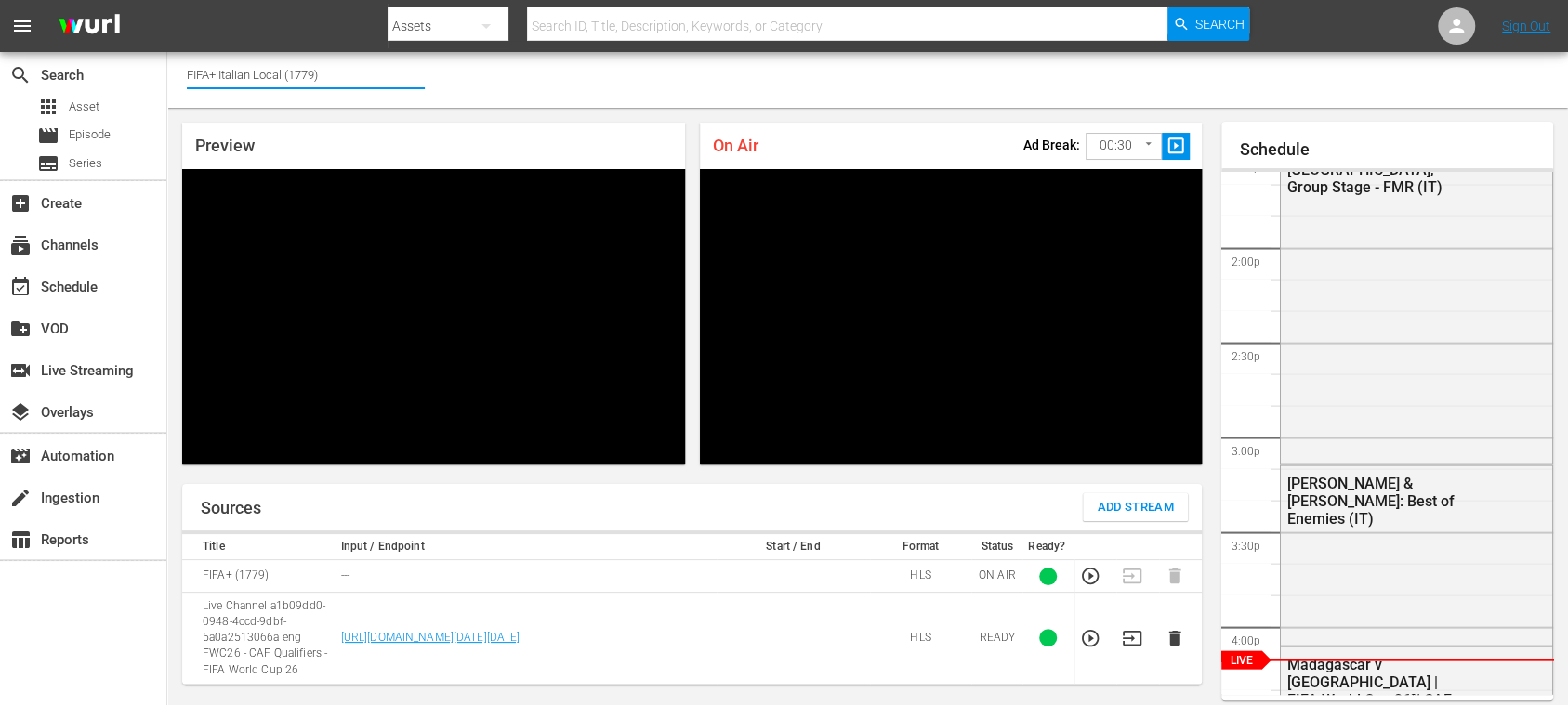
drag, startPoint x: 299, startPoint y: 79, endPoint x: 336, endPoint y: 79, distance: 37.0
click at [336, 79] on input "FIFA+ Italian Local (1779)" at bounding box center [306, 74] width 238 height 45
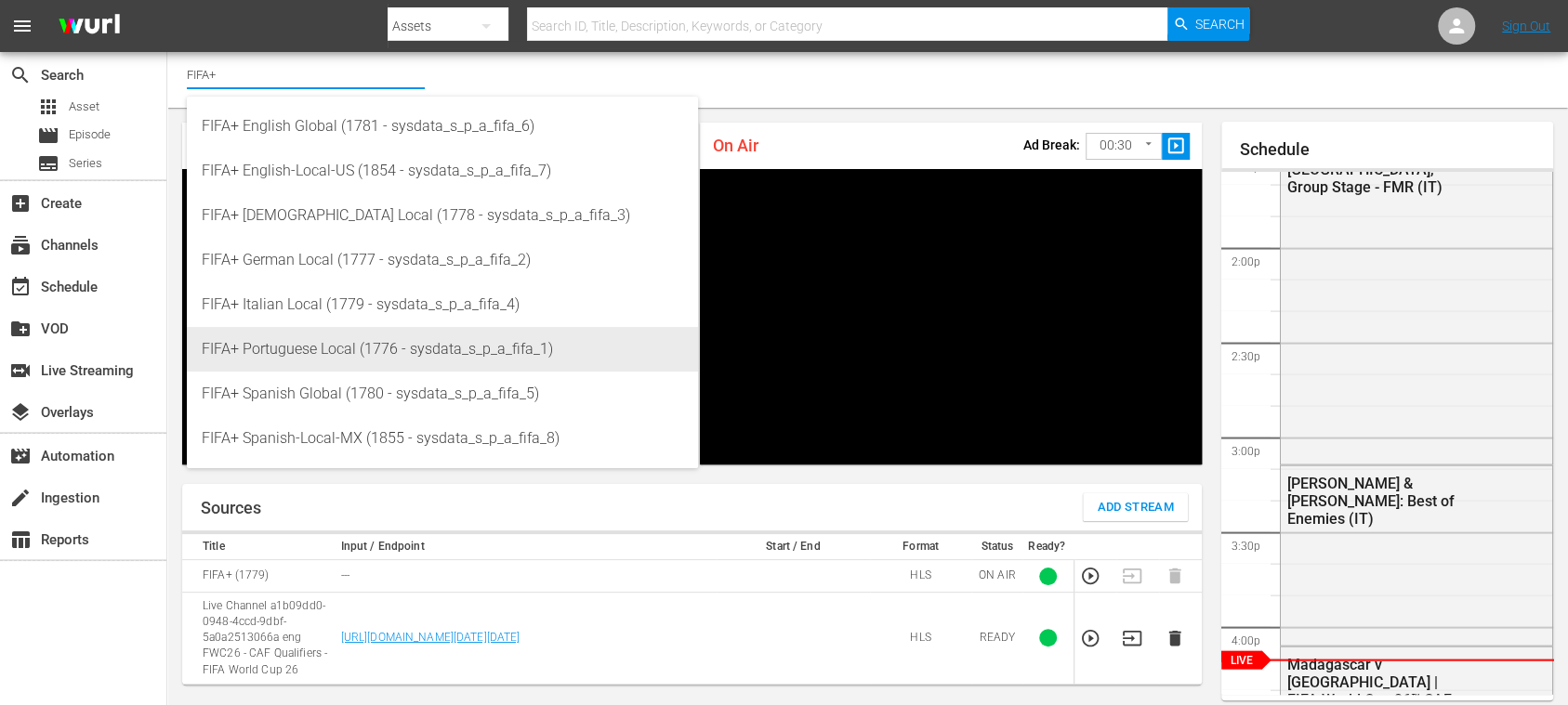
click at [355, 344] on div "FIFA+ Portuguese Local (1776 - sysdata_s_p_a_fifa_1)" at bounding box center [442, 349] width 481 height 45
type input "FIFA+ Portuguese Local (1776 - sysdata_s_p_a_fifa_1)"
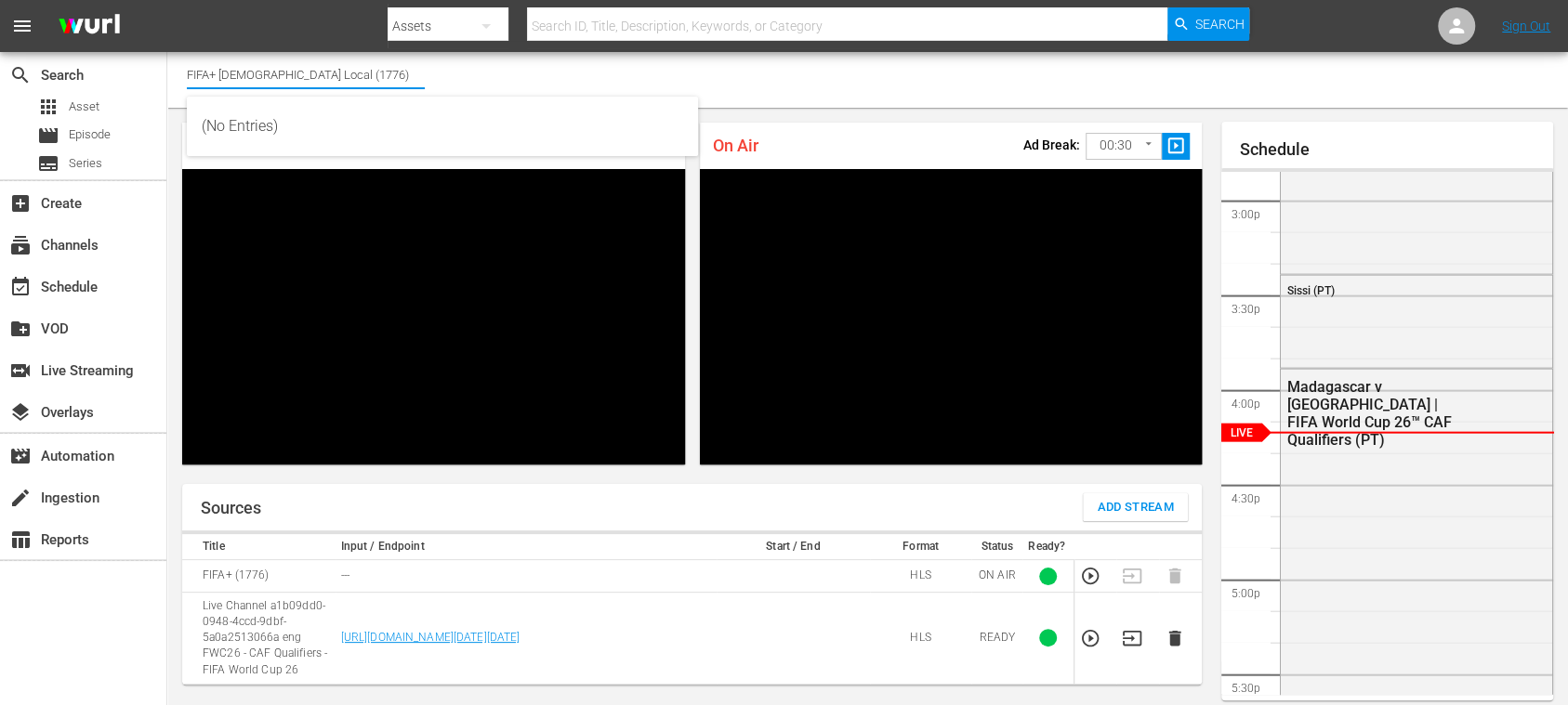
drag, startPoint x: 222, startPoint y: 76, endPoint x: 434, endPoint y: 79, distance: 212.0
click at [434, 79] on div "Channel Title FIFA+ Portuguese Local (1776)" at bounding box center [867, 80] width 1400 height 56
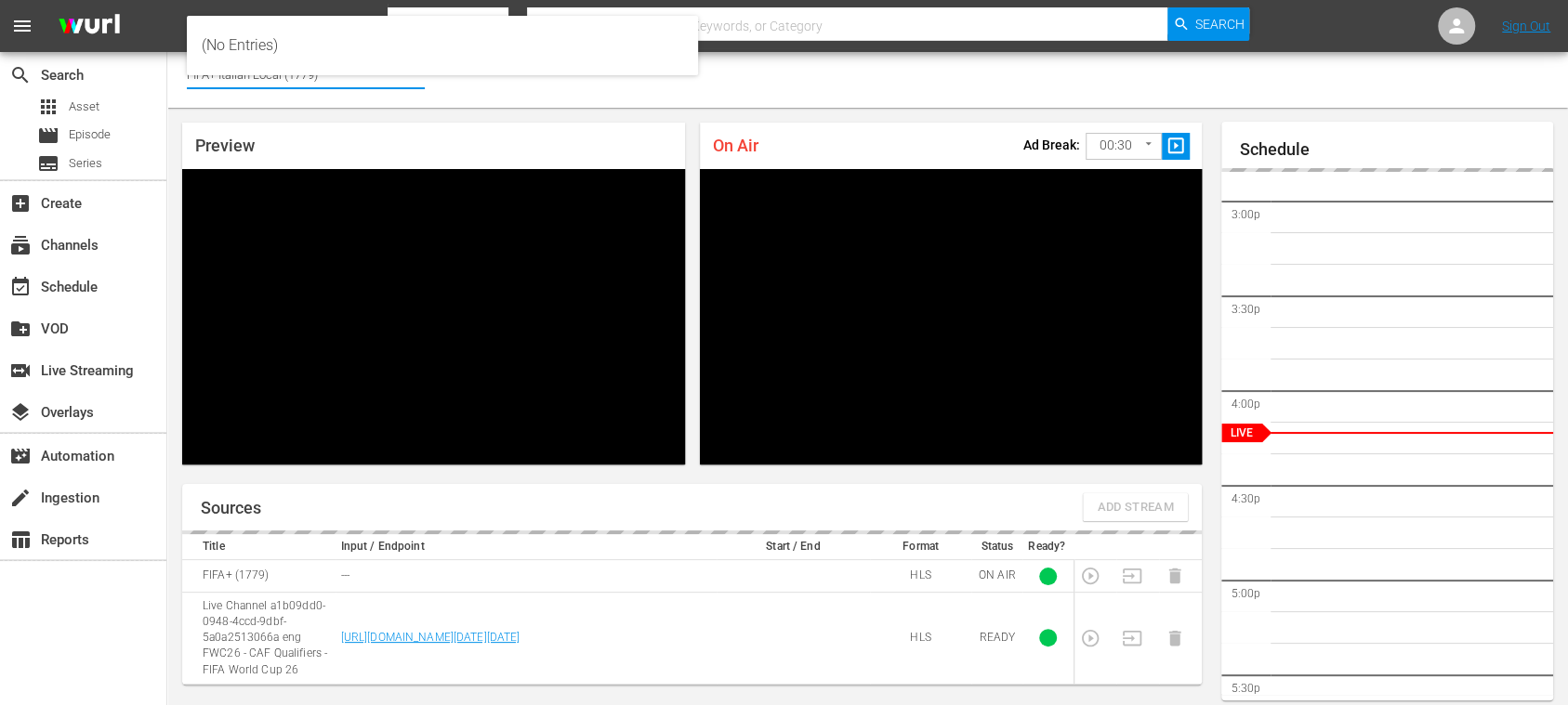
scroll to position [80, 0]
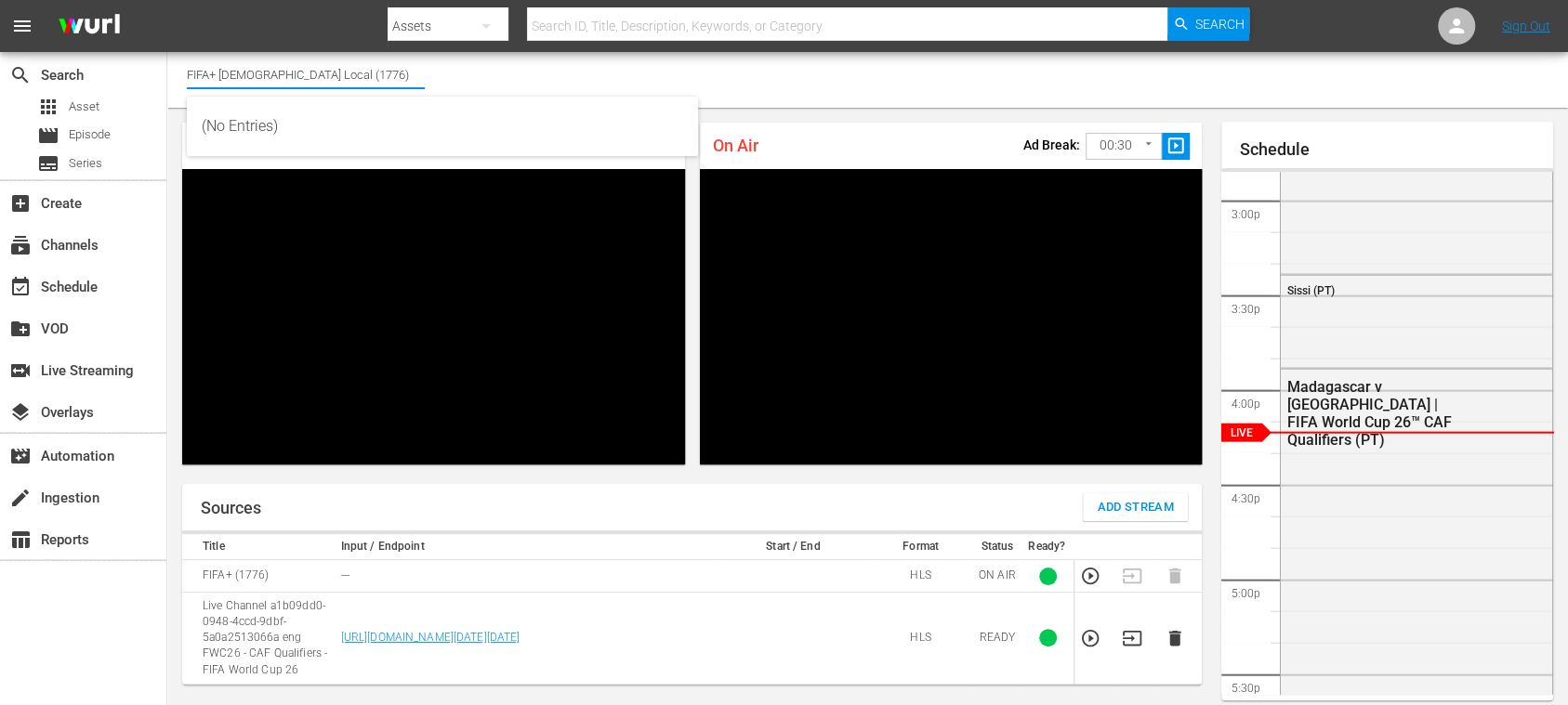
drag, startPoint x: 221, startPoint y: 73, endPoint x: 365, endPoint y: 72, distance: 144.0
click at [365, 72] on input "FIFA+ [DEMOGRAPHIC_DATA] Local (1776)" at bounding box center [306, 74] width 238 height 45
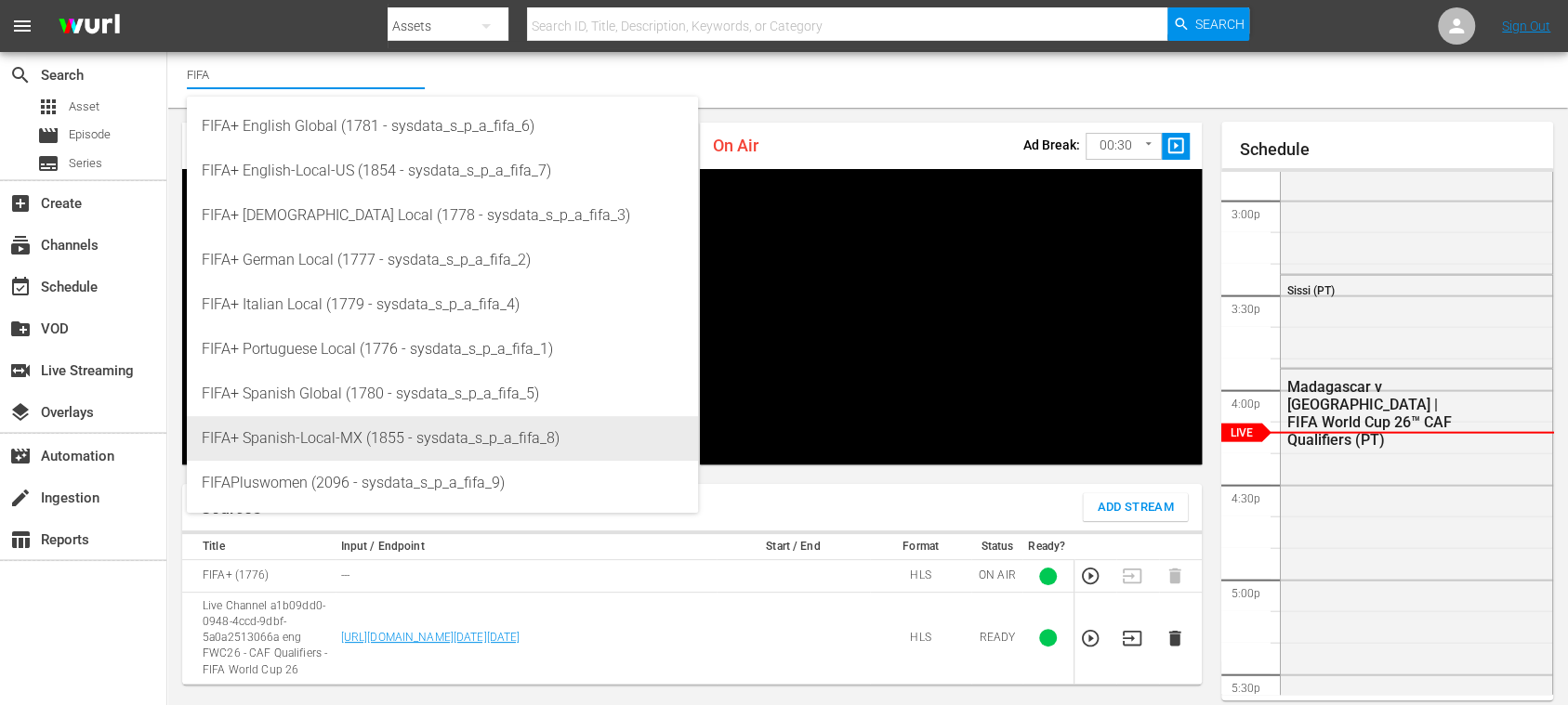
click at [357, 434] on div "FIFA+ Spanish-Local-MX (1855 - sysdata_s_p_a_fifa_8)" at bounding box center [442, 438] width 481 height 45
type input "FIFA+ Spanish-Local-MX (1855 - sysdata_s_p_a_fifa_8)"
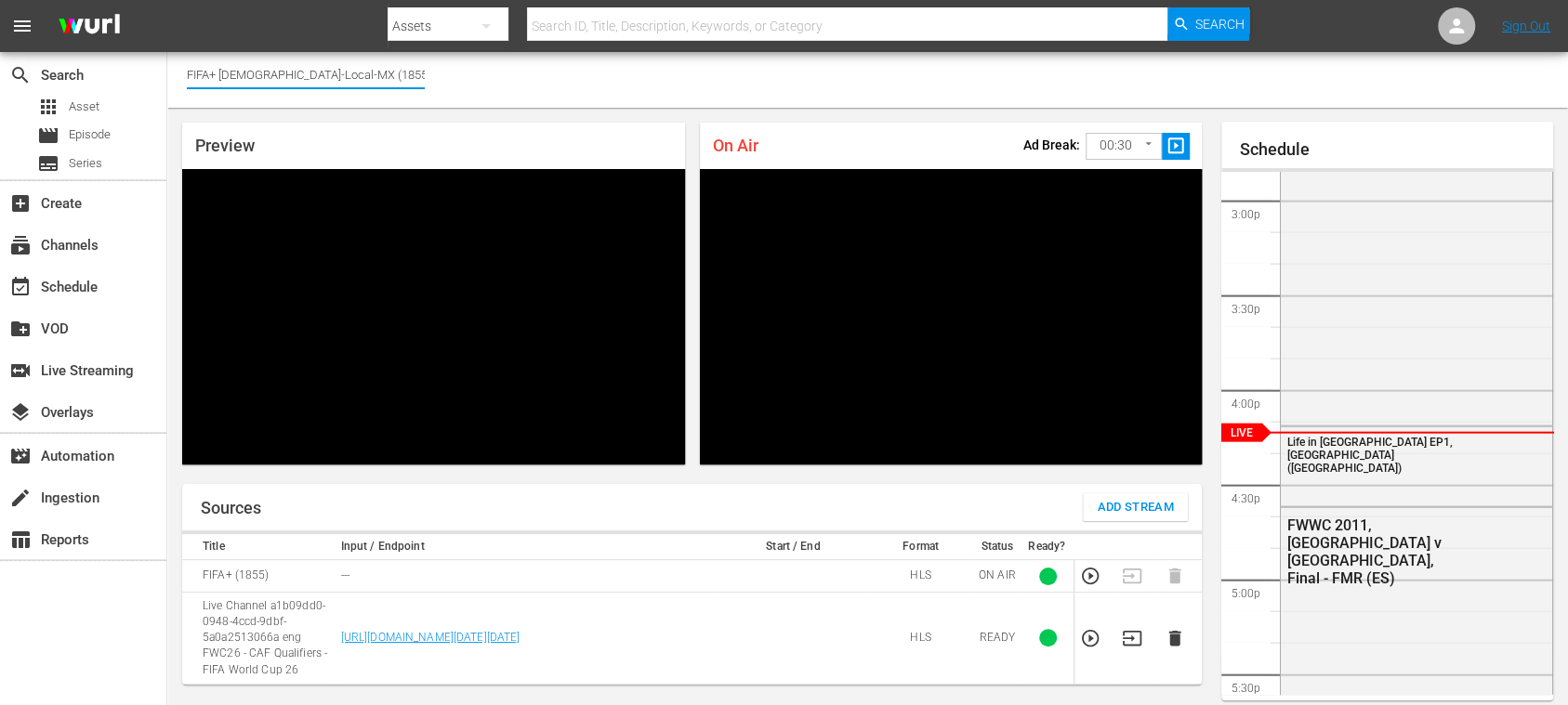
drag, startPoint x: 220, startPoint y: 76, endPoint x: 480, endPoint y: 88, distance: 260.3
click at [480, 88] on div "Channel Title FIFA+ Spanish-Local-MX (1855)" at bounding box center [867, 80] width 1400 height 56
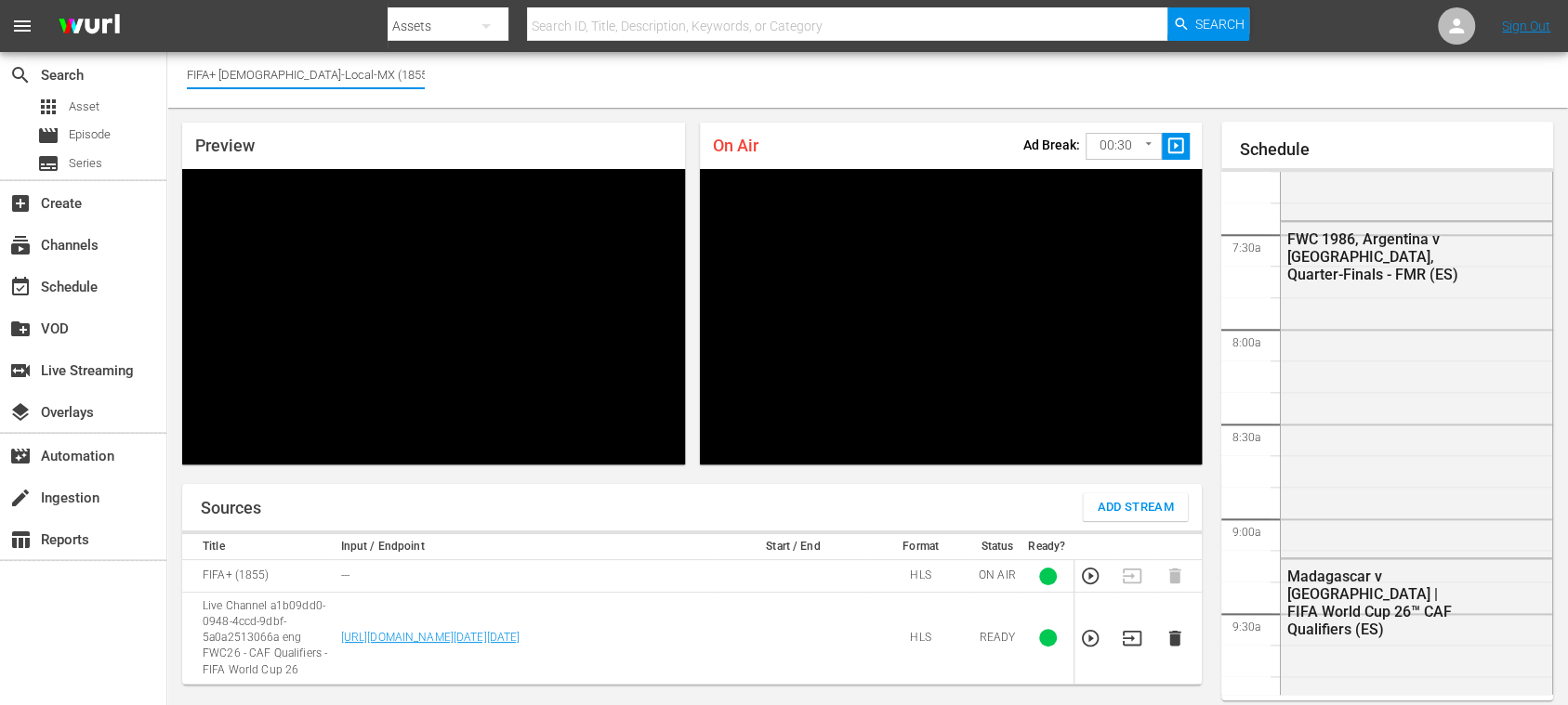
scroll to position [1365, 0]
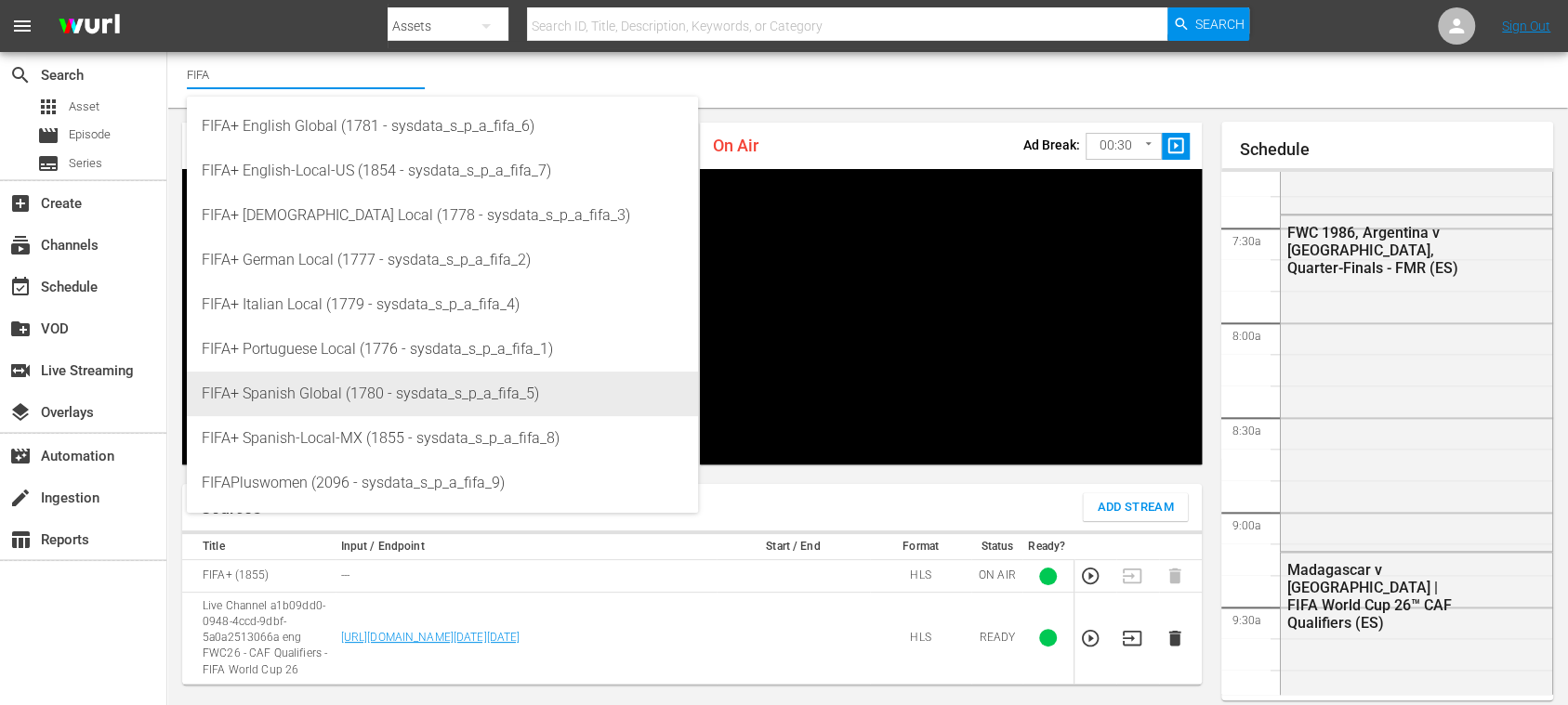
click at [323, 398] on div "FIFA+ Spanish Global (1780 - sysdata_s_p_a_fifa_5)" at bounding box center [442, 394] width 481 height 45
type input "FIFA+ Spanish Global (1780 - sysdata_s_p_a_fifa_5)"
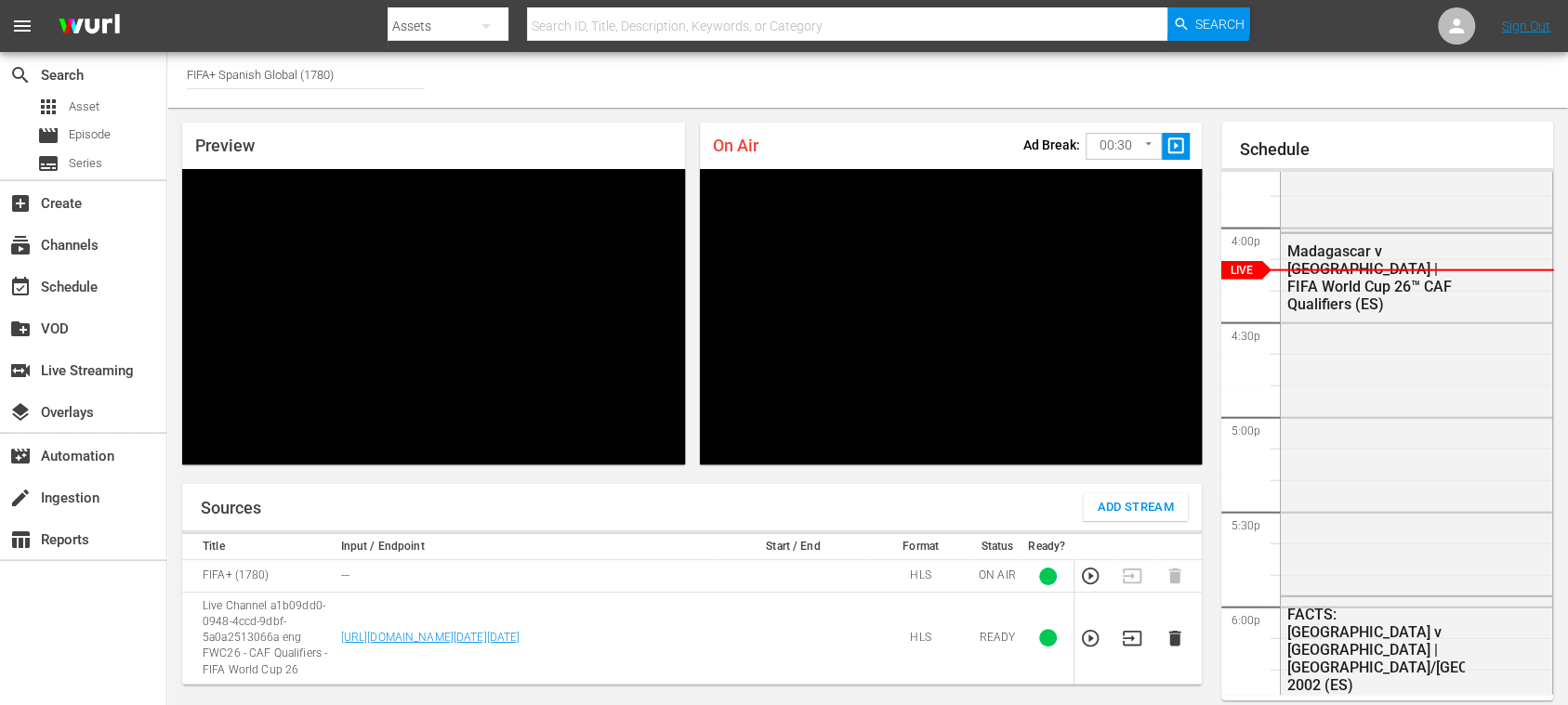
scroll to position [2831, 0]
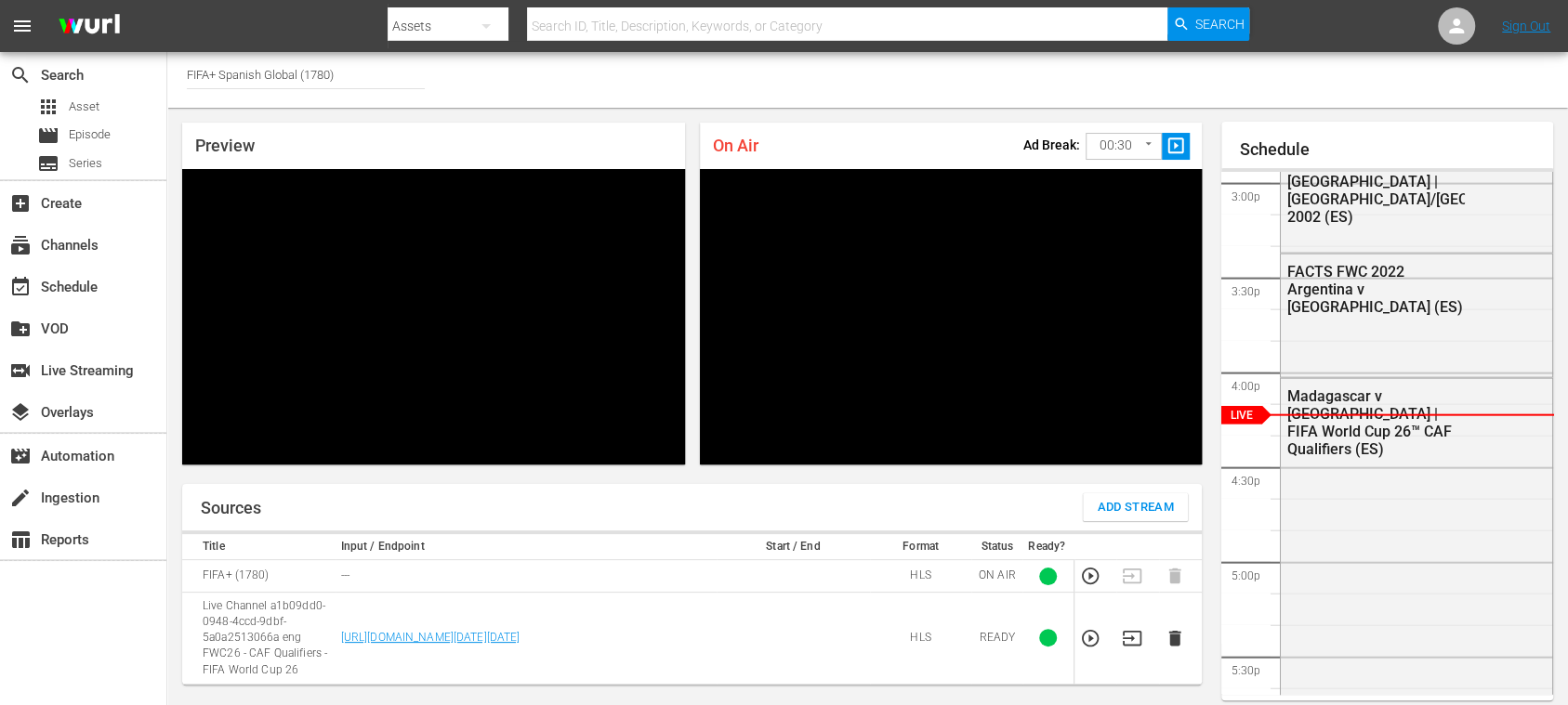
type input "FIFA+ [DEMOGRAPHIC_DATA]-Local-MX (1855)"
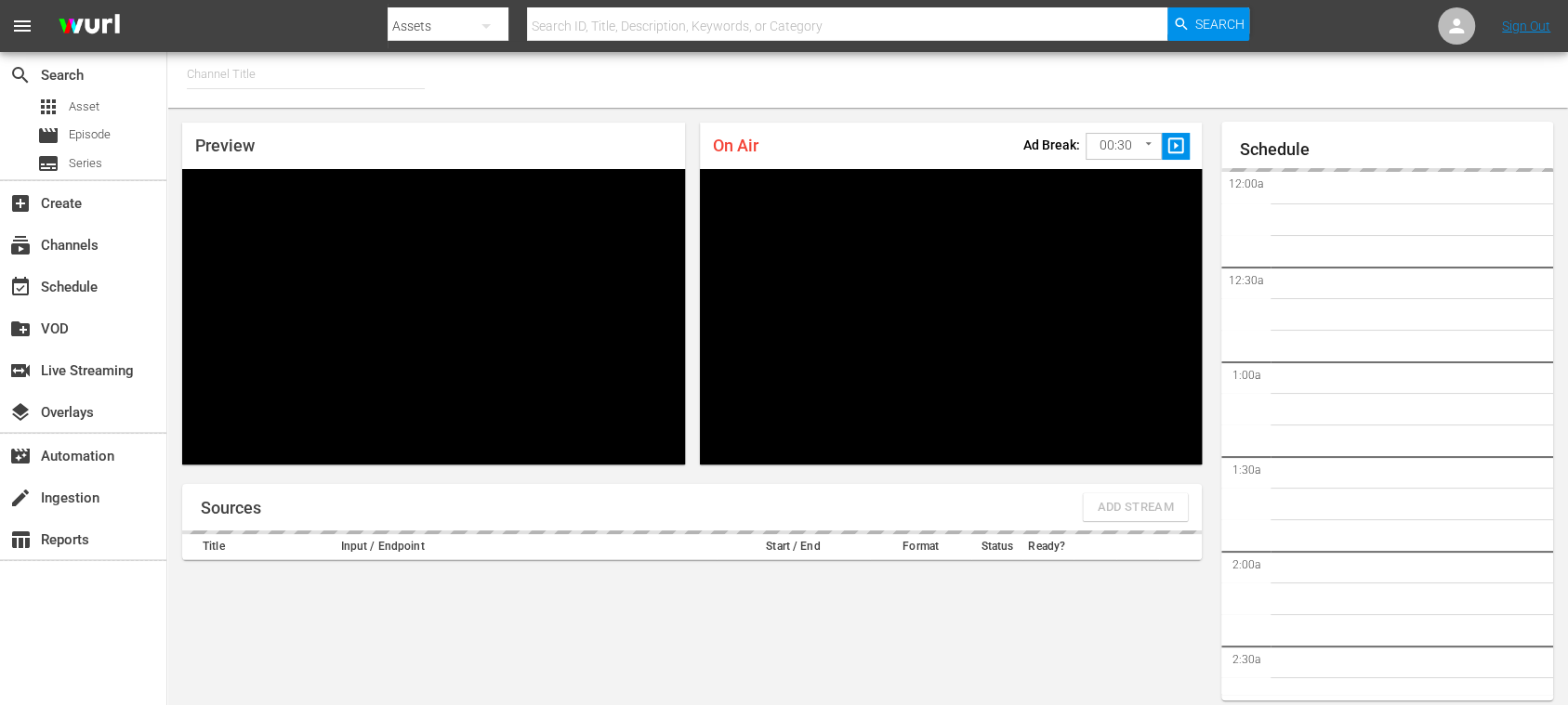
type input "FIFA+ [DEMOGRAPHIC_DATA]-Local-MX (1855)"
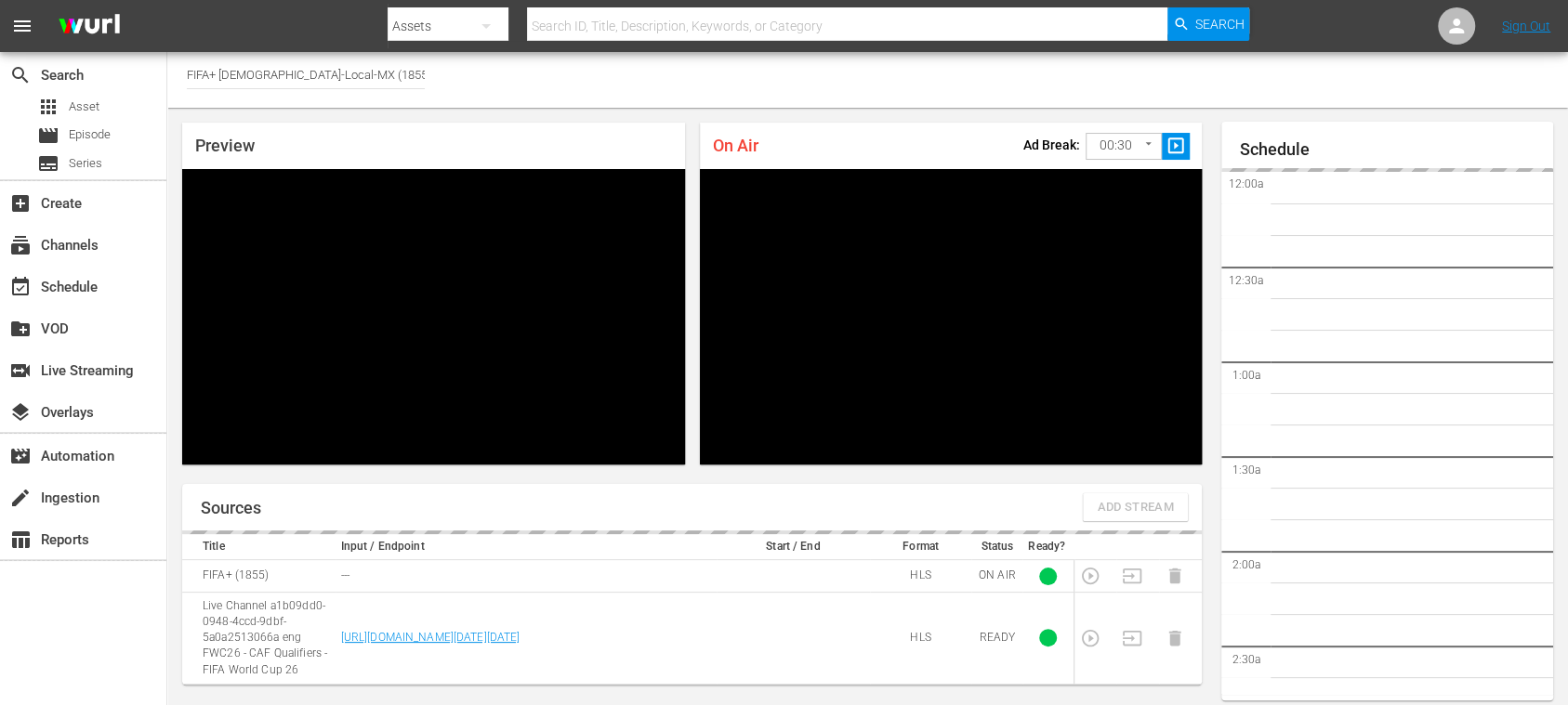
scroll to position [2840, 0]
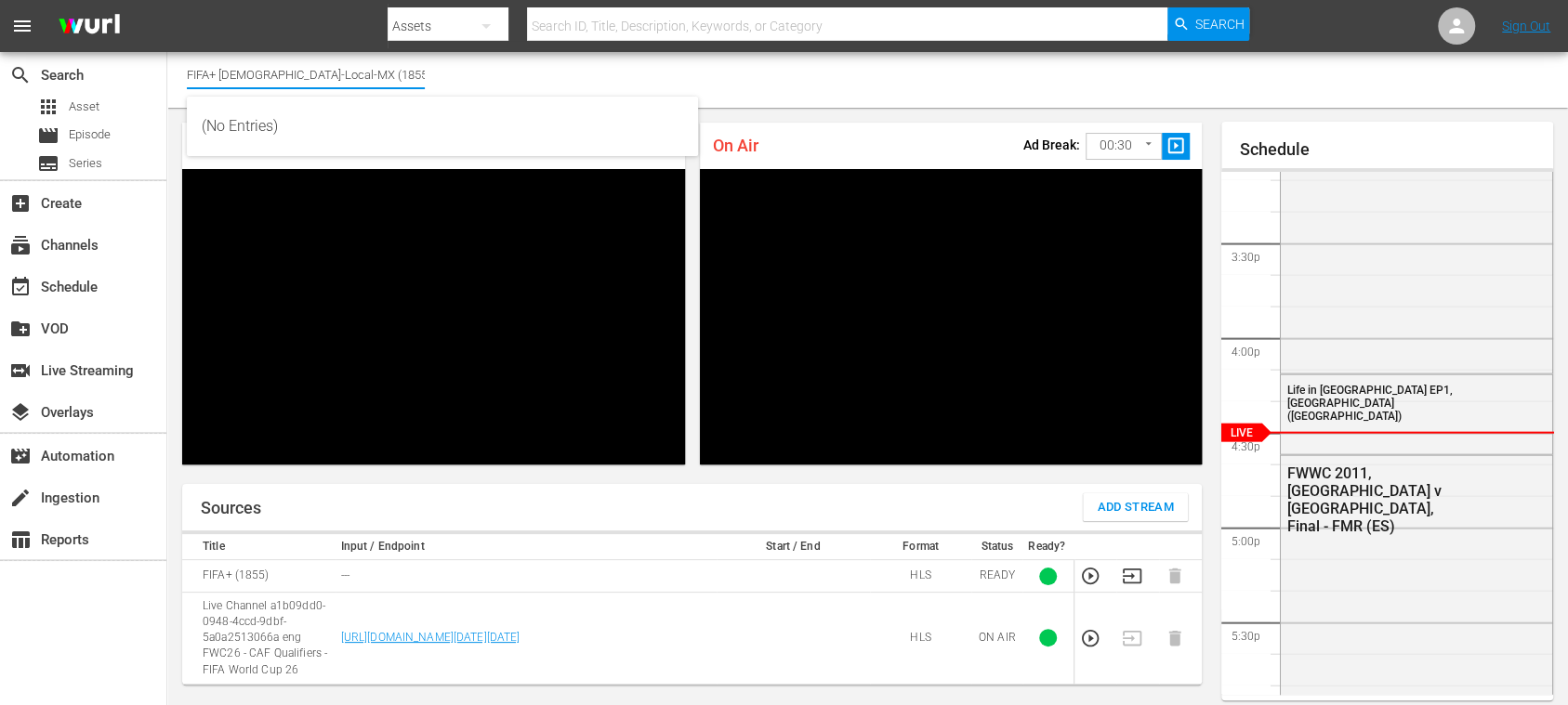
drag, startPoint x: 289, startPoint y: 73, endPoint x: 218, endPoint y: 76, distance: 71.1
click at [218, 76] on input "FIFA+ [DEMOGRAPHIC_DATA]-Local-MX (1855)" at bounding box center [306, 74] width 238 height 45
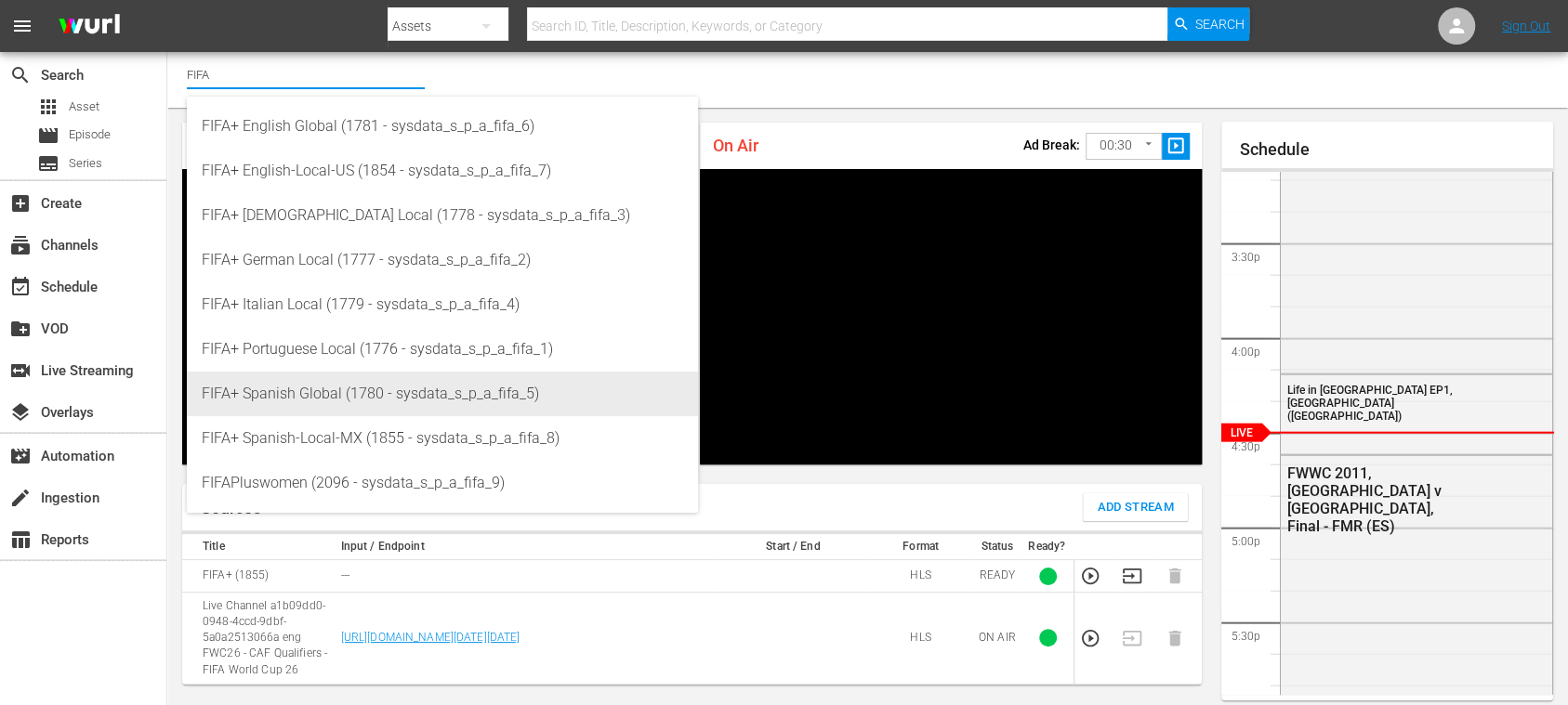
click at [353, 388] on div "FIFA+ Spanish Global (1780 - sysdata_s_p_a_fifa_5)" at bounding box center [442, 394] width 481 height 45
type input "FIFA+ Spanish Global (1780 - sysdata_s_p_a_fifa_5)"
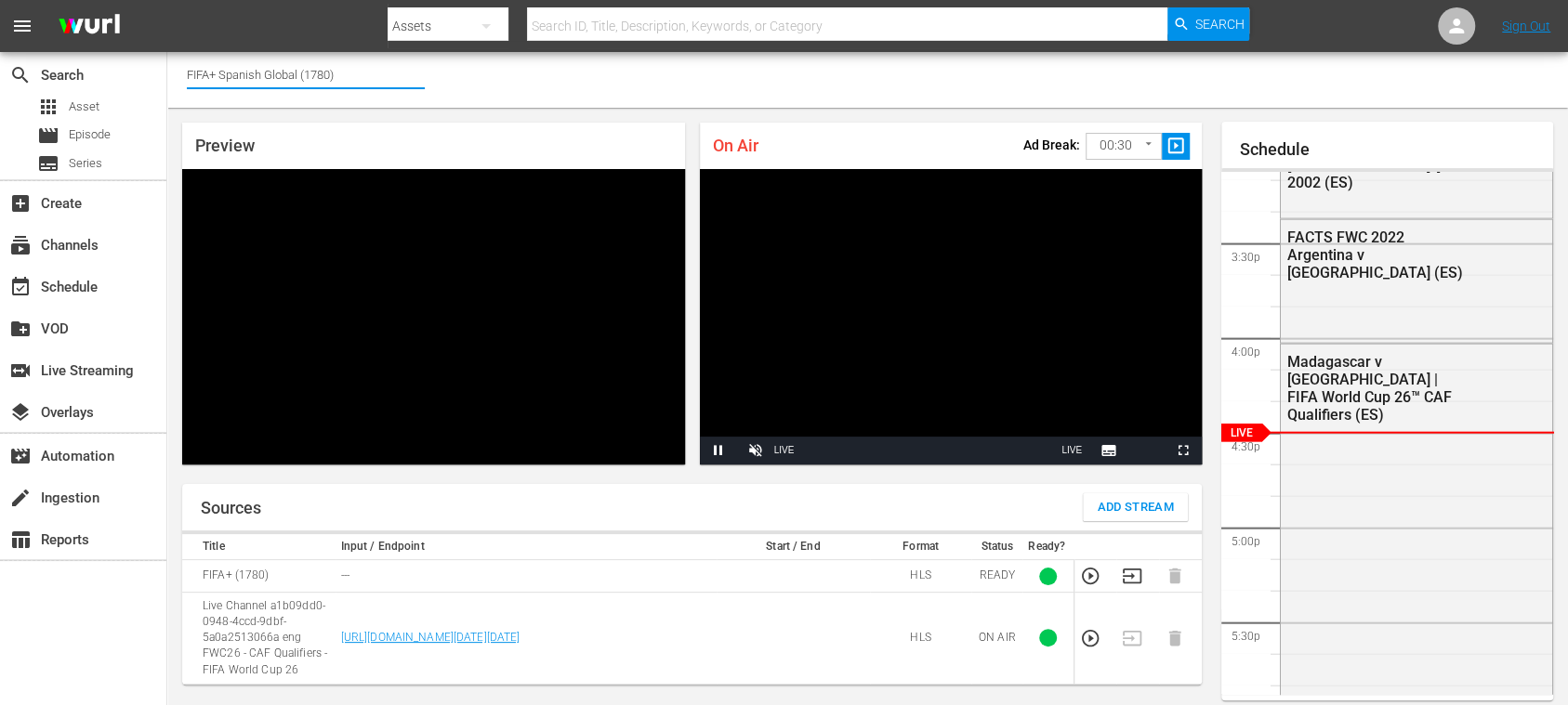
drag, startPoint x: 333, startPoint y: 75, endPoint x: 371, endPoint y: 75, distance: 38.0
click at [371, 75] on input "FIFA+ Spanish Global (1780)" at bounding box center [306, 74] width 238 height 45
click at [365, 67] on input "FIFA+ Spanish Global (1780)" at bounding box center [306, 74] width 238 height 45
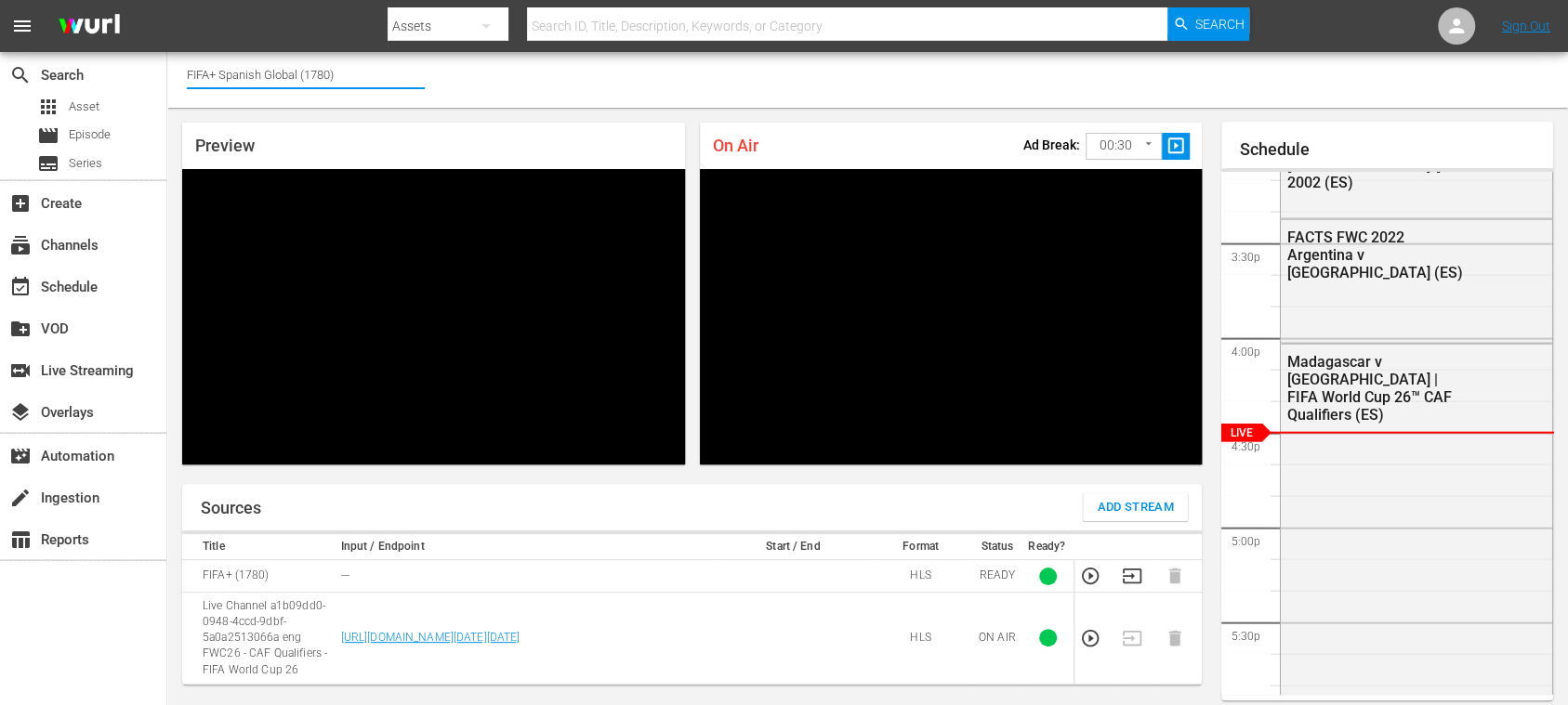
drag, startPoint x: 365, startPoint y: 67, endPoint x: 229, endPoint y: 69, distance: 136.0
click at [229, 69] on input "FIFA+ Spanish Global (1780)" at bounding box center [306, 74] width 238 height 45
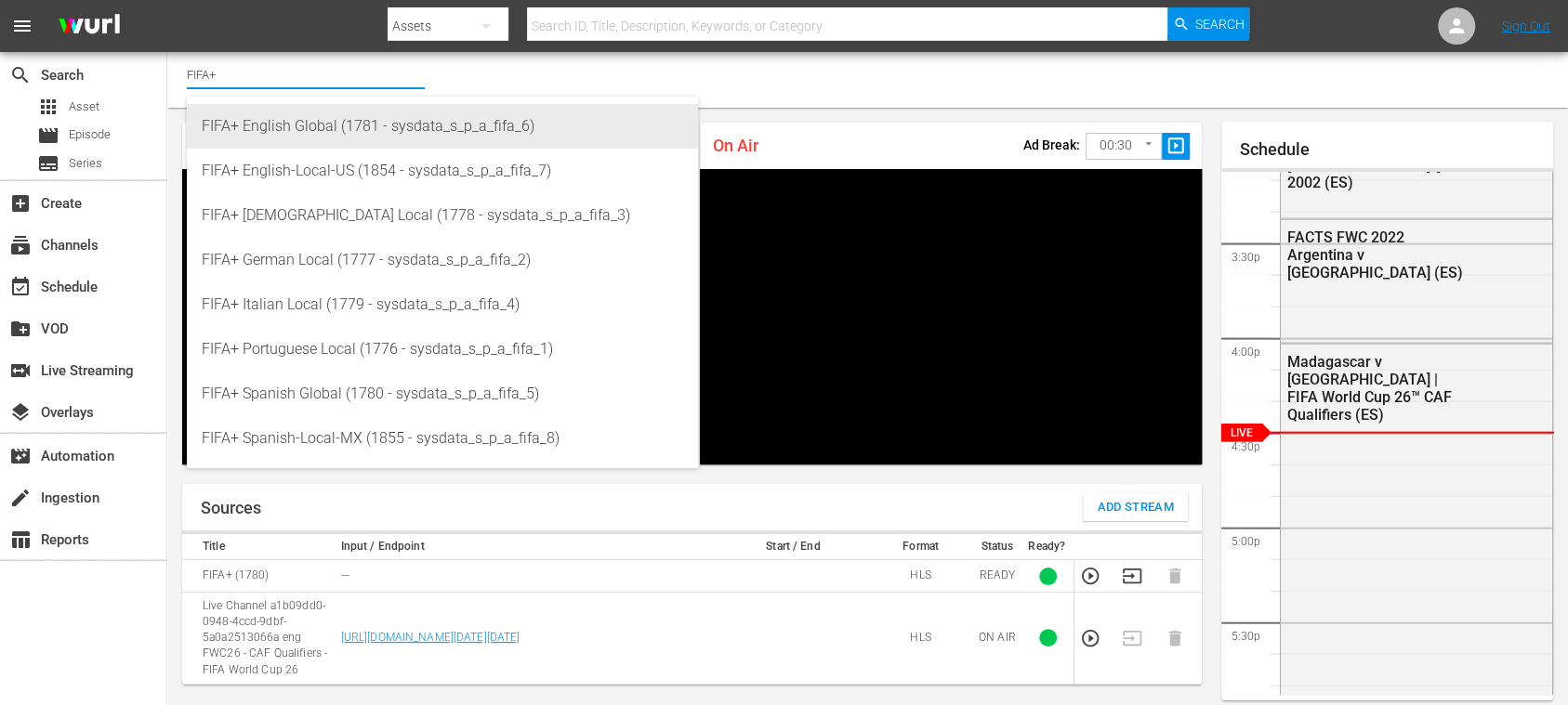
click at [314, 118] on div "FIFA+ English Global (1781 - sysdata_s_p_a_fifa_6)" at bounding box center [442, 126] width 481 height 45
type input "FIFA+ English Global (1781 - sysdata_s_p_a_fifa_6)"
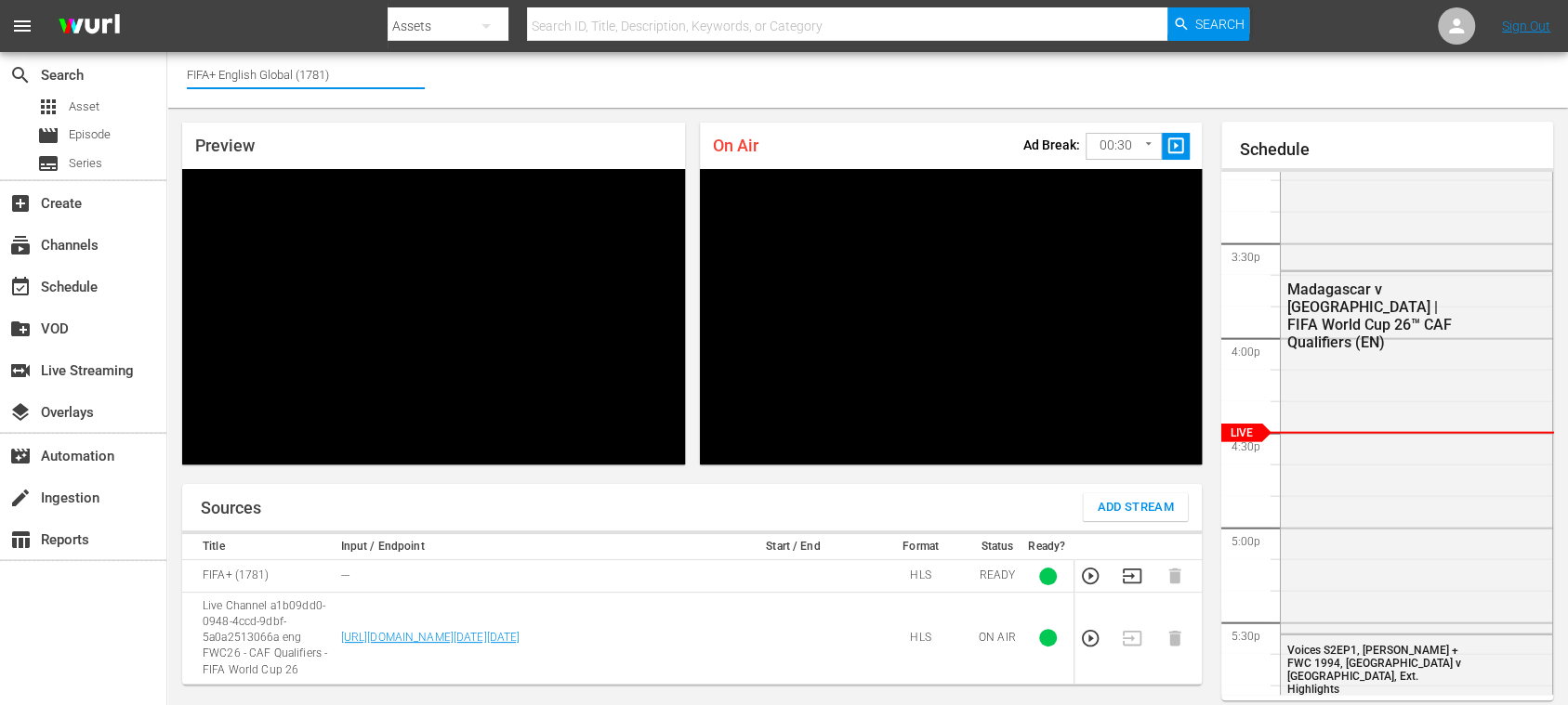
drag, startPoint x: 256, startPoint y: 71, endPoint x: 325, endPoint y: 68, distance: 69.1
click at [325, 68] on input "FIFA+ English Global (1781)" at bounding box center [306, 74] width 238 height 45
click at [320, 73] on input "FIFA+)" at bounding box center [306, 74] width 238 height 45
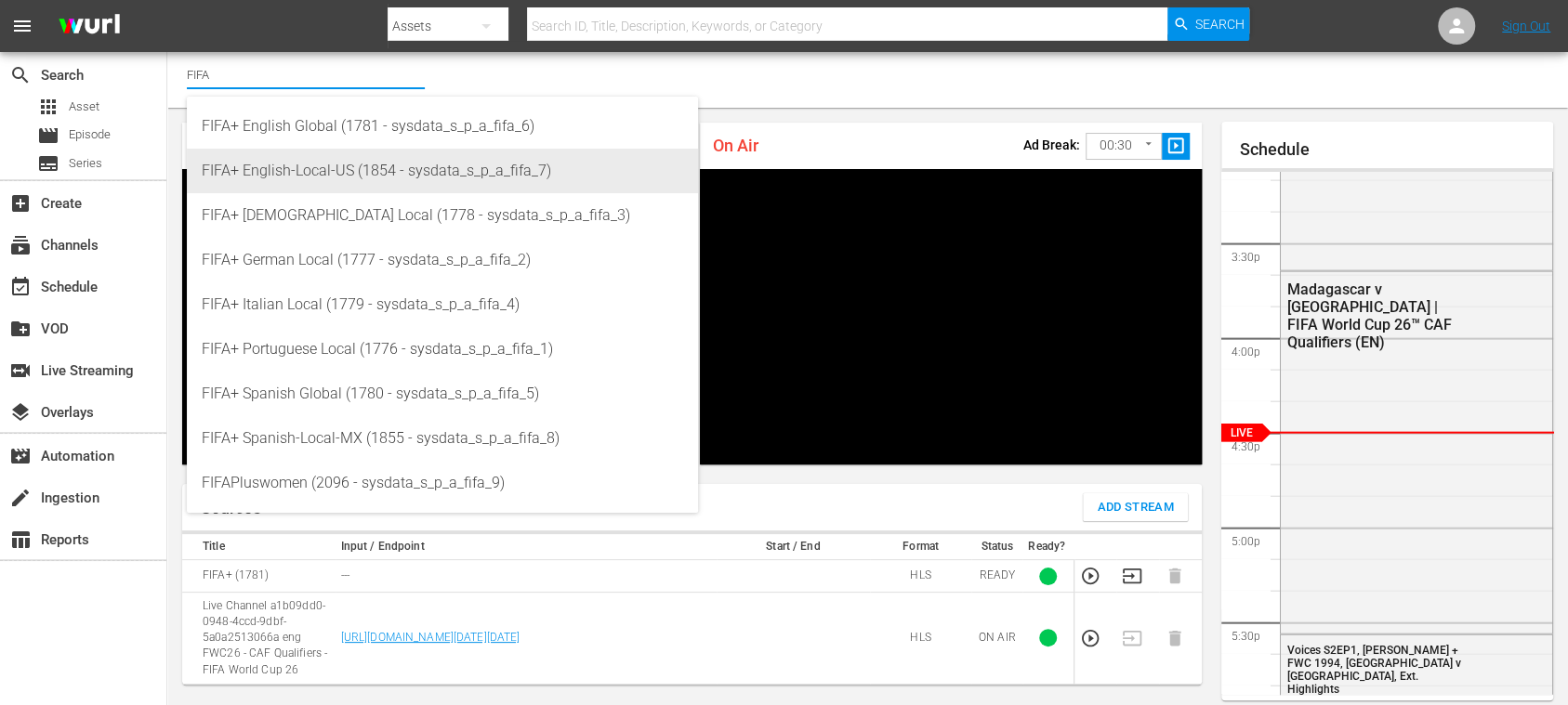
click at [329, 158] on div "FIFA+ English-Local-US (1854 - sysdata_s_p_a_fifa_7)" at bounding box center [442, 171] width 481 height 45
type input "FIFA+ English-Local-US (1854 - sysdata_s_p_a_fifa_7)"
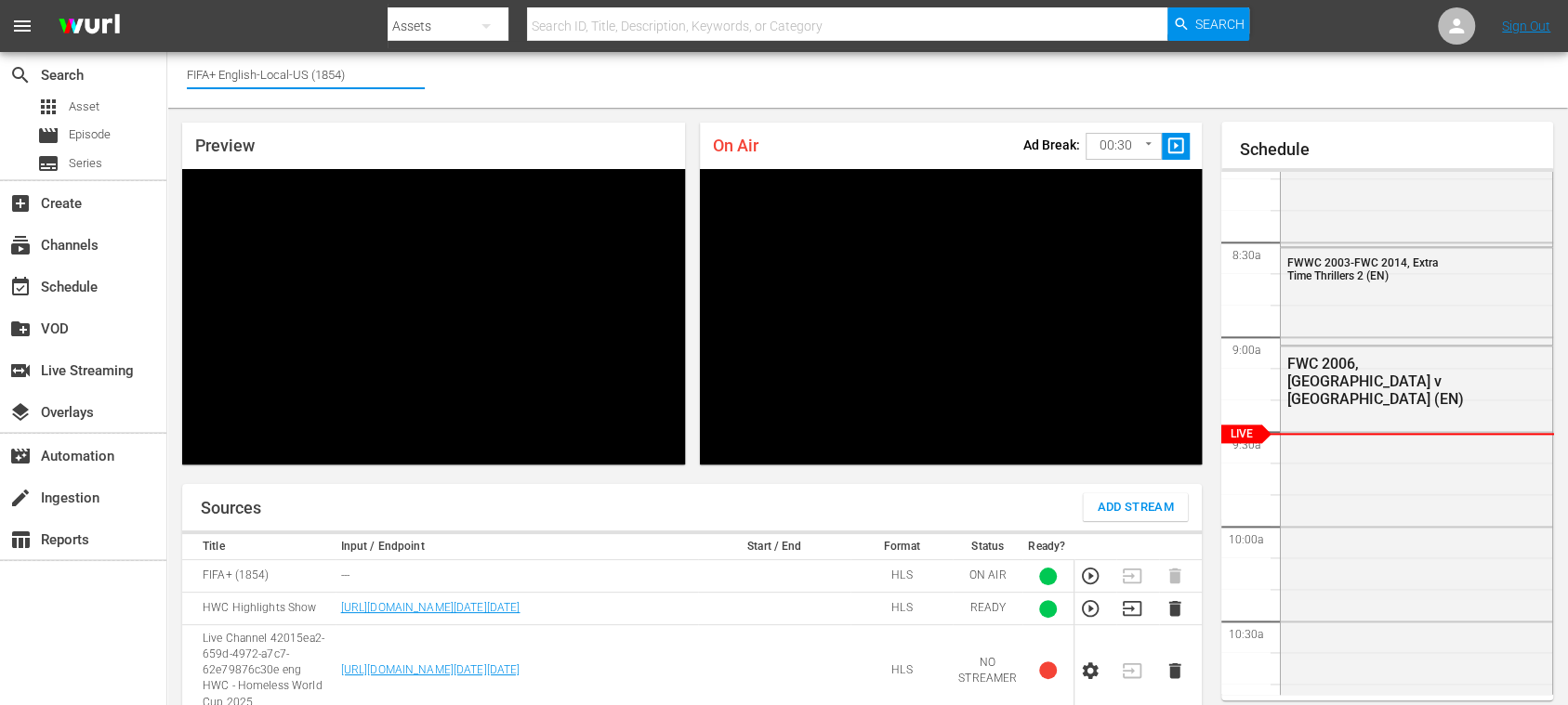
drag, startPoint x: 245, startPoint y: 73, endPoint x: 347, endPoint y: 76, distance: 102.0
click at [347, 76] on input "FIFA+ English-Local-US (1854)" at bounding box center [306, 74] width 238 height 45
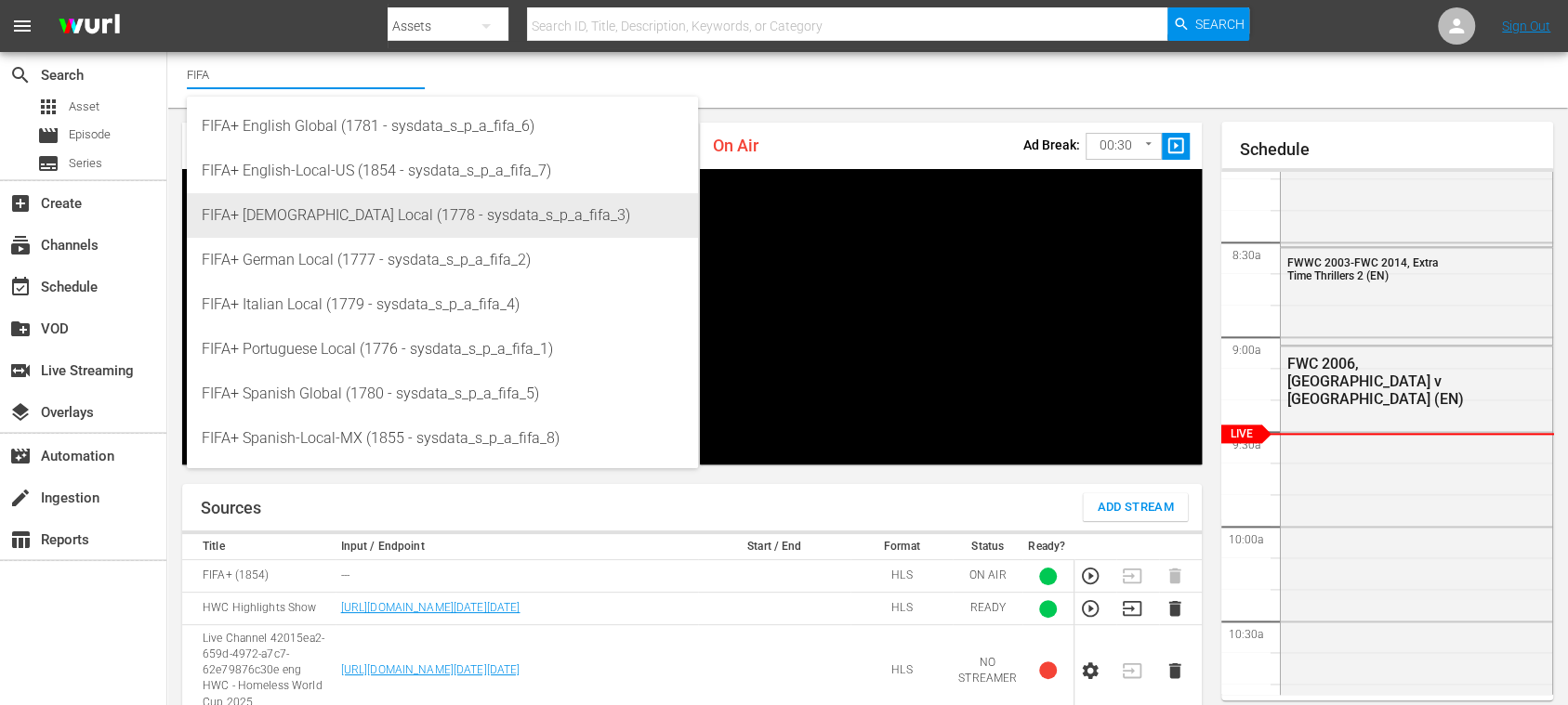
click at [360, 202] on div "FIFA+ [DEMOGRAPHIC_DATA] Local (1778 - sysdata_s_p_a_fifa_3)" at bounding box center [442, 216] width 481 height 45
type input "FIFA+ [DEMOGRAPHIC_DATA] Local (1778 - sysdata_s_p_a_fifa_3)"
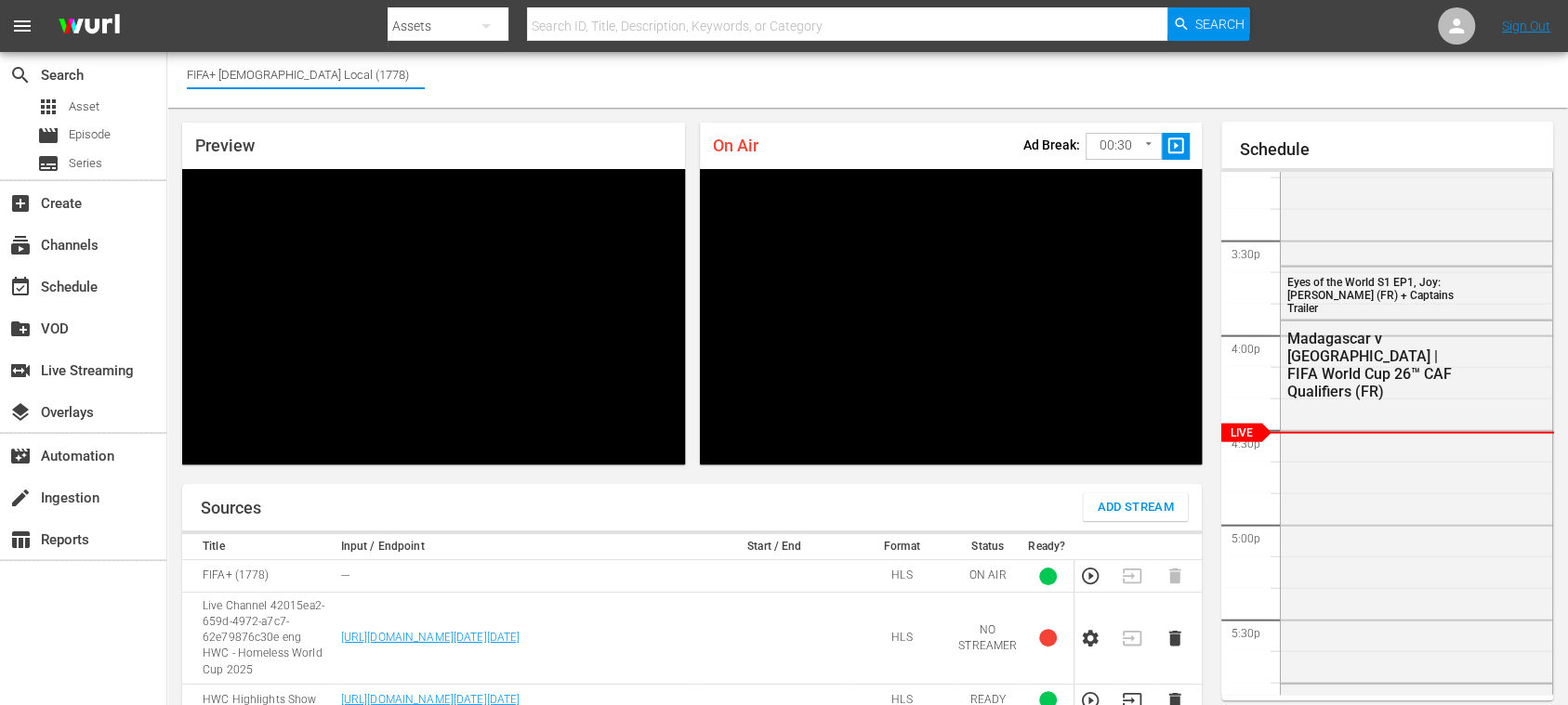
drag, startPoint x: 335, startPoint y: 80, endPoint x: 215, endPoint y: 75, distance: 120.1
click at [215, 75] on input "FIFA+ [DEMOGRAPHIC_DATA] Local (1778)" at bounding box center [306, 74] width 238 height 45
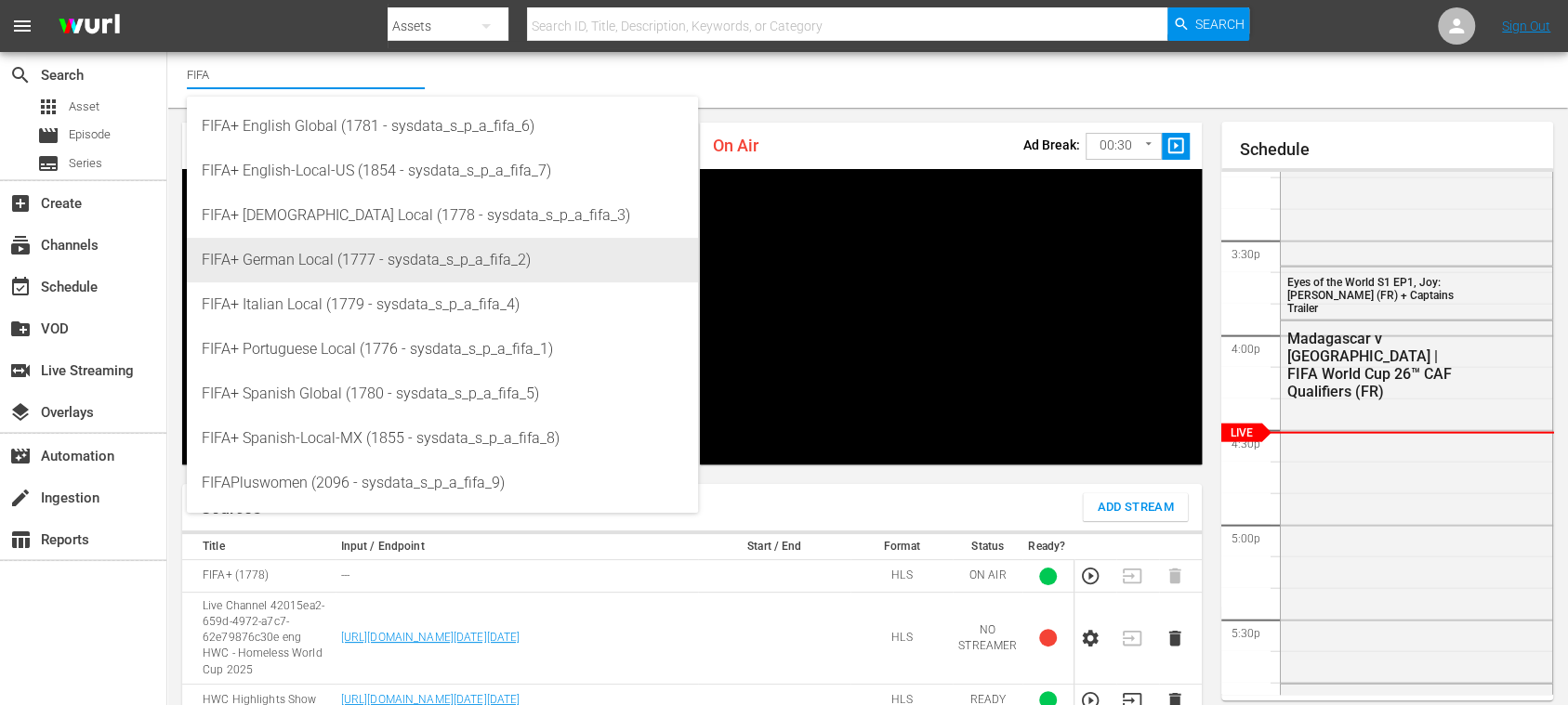
click at [316, 255] on div "FIFA+ German Local (1777 - sysdata_s_p_a_fifa_2)" at bounding box center [442, 260] width 481 height 45
type input "FIFA+ German Local (1777 - sysdata_s_p_a_fifa_2)"
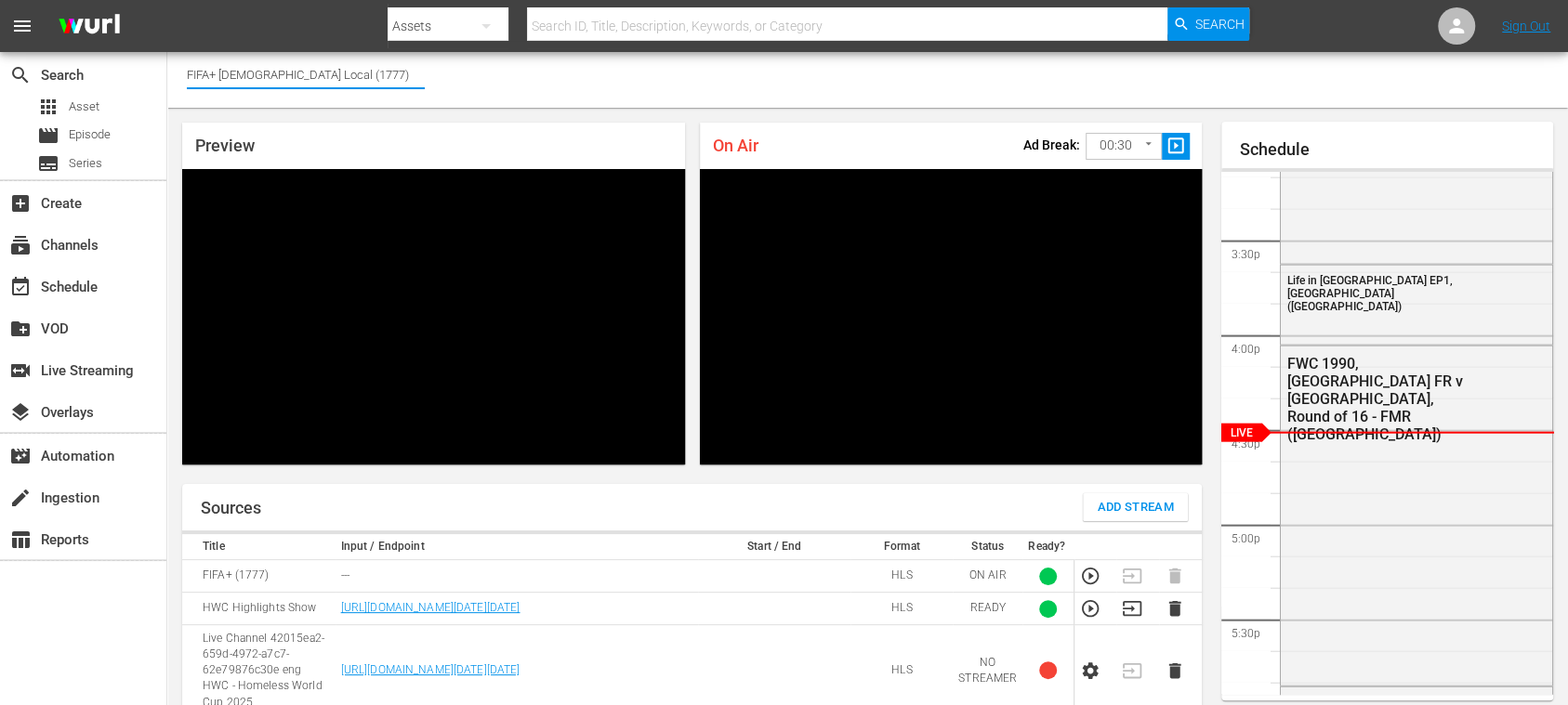
drag, startPoint x: 336, startPoint y: 73, endPoint x: 218, endPoint y: 67, distance: 118.2
click at [218, 67] on input "FIFA+ [DEMOGRAPHIC_DATA] Local (1777)" at bounding box center [306, 74] width 238 height 45
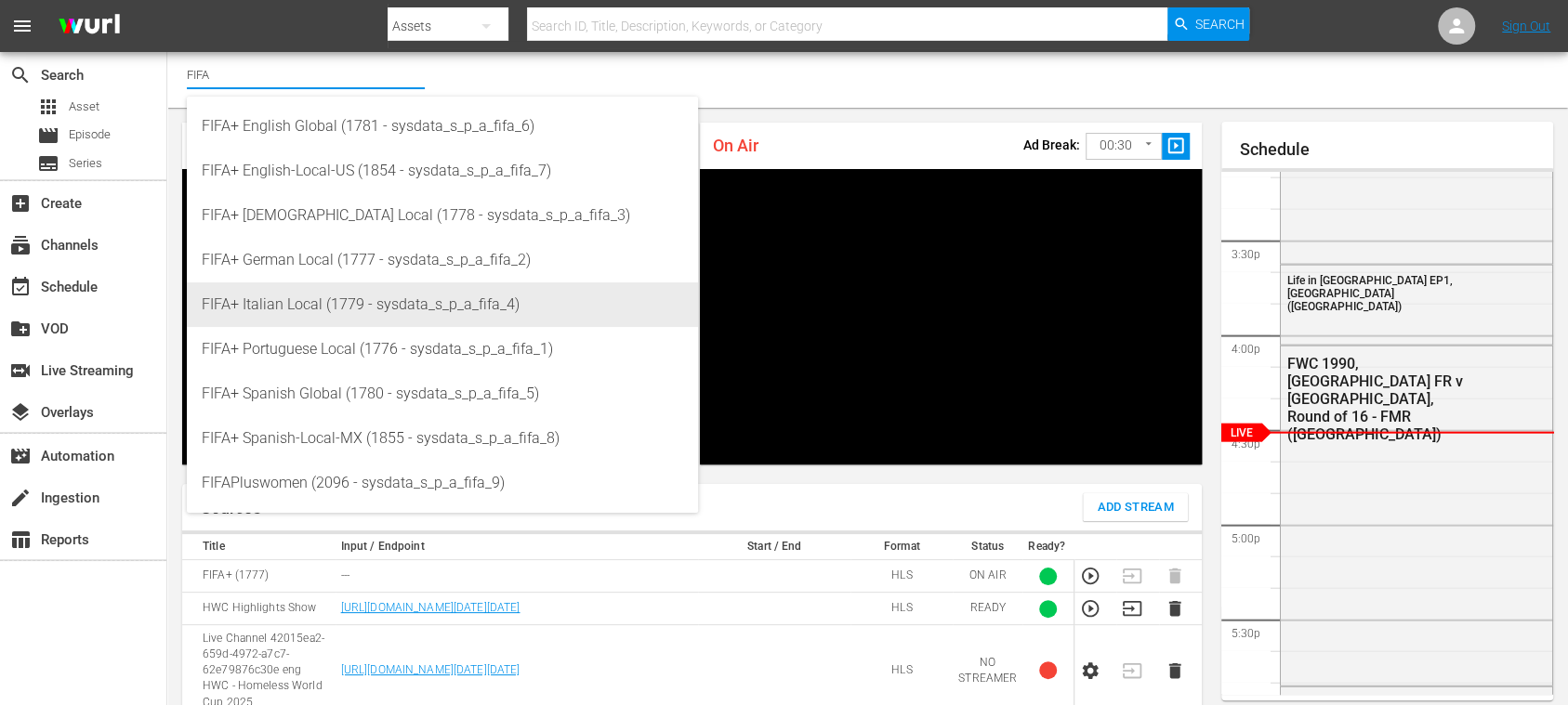
click at [297, 302] on div "FIFA+ Italian Local (1779 - sysdata_s_p_a_fifa_4)" at bounding box center [442, 305] width 481 height 45
type input "FIFA+ Italian Local (1779 - sysdata_s_p_a_fifa_4)"
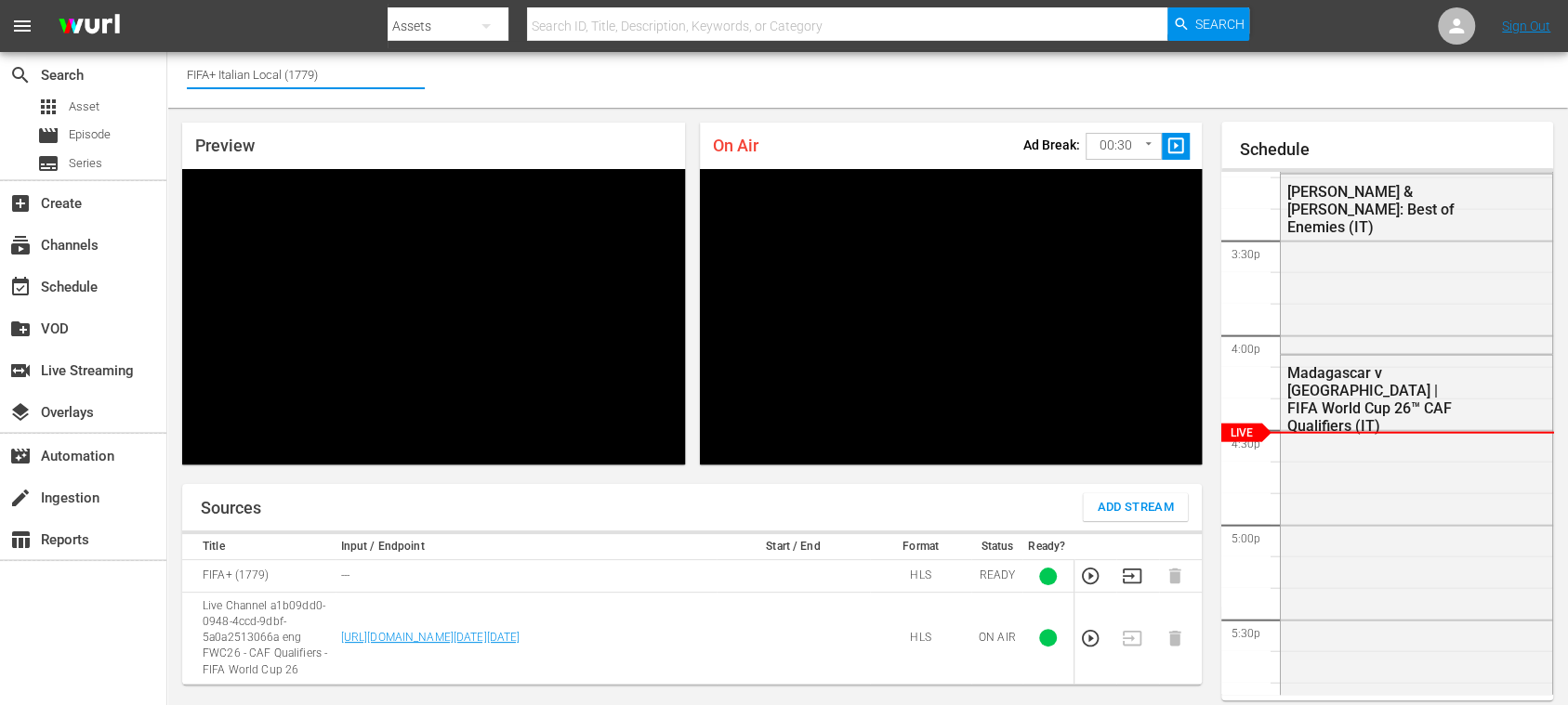
drag, startPoint x: 318, startPoint y: 72, endPoint x: 218, endPoint y: 71, distance: 100.0
click at [218, 71] on input "FIFA+ Italian Local (1779)" at bounding box center [306, 74] width 238 height 45
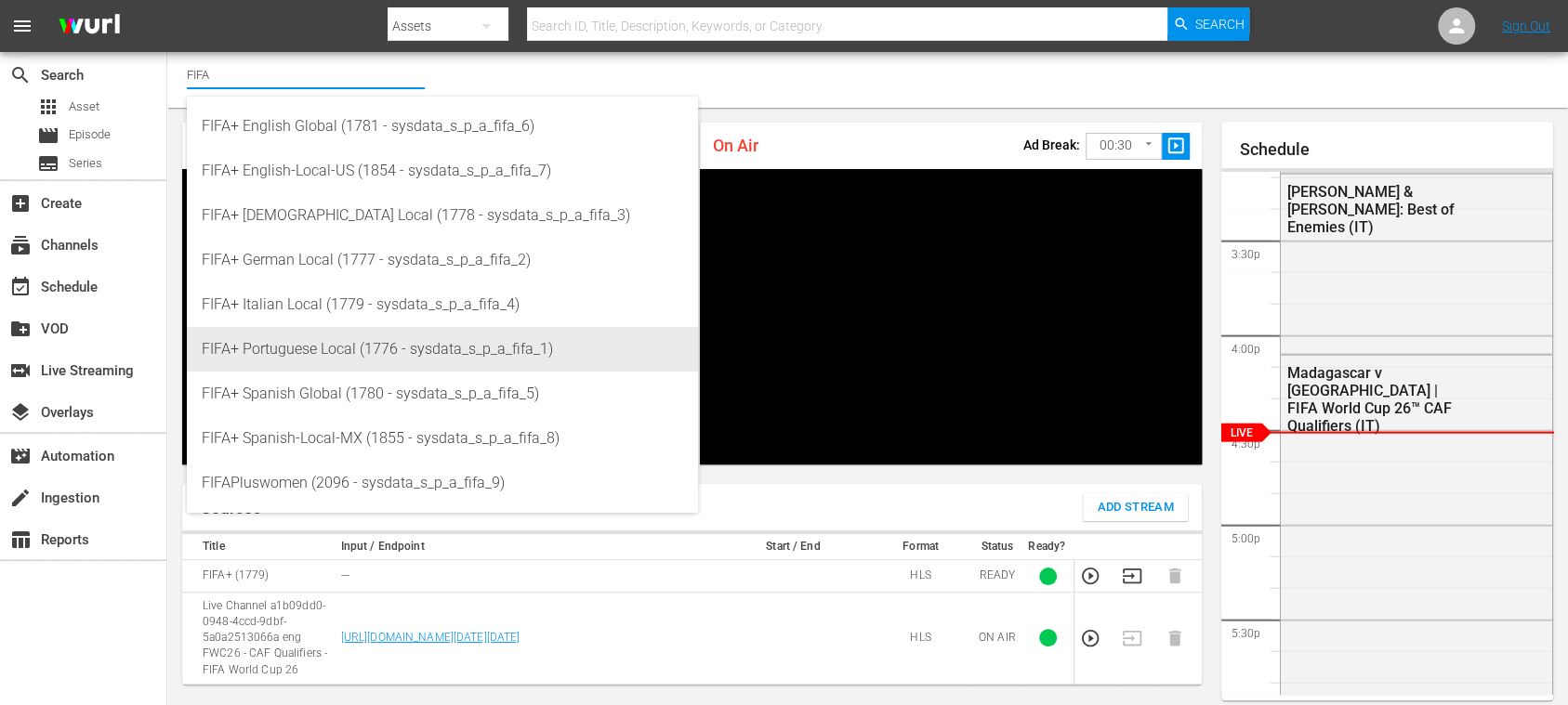
click at [310, 349] on div "FIFA+ Portuguese Local (1776 - sysdata_s_p_a_fifa_1)" at bounding box center [442, 349] width 481 height 45
type input "FIFA+ Portuguese Local (1776 - sysdata_s_p_a_fifa_1)"
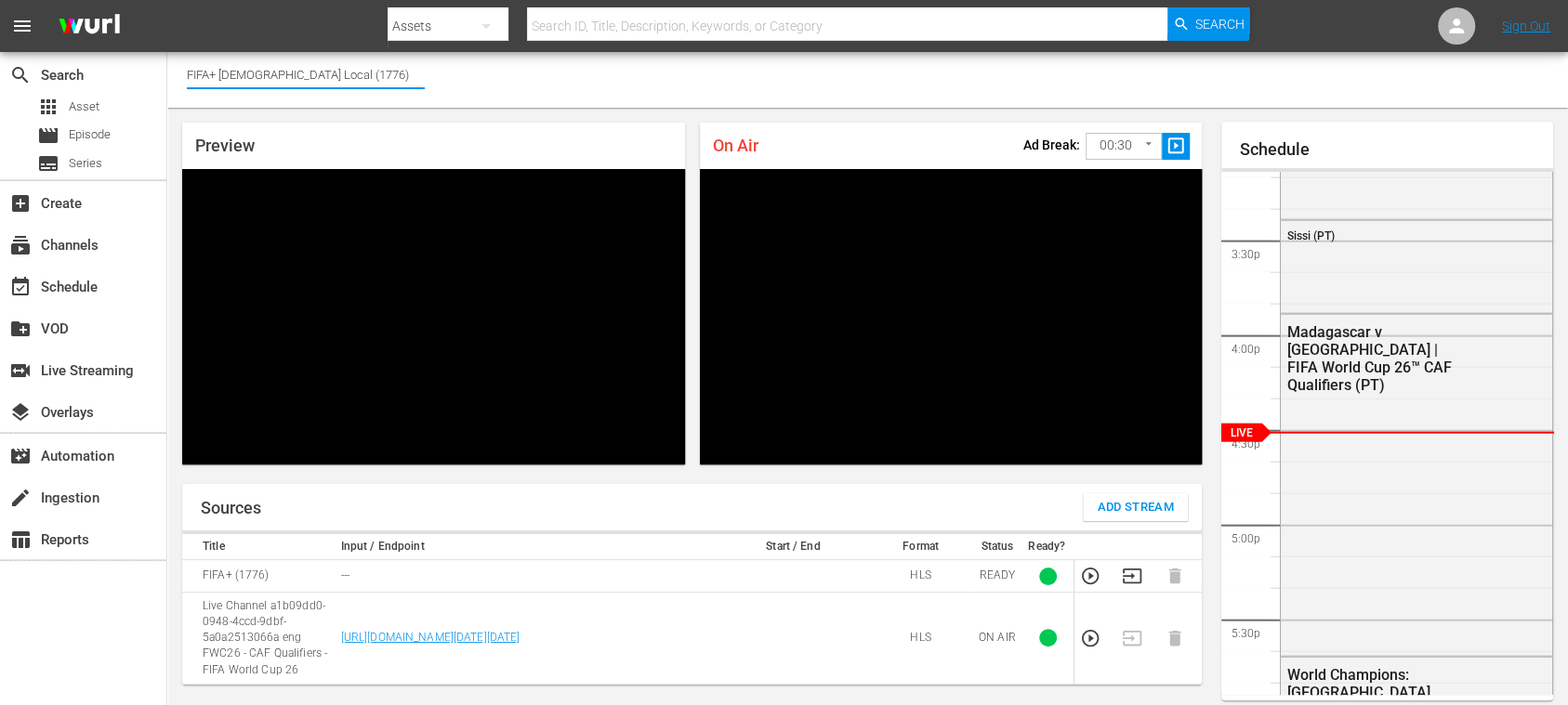
drag, startPoint x: 358, startPoint y: 76, endPoint x: 210, endPoint y: 72, distance: 148.1
click at [210, 72] on input "FIFA+ [DEMOGRAPHIC_DATA] Local (1776)" at bounding box center [306, 74] width 238 height 45
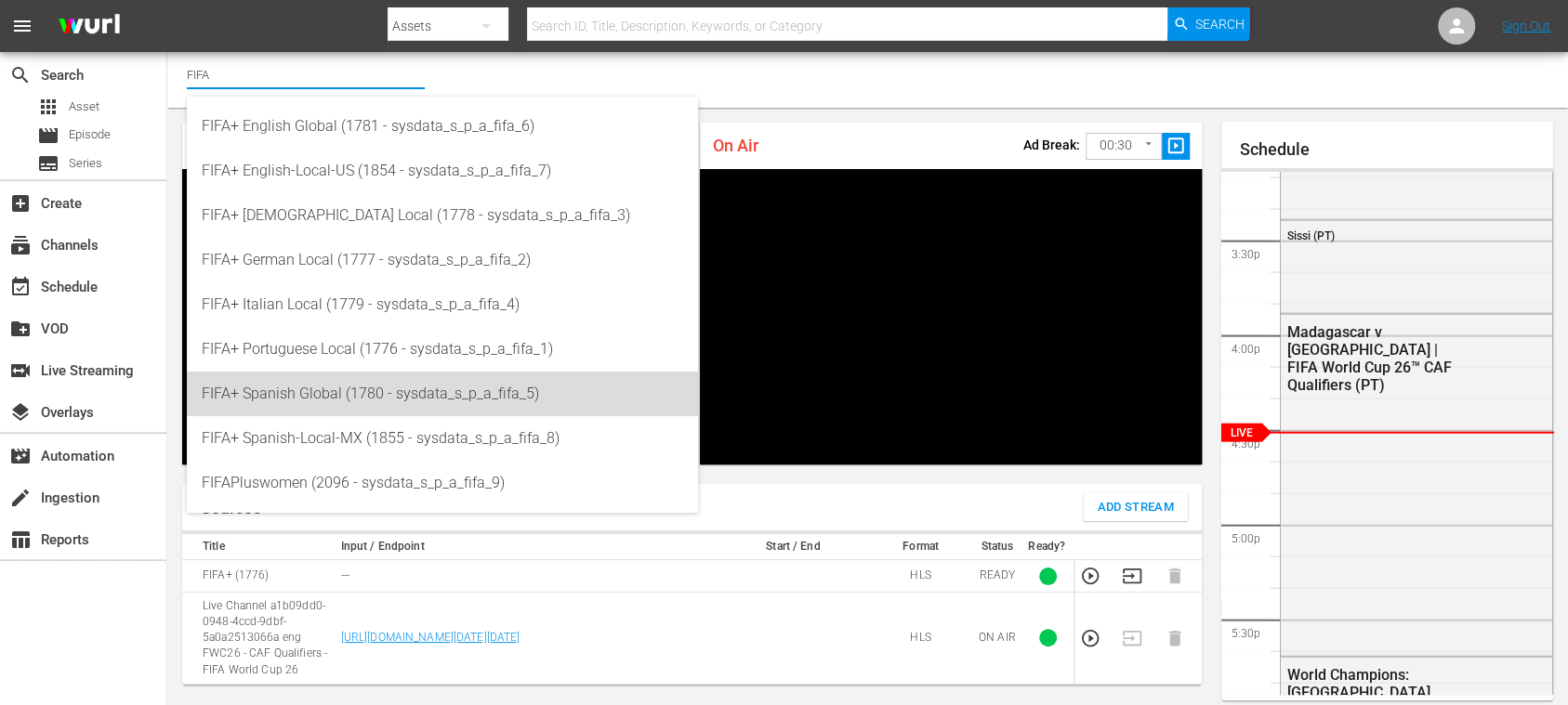
click at [350, 392] on div "FIFA+ Spanish Global (1780 - sysdata_s_p_a_fifa_5)" at bounding box center [442, 394] width 481 height 45
type input "FIFA+ Spanish Global (1780 - sysdata_s_p_a_fifa_5)"
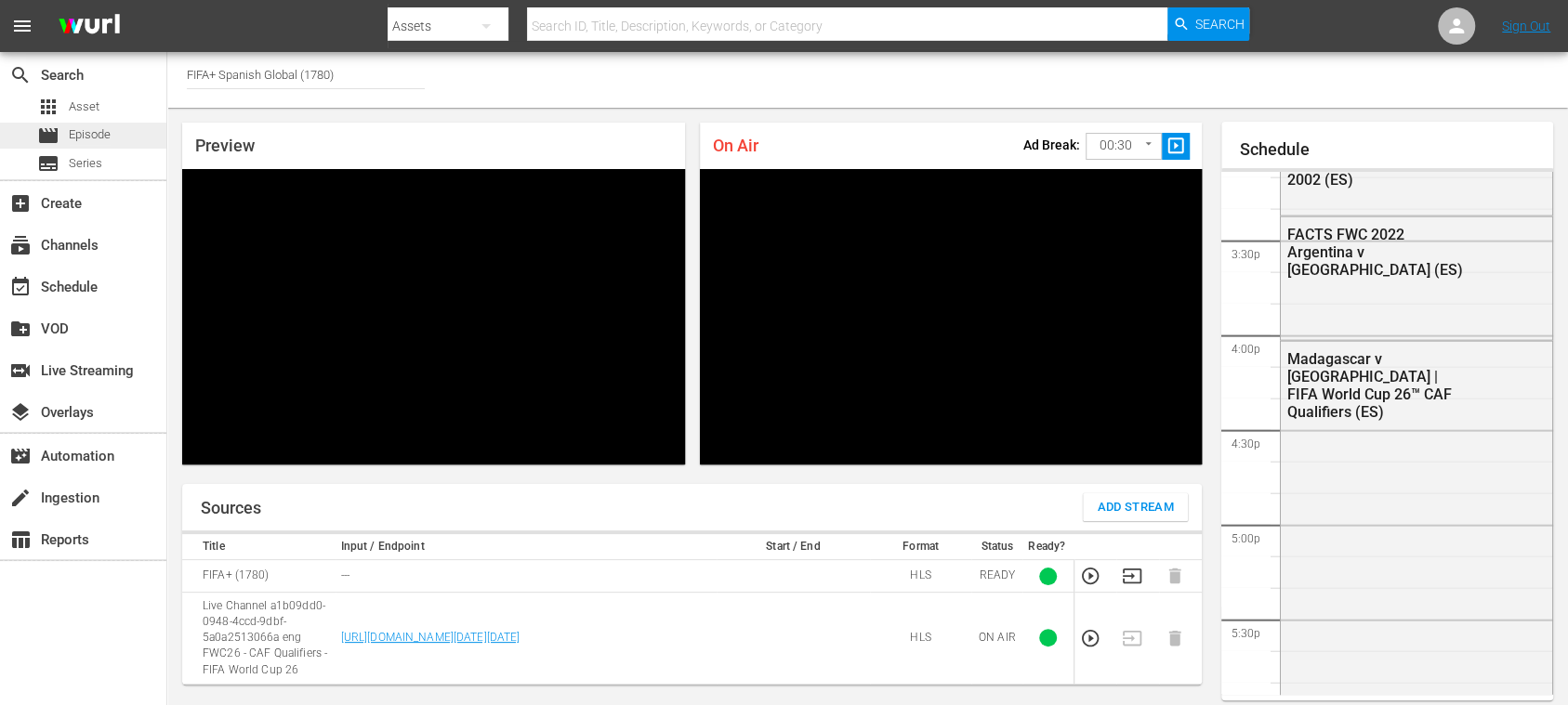
click at [92, 132] on span "Episode" at bounding box center [90, 134] width 42 height 18
